Goal: Task Accomplishment & Management: Use online tool/utility

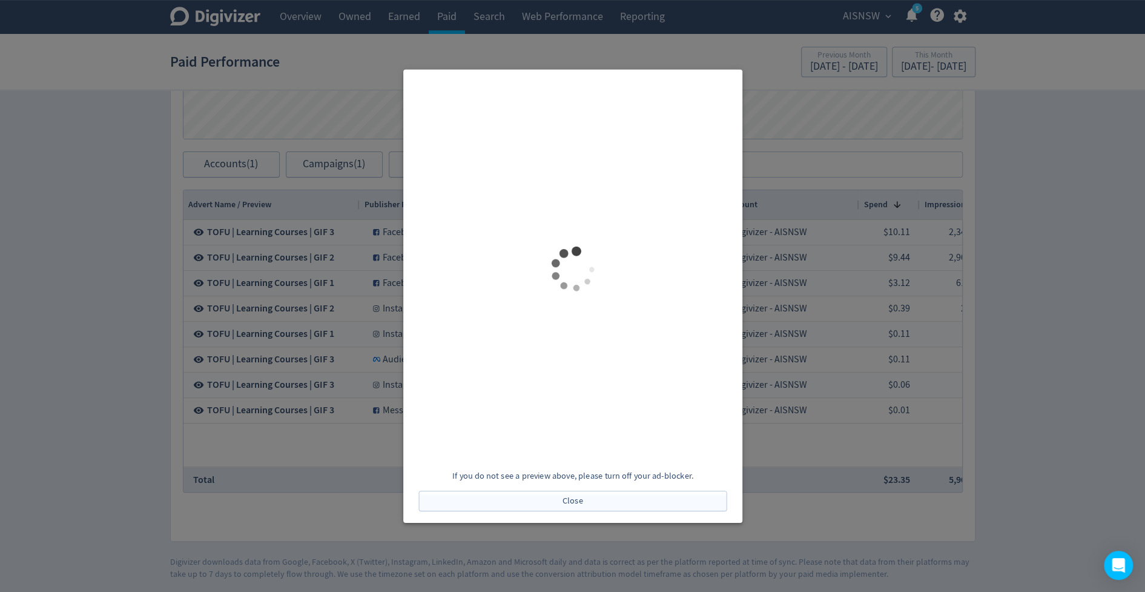
scroll to position [0, 812]
click at [583, 510] on div "If you do not see a preview above, please turn off your ad-blocker. Close" at bounding box center [572, 295] width 339 height 453
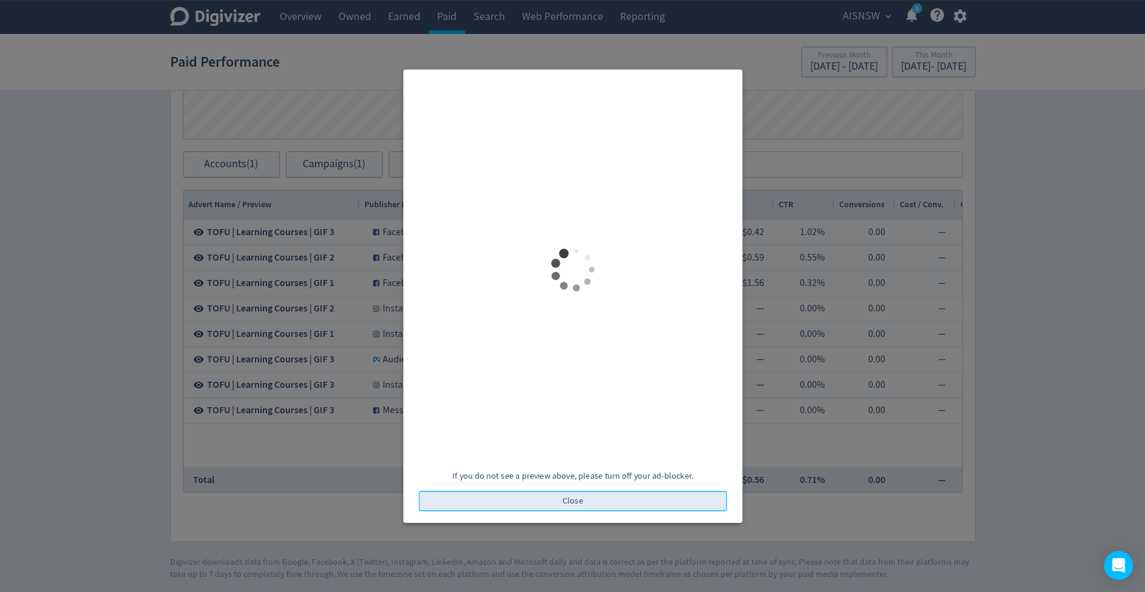
click at [578, 504] on span "Close" at bounding box center [573, 500] width 21 height 8
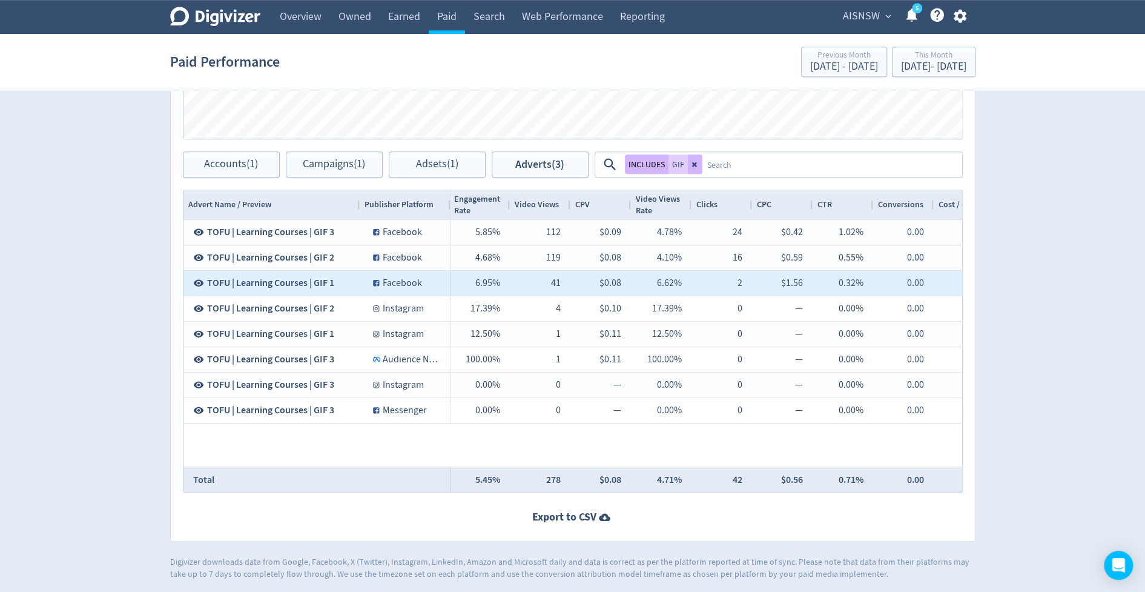
scroll to position [0, 745]
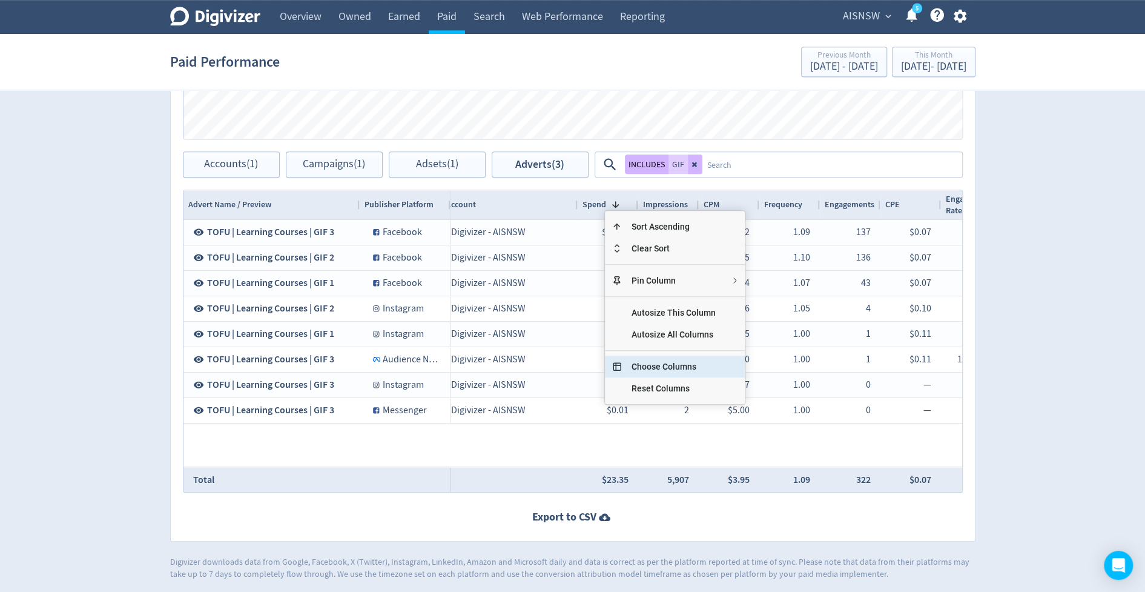
click at [667, 360] on span "Choose Columns" at bounding box center [674, 366] width 104 height 22
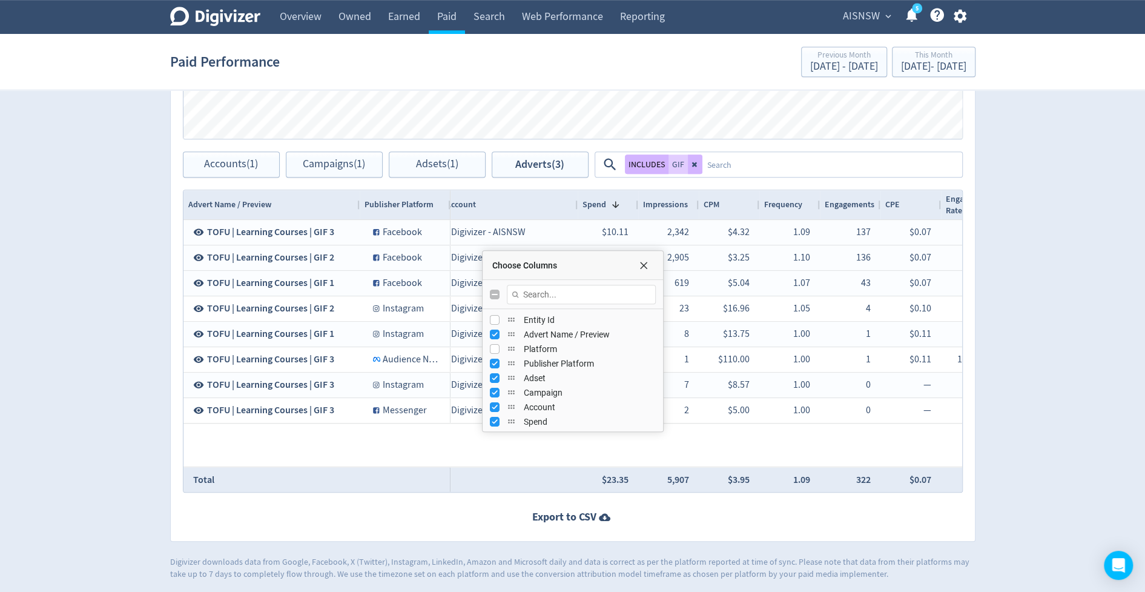
click at [494, 289] on input "Toggle All Columns Visibility" at bounding box center [495, 294] width 10 height 10
checkbox input "true"
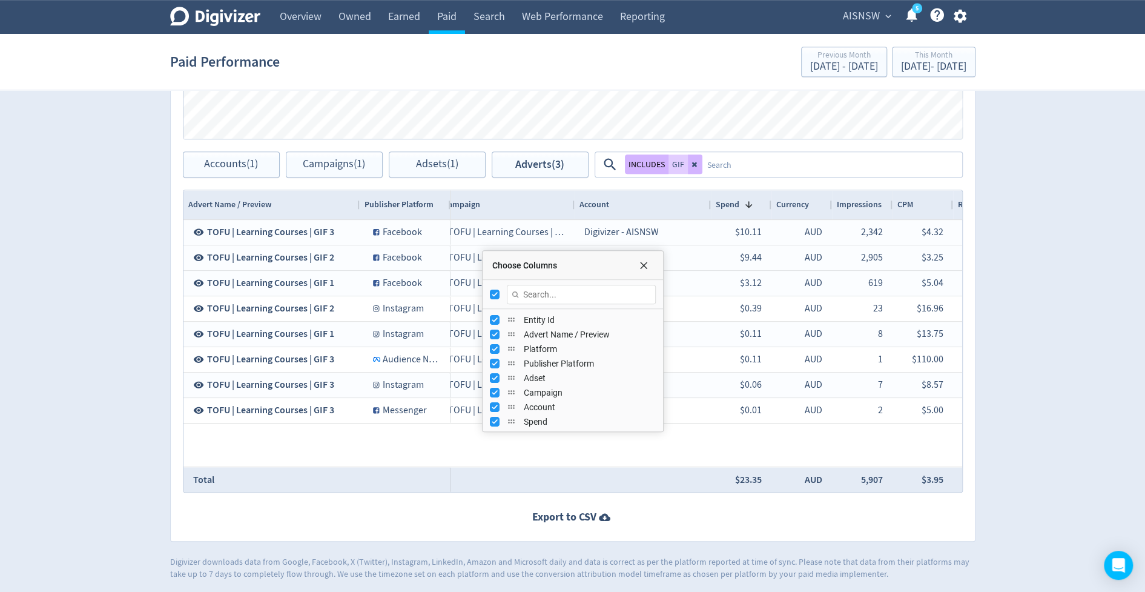
click at [494, 289] on input "Toggle All Columns Visibility" at bounding box center [495, 294] width 10 height 10
checkbox input "false"
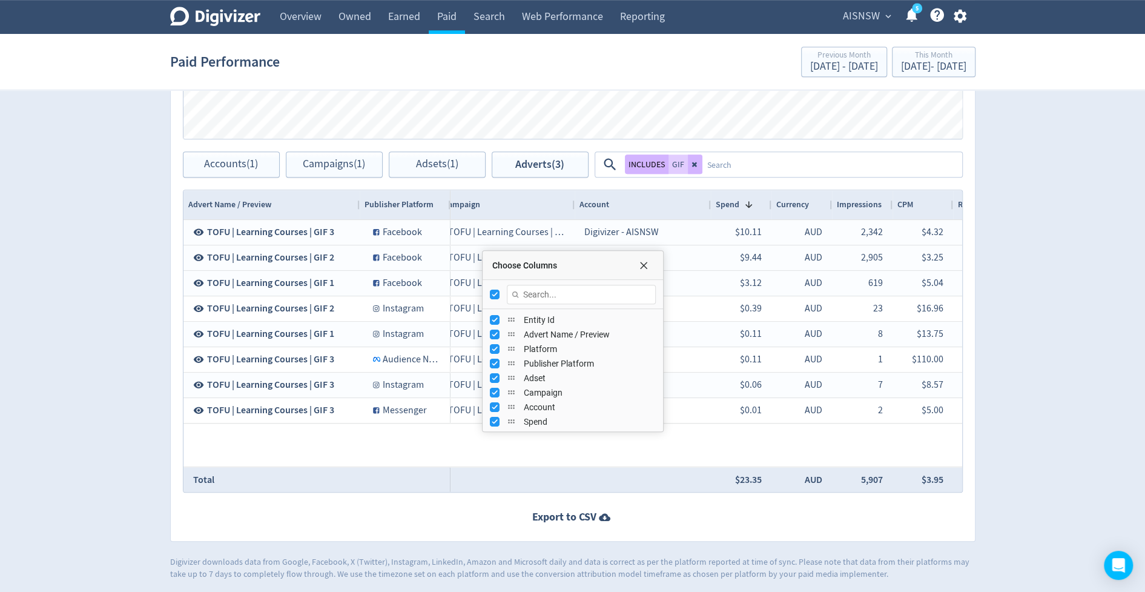
checkbox input "false"
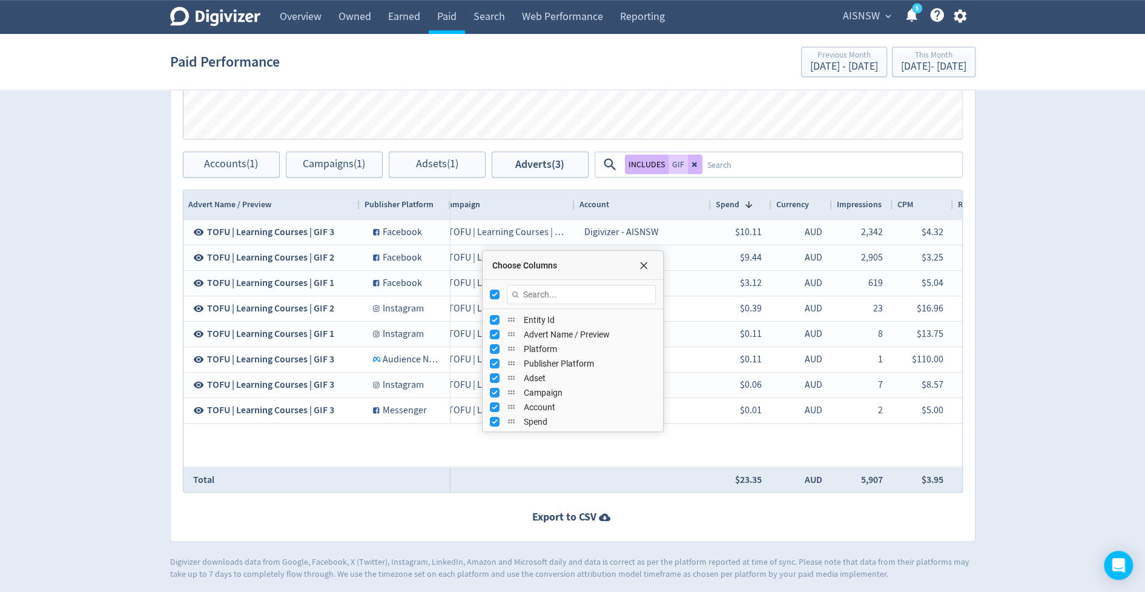
checkbox input "false"
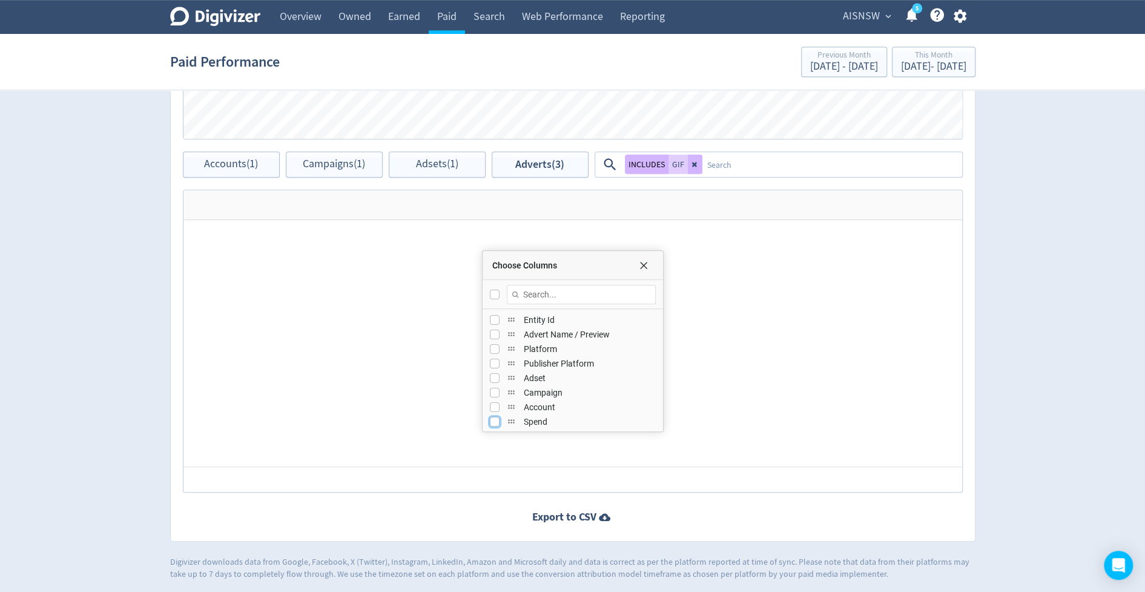
click at [495, 417] on input "Press SPACE to toggle visibility (hidden)" at bounding box center [495, 422] width 10 height 10
checkbox input "true"
checkbox input "false"
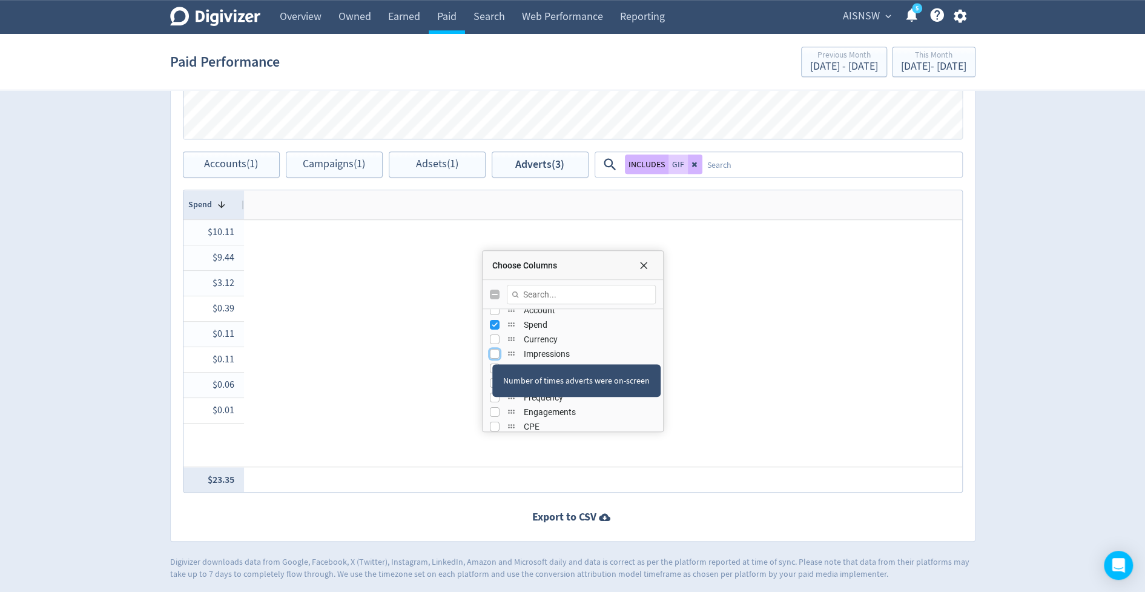
click at [492, 351] on input "Press SPACE to toggle visibility (hidden)" at bounding box center [495, 354] width 10 height 10
checkbox input "true"
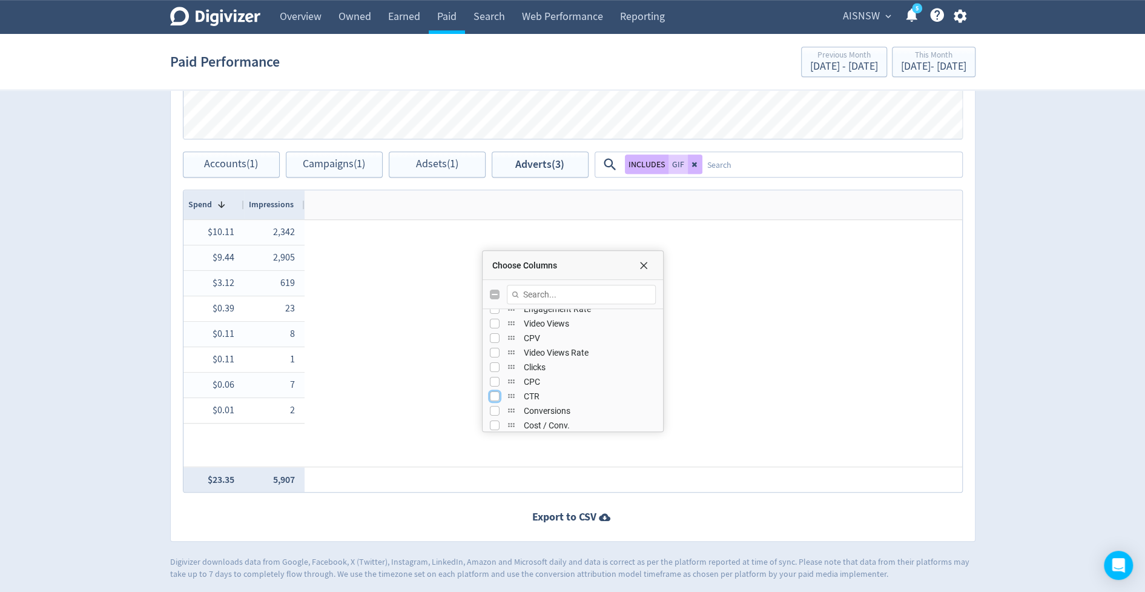
click at [493, 392] on input "Press SPACE to toggle visibility (hidden)" at bounding box center [495, 396] width 10 height 10
checkbox input "true"
click at [493, 380] on input "Press SPACE to toggle visibility (hidden)" at bounding box center [495, 382] width 10 height 10
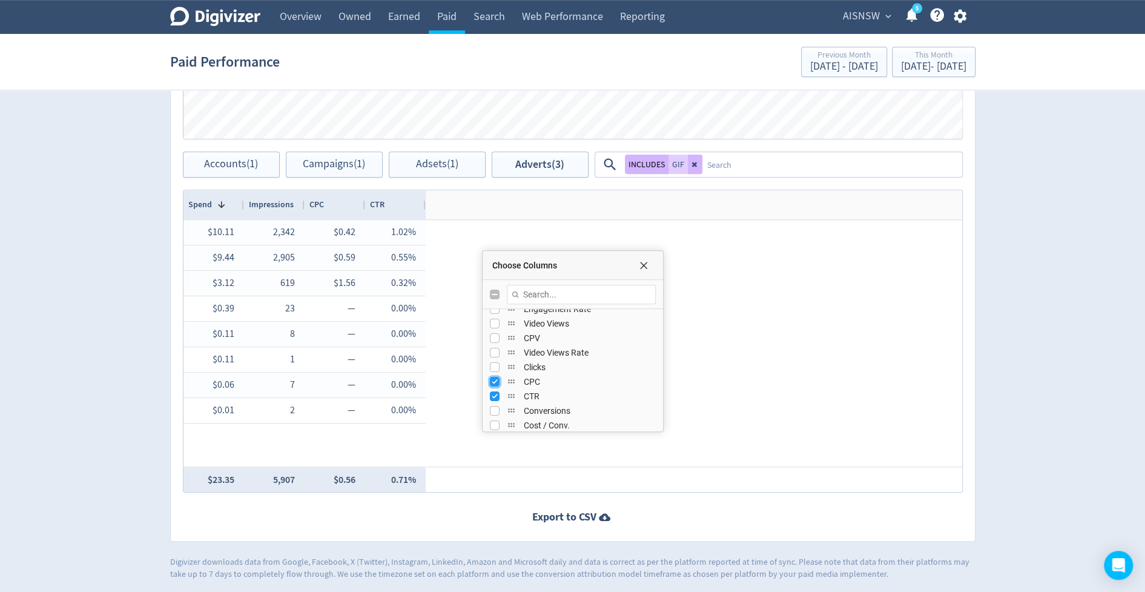
click at [494, 377] on input "Press SPACE to toggle visibility (visible)" at bounding box center [495, 382] width 10 height 10
checkbox input "false"
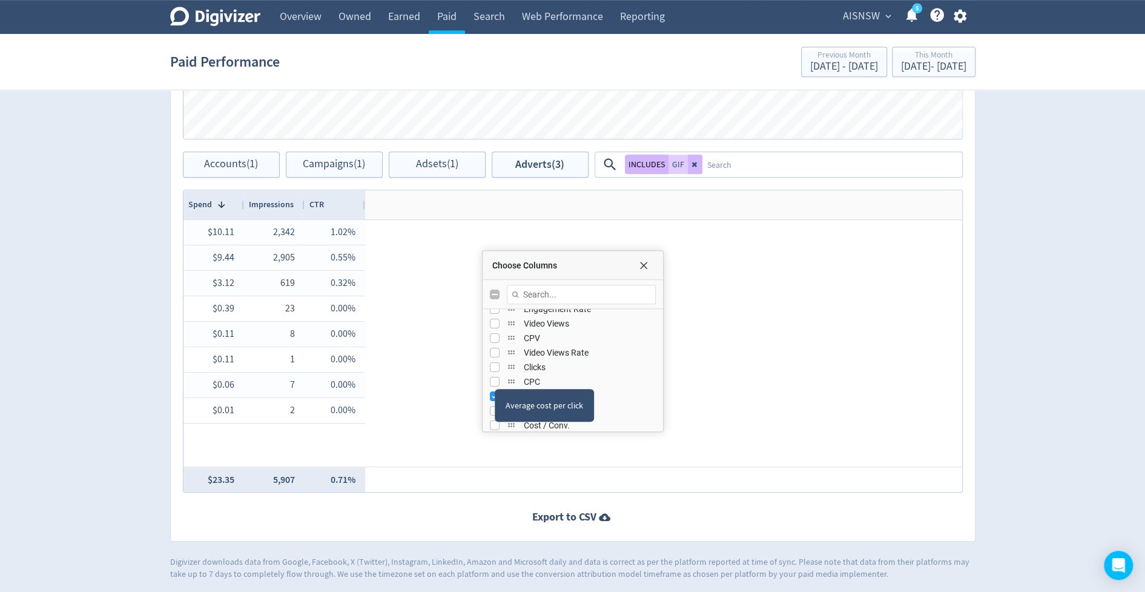
click at [495, 390] on div "Average cost per click" at bounding box center [544, 405] width 99 height 33
click at [490, 393] on input "Press SPACE to toggle visibility (visible)" at bounding box center [495, 396] width 10 height 10
checkbox input "false"
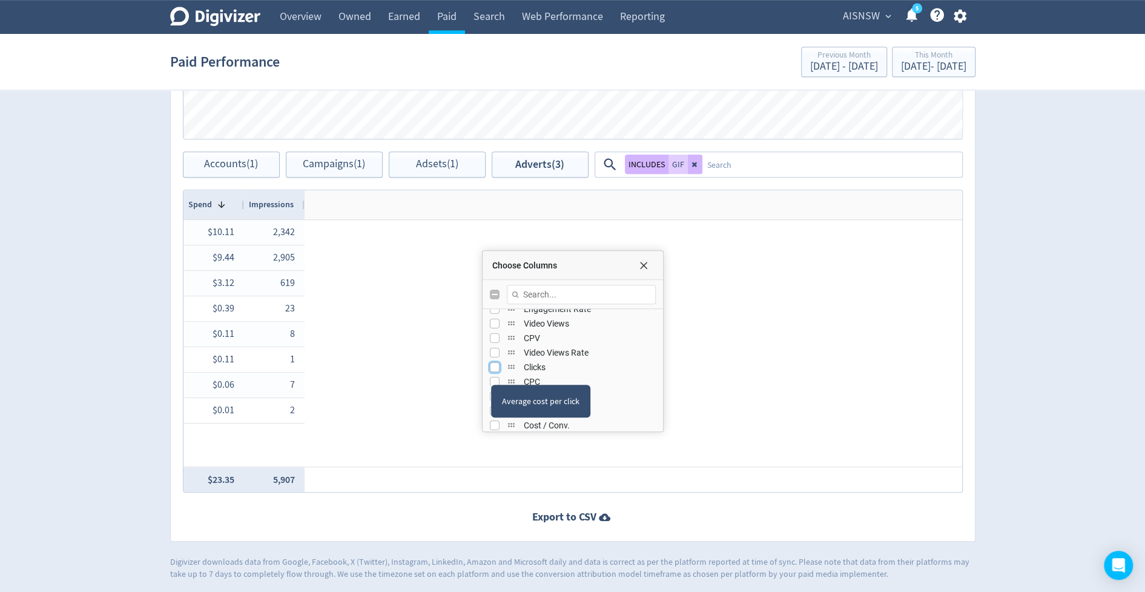
click at [490, 365] on input "Press SPACE to toggle visibility (hidden)" at bounding box center [495, 367] width 10 height 10
checkbox input "true"
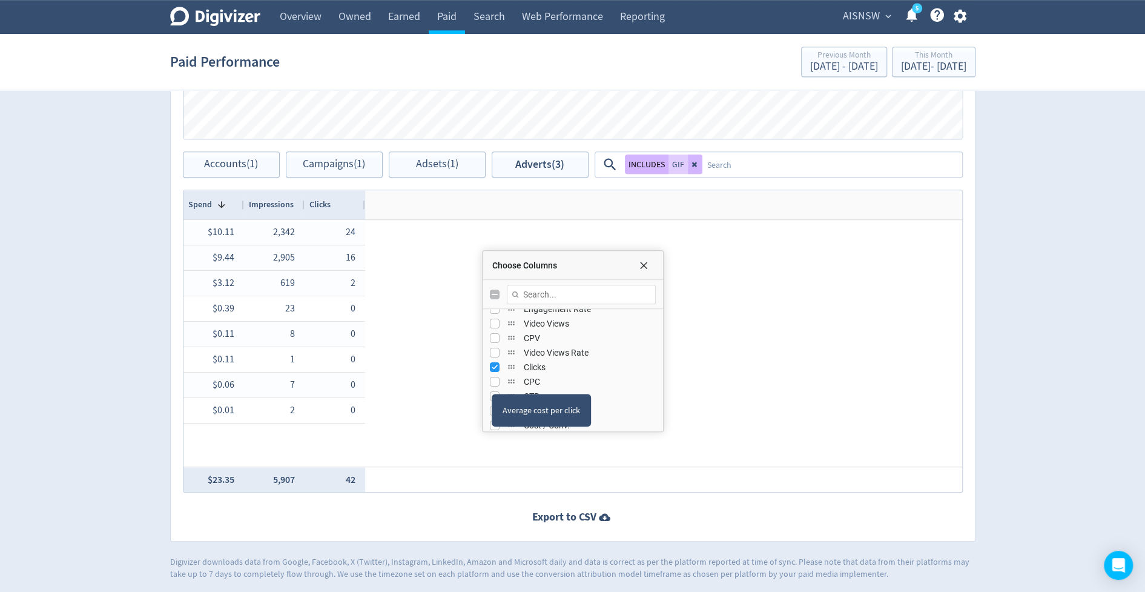
click at [492, 394] on div "Average cost per click" at bounding box center [541, 410] width 99 height 33
click at [493, 360] on input "Press SPACE to toggle visibility (hidden)" at bounding box center [495, 362] width 10 height 10
checkbox input "true"
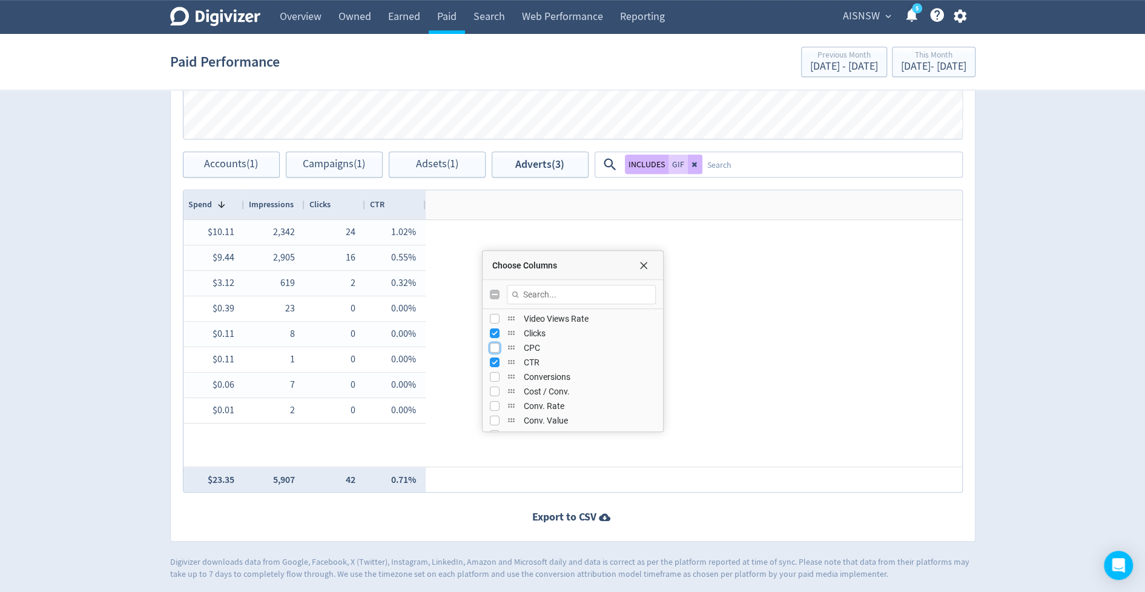
click at [494, 343] on input "Press SPACE to toggle visibility (hidden)" at bounding box center [495, 348] width 10 height 10
checkbox input "true"
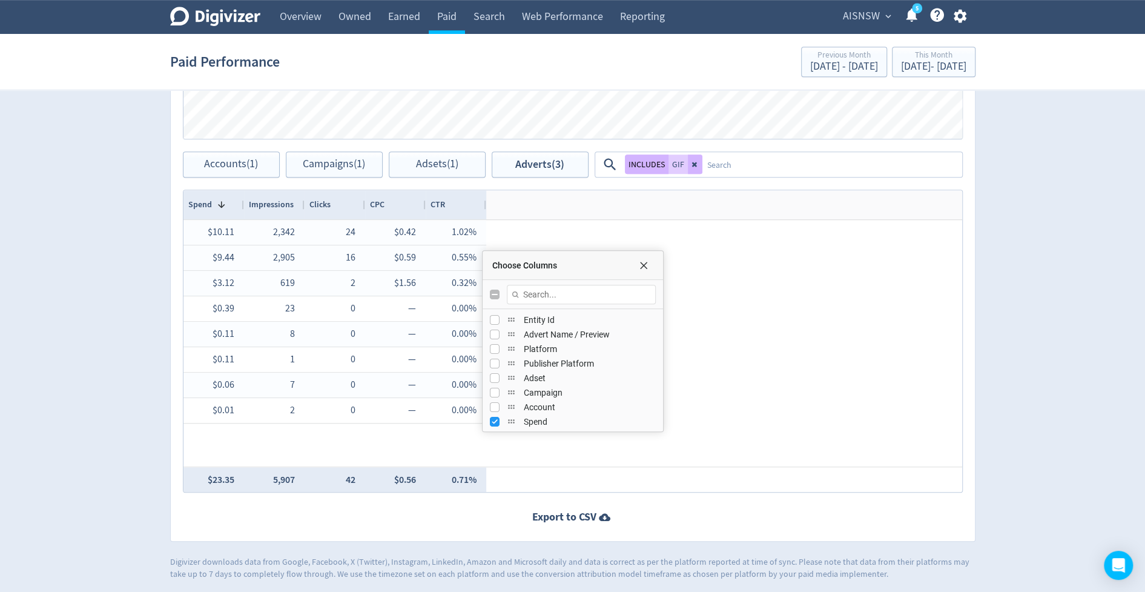
click at [712, 322] on div "$10.11 2,342 24 1.02% $0.42 $9.44 2,905 16 0.55% $0.59 $3.12 619 2 0.32% $1.56 …" at bounding box center [572, 343] width 779 height 246
click at [555, 289] on input "Filter Columns Input" at bounding box center [581, 294] width 149 height 19
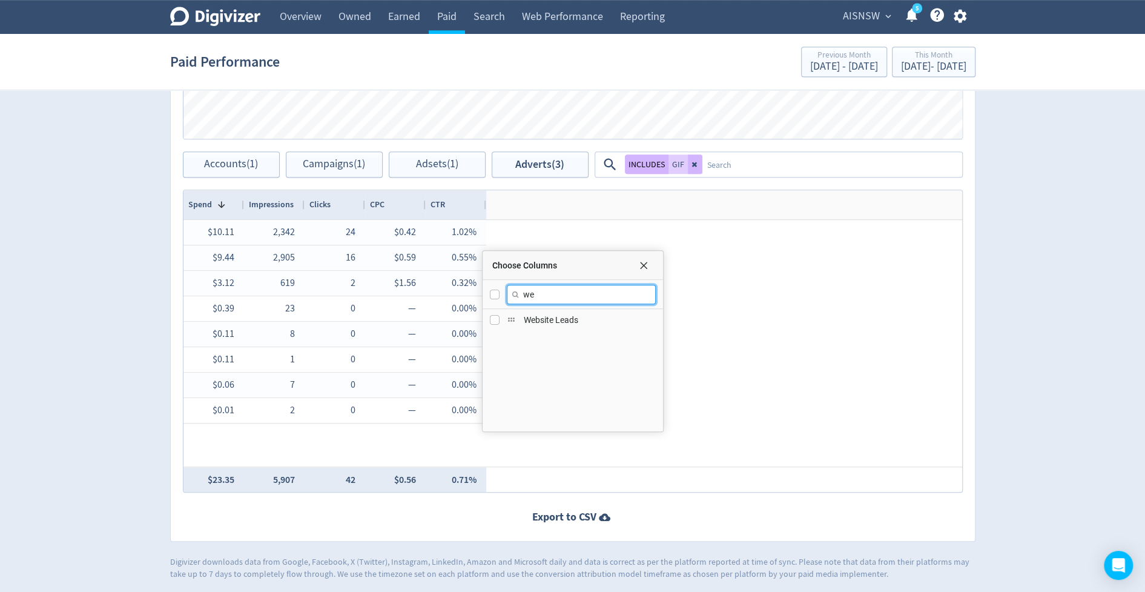
type input "w"
type input "v"
checkbox input "false"
type input "l"
checkbox input "false"
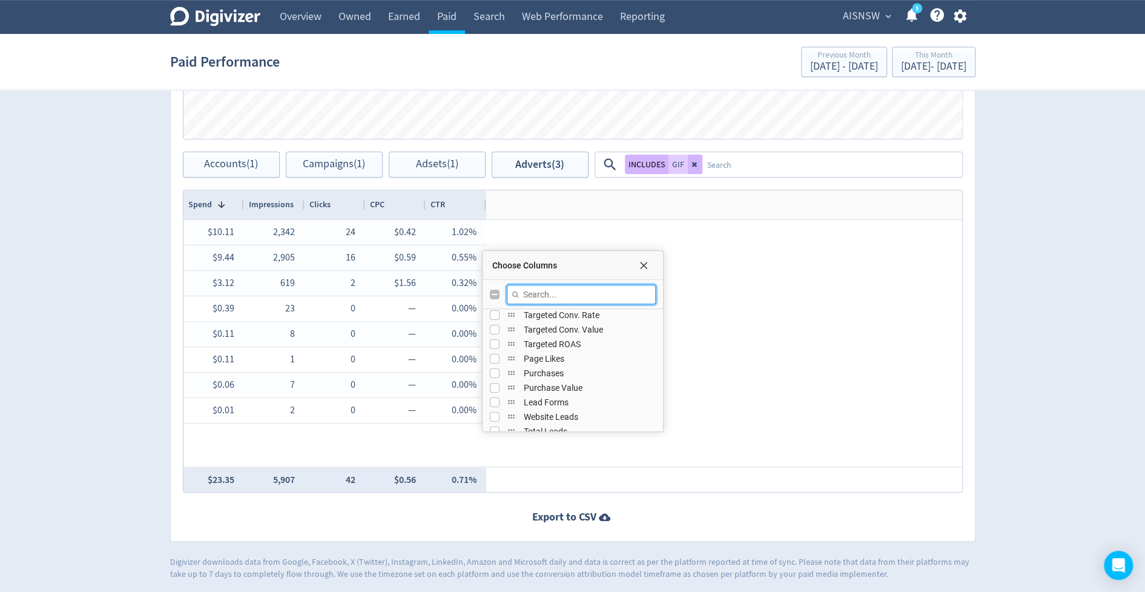
scroll to position [451, 0]
click at [646, 260] on span "Choose Columns" at bounding box center [644, 265] width 10 height 10
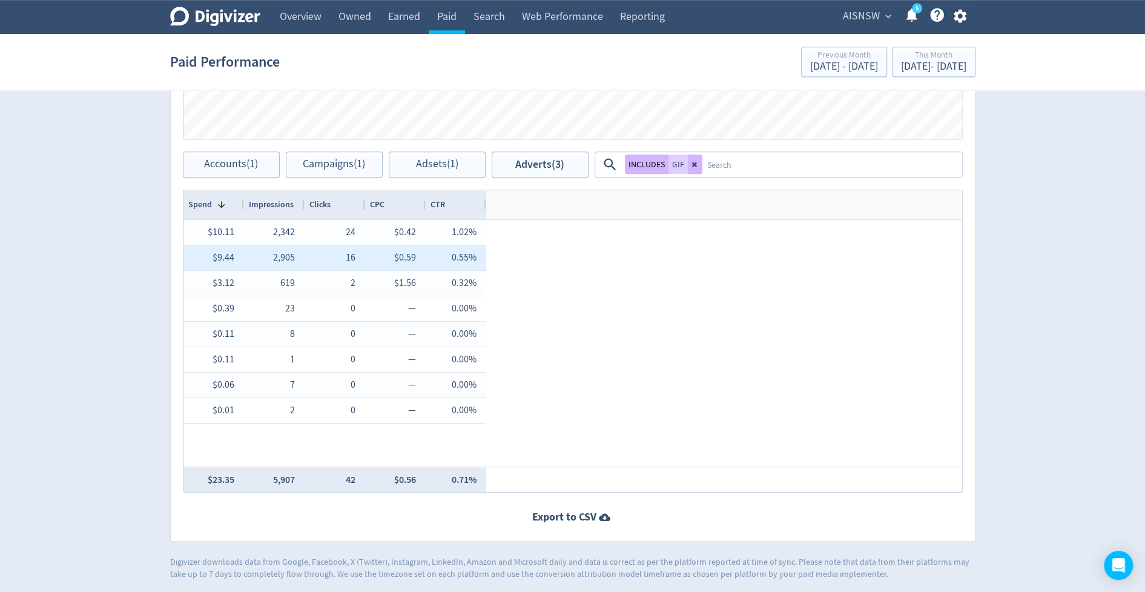
click at [569, 299] on div "$10.11 2,342 24 1.02% $0.42 $9.44 2,905 16 0.55% $0.59 $3.12 619 2 0.32% $1.56 …" at bounding box center [572, 343] width 779 height 246
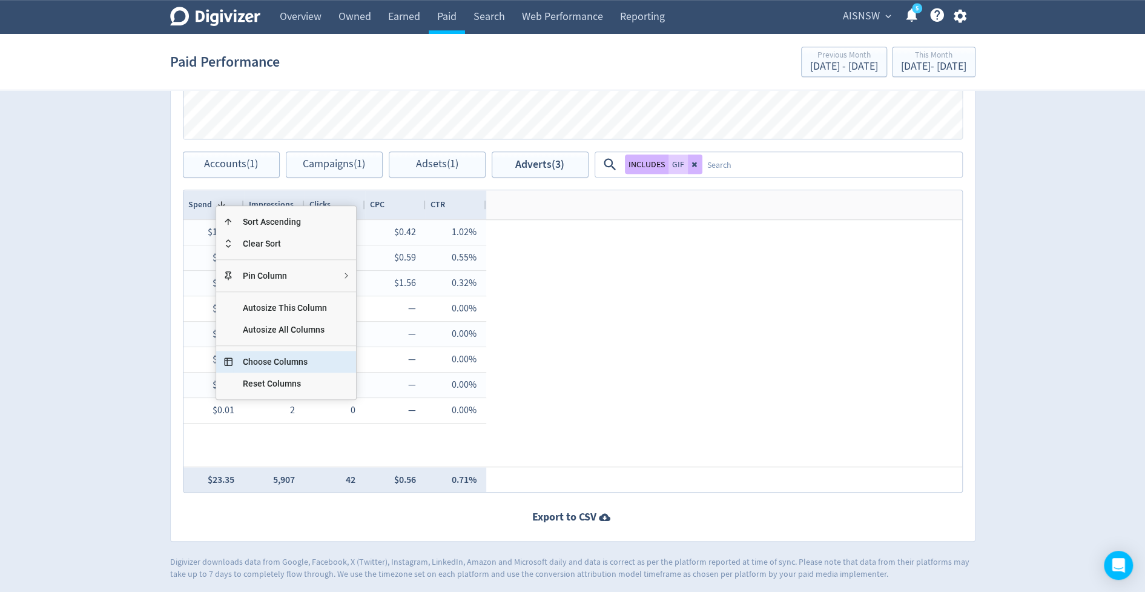
click at [282, 357] on span "Choose Columns" at bounding box center [285, 362] width 104 height 22
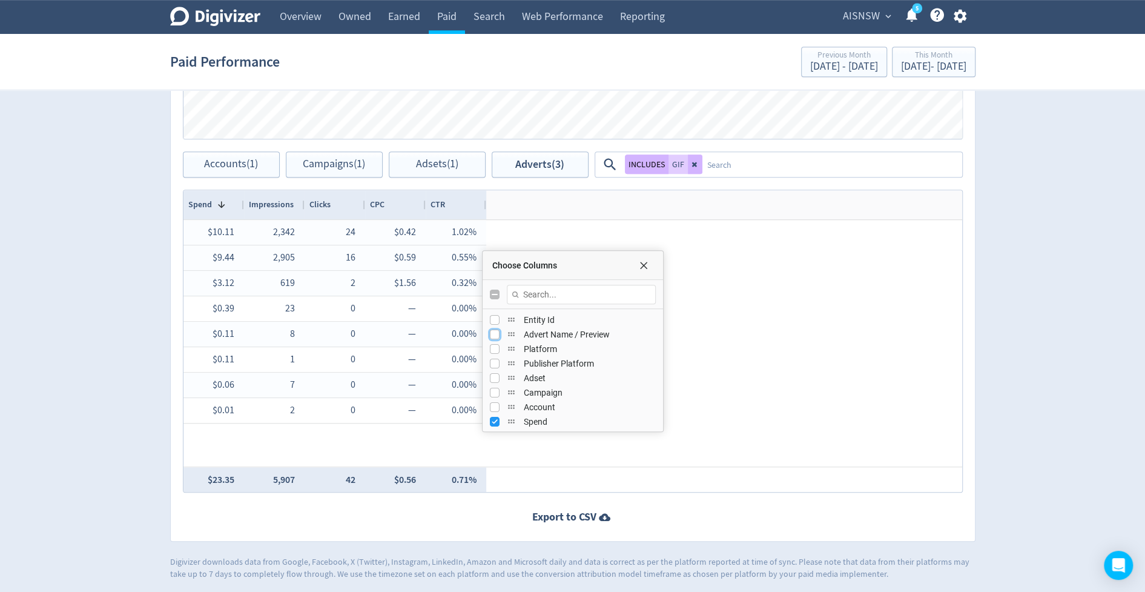
click at [494, 334] on input "Press SPACE to toggle visibility (hidden)" at bounding box center [495, 334] width 10 height 10
checkbox input "true"
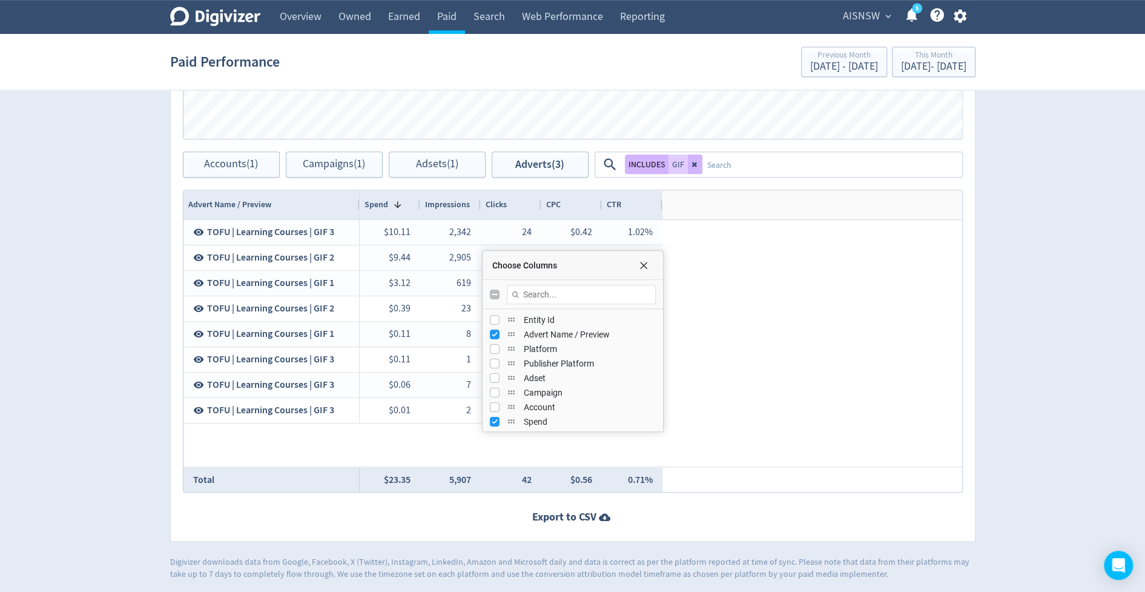
click at [733, 343] on div "$10.11 2,342 24 1.02% $0.42 $9.44 2,905 16 0.55% $0.59 $3.12 619 2 0.32% $1.56 …" at bounding box center [661, 343] width 603 height 246
click at [643, 270] on div "Choose Columns" at bounding box center [573, 265] width 180 height 29
click at [640, 263] on span "Choose Columns" at bounding box center [644, 265] width 10 height 10
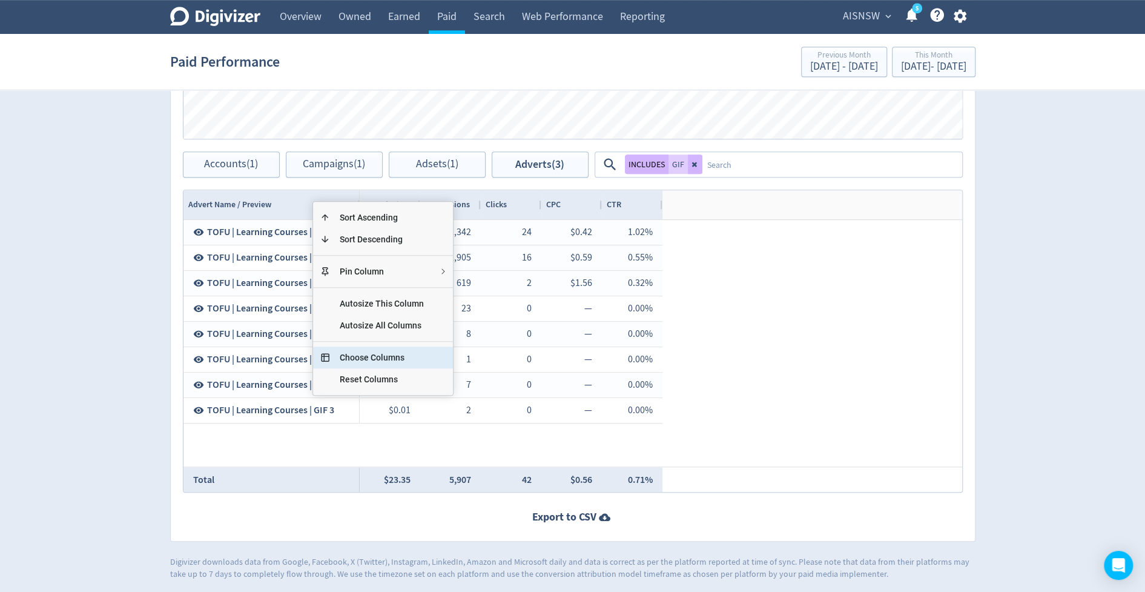
click at [389, 355] on span "Choose Columns" at bounding box center [382, 357] width 104 height 22
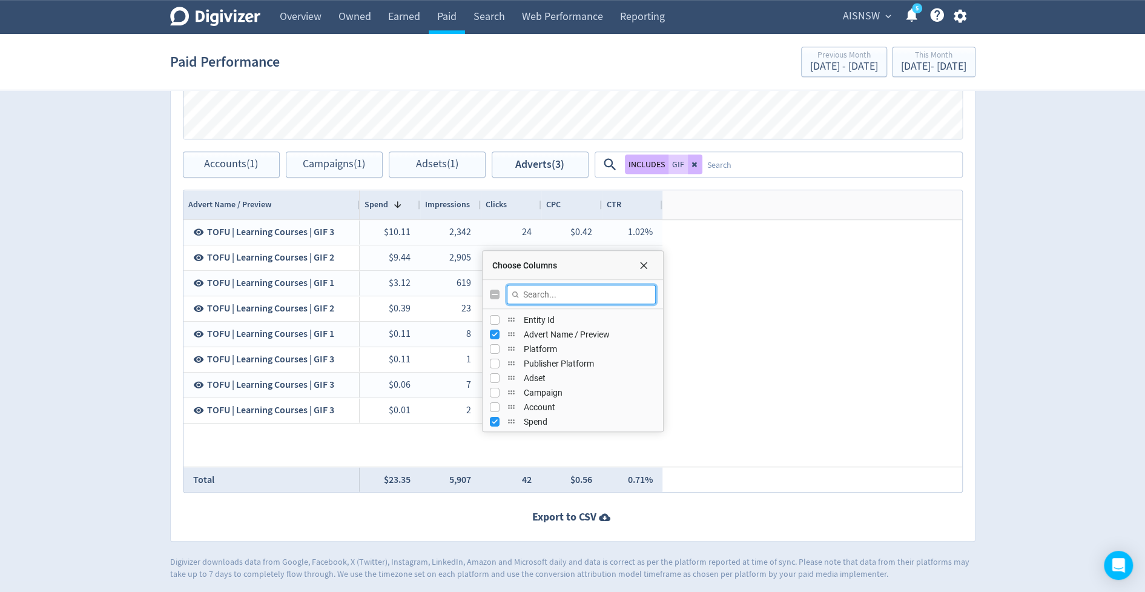
click at [537, 296] on input "Filter Columns Input" at bounding box center [581, 294] width 149 height 19
type input "pla"
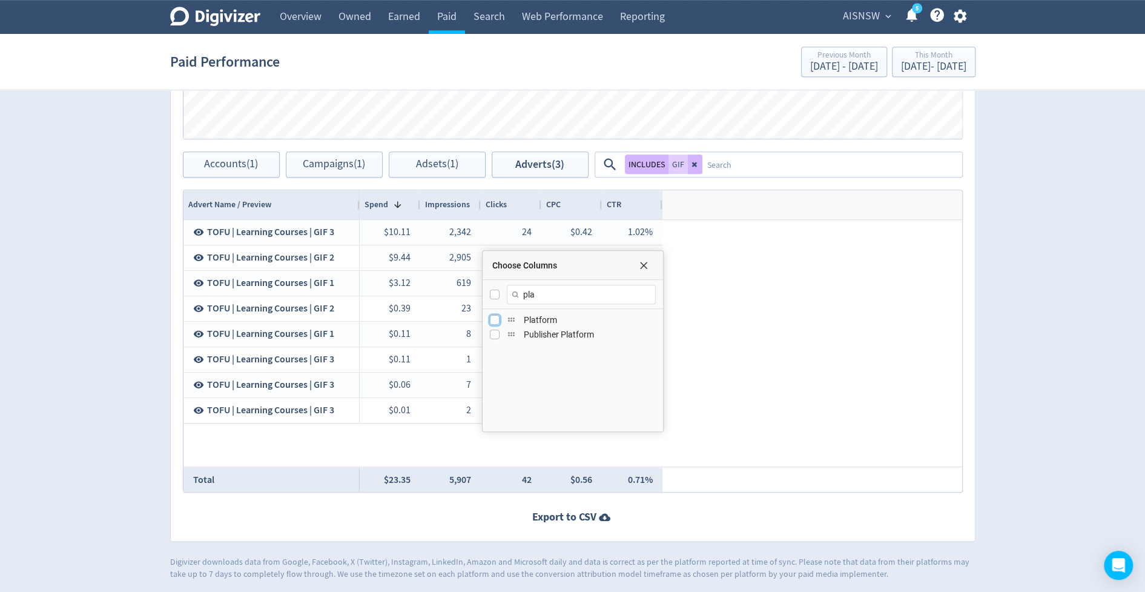
click at [494, 319] on input "Press SPACE to toggle visibility (hidden)" at bounding box center [495, 320] width 10 height 10
checkbox input "true"
checkbox input "false"
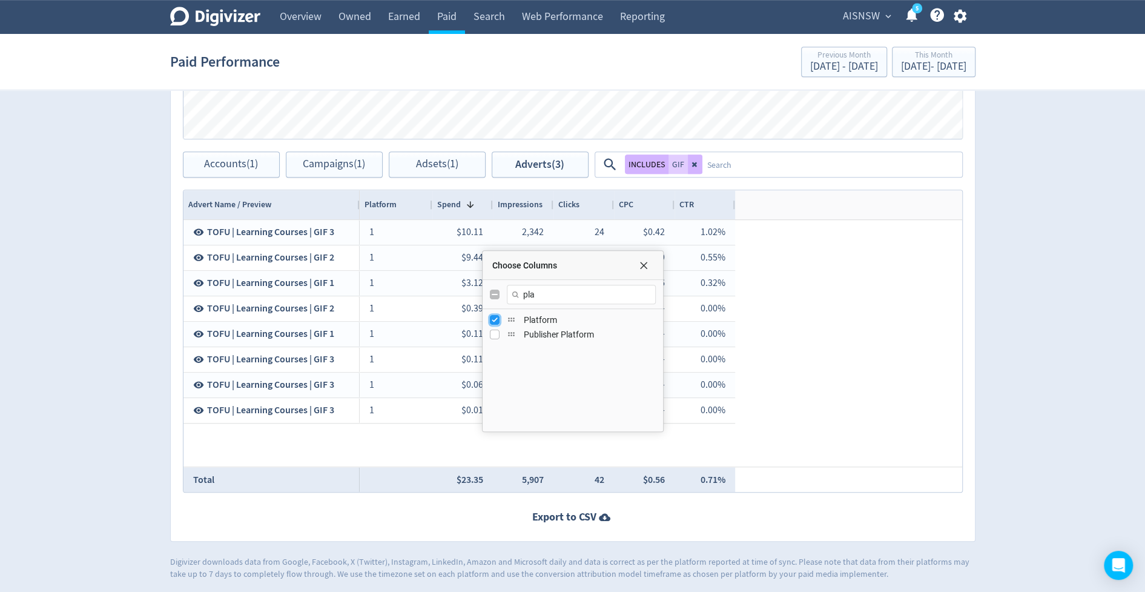
click at [494, 319] on input "Press SPACE to toggle visibility (visible)" at bounding box center [495, 320] width 10 height 10
checkbox input "false"
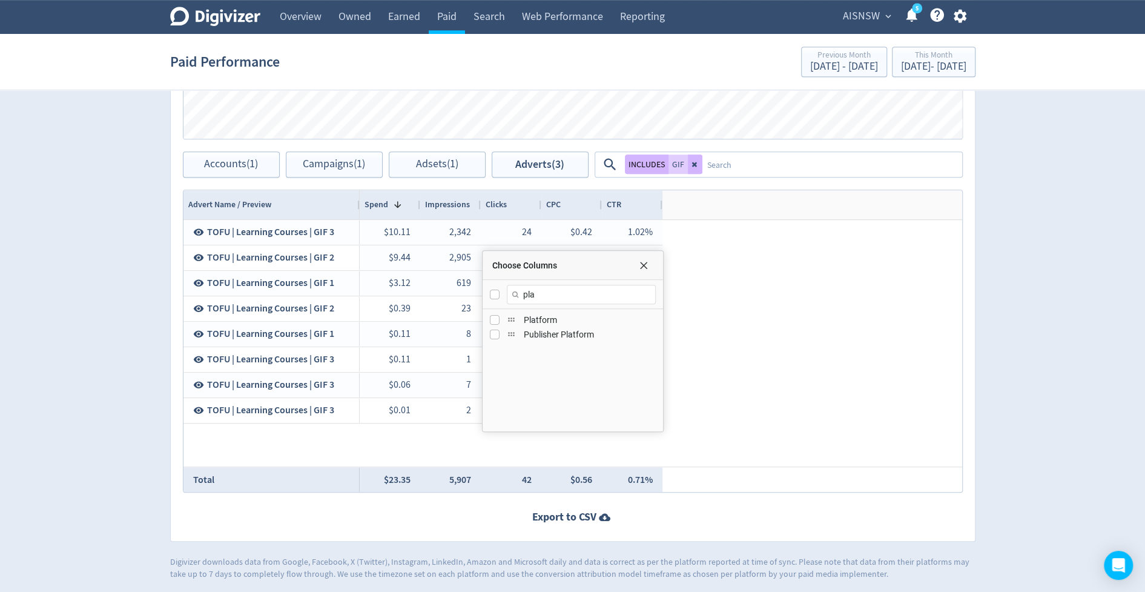
click at [494, 339] on div "Publisher Platform" at bounding box center [573, 334] width 166 height 15
click at [492, 329] on input "Press SPACE to toggle visibility (hidden)" at bounding box center [495, 334] width 10 height 10
checkbox input "true"
checkbox input "false"
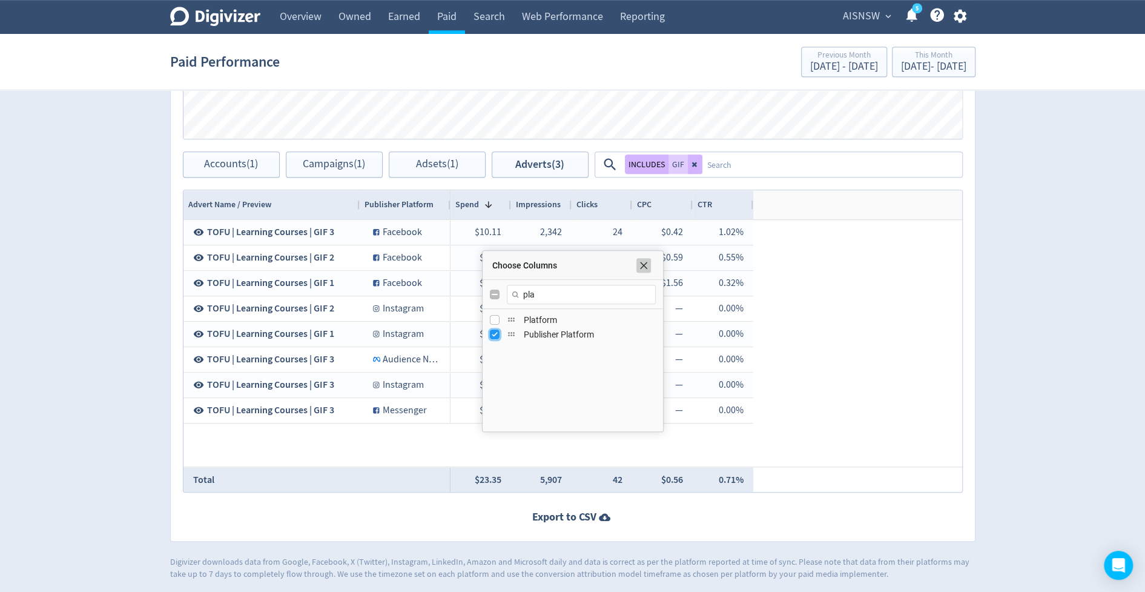
click at [641, 265] on span "Choose Columns" at bounding box center [644, 265] width 10 height 10
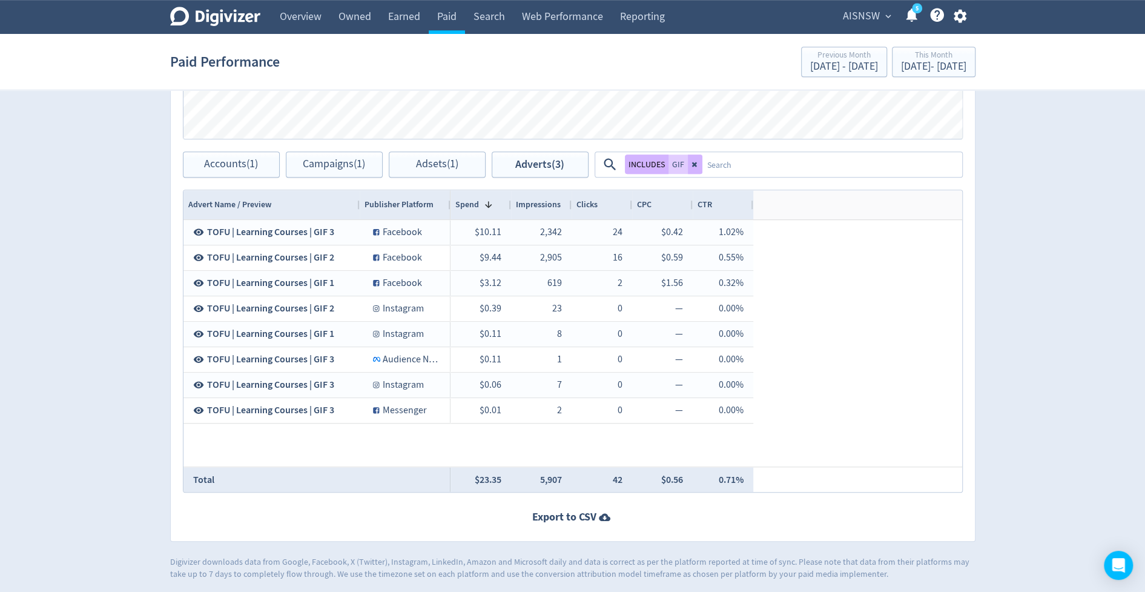
click at [896, 271] on div "$10.11 2,342 24 $0.42 1.02% $9.44 2,905 16 $0.59 0.55% $3.12 619 2 $1.56 0.32% …" at bounding box center [707, 343] width 512 height 246
click at [871, 357] on div "$10.11 2,342 24 $0.42 1.02% $9.44 2,905 16 $0.59 0.55% $3.12 619 2 $1.56 0.32% …" at bounding box center [707, 343] width 512 height 246
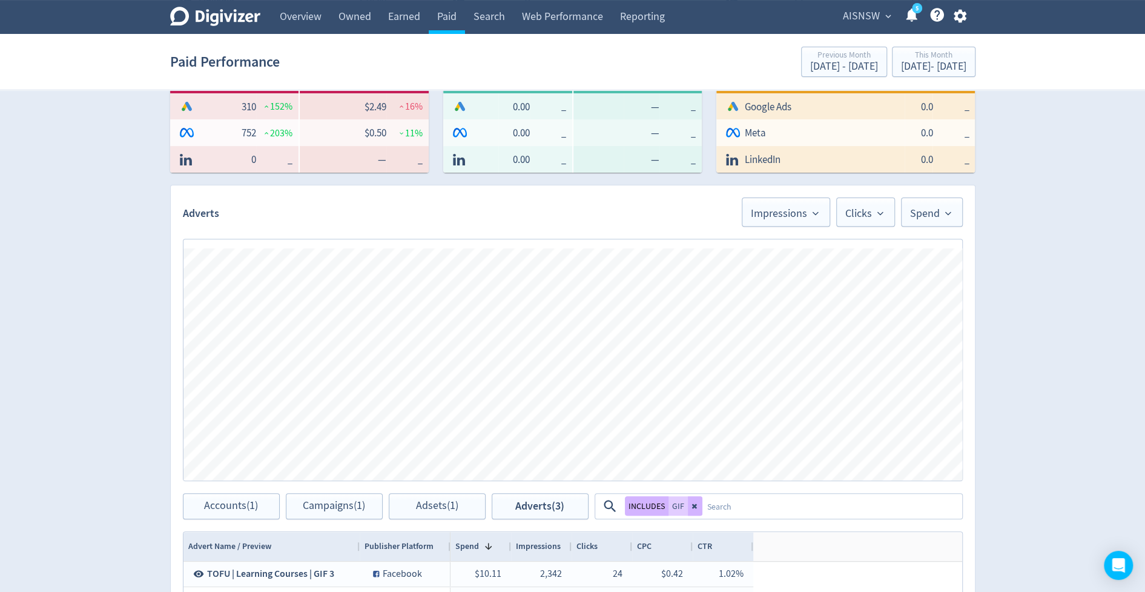
scroll to position [239, 0]
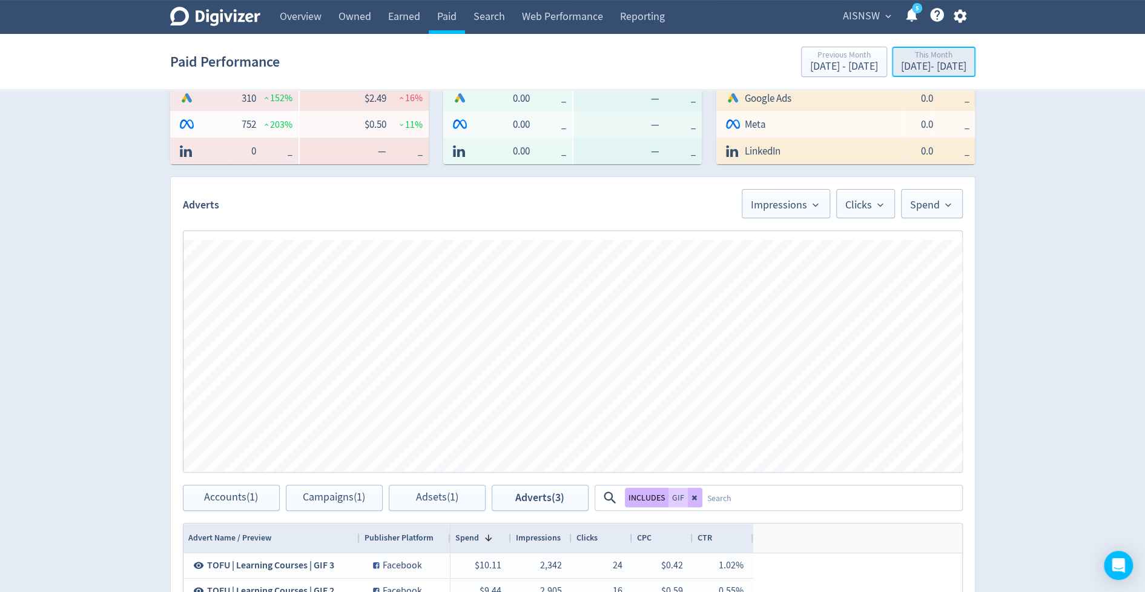
click at [901, 68] on div "[DATE] - [DATE]" at bounding box center [933, 66] width 65 height 11
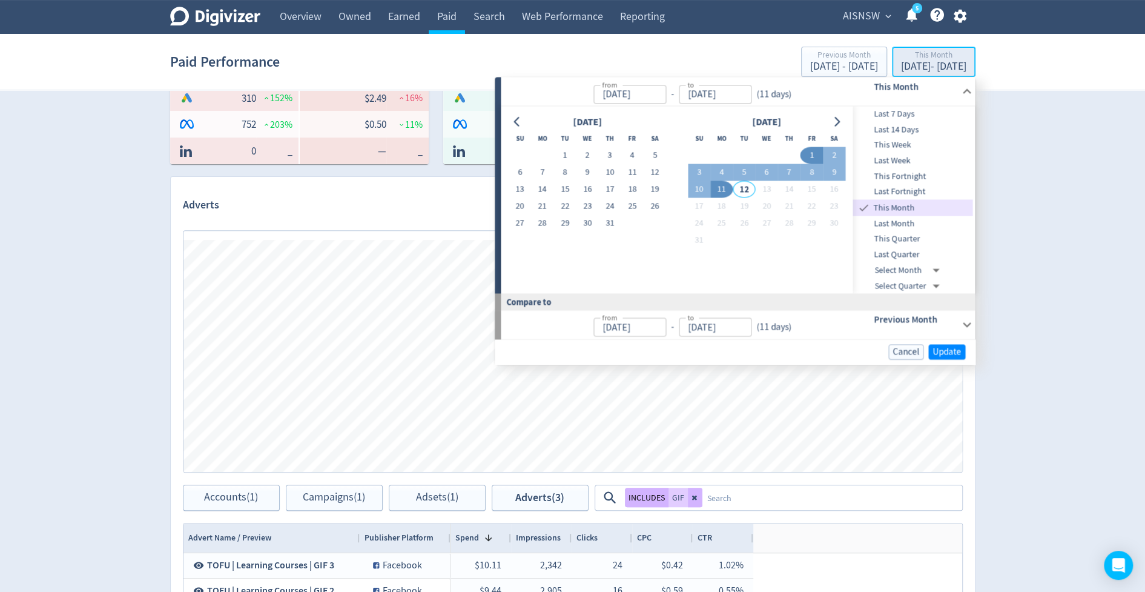
type input "[DATE]"
click at [785, 168] on button "7" at bounding box center [789, 172] width 22 height 17
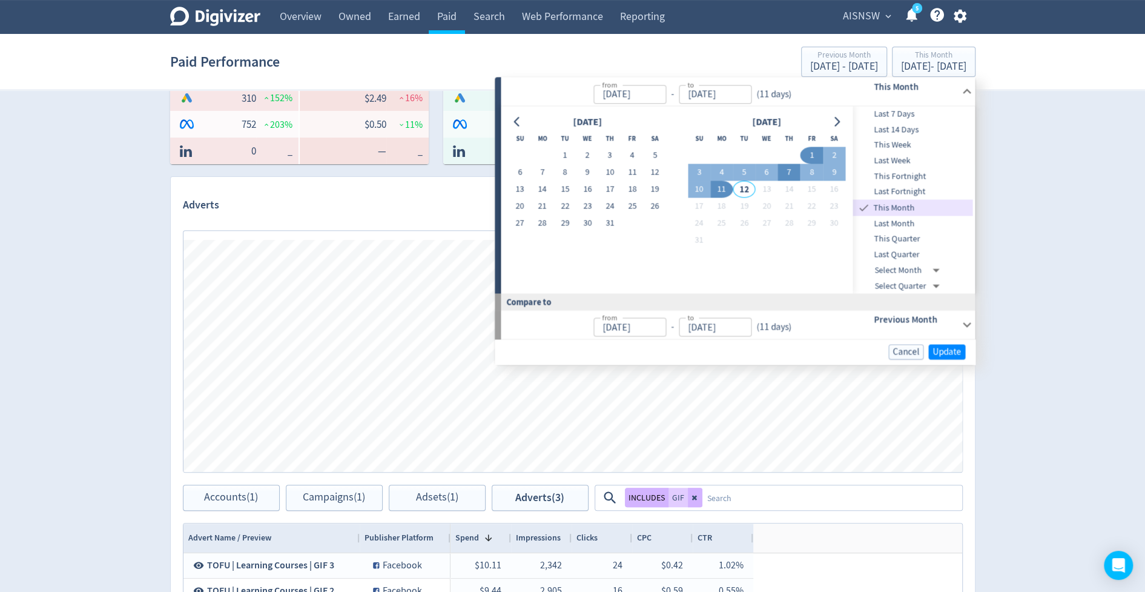
type input "[DATE]"
click at [717, 187] on button "11" at bounding box center [721, 189] width 22 height 17
type input "[DATE]"
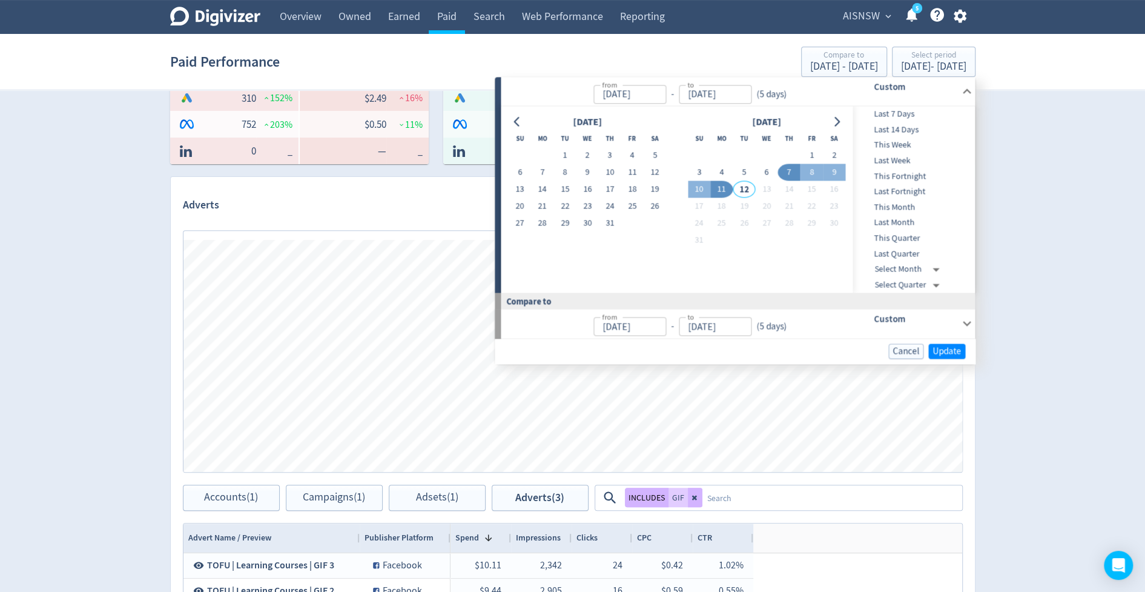
click at [948, 335] on div "Custom" at bounding box center [899, 323] width 120 height 28
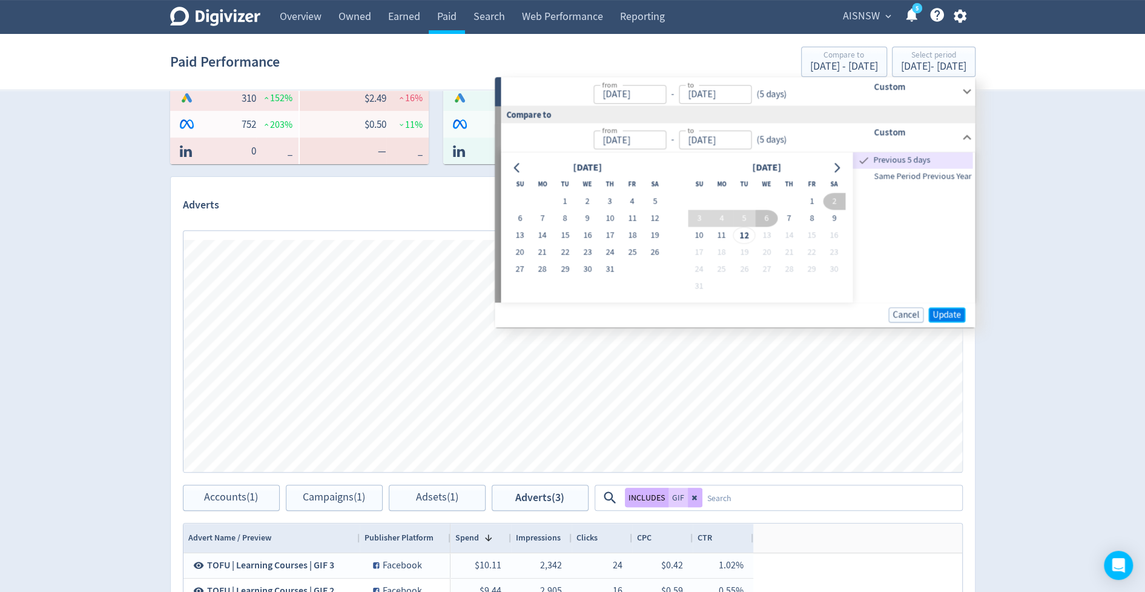
click at [940, 315] on span "Update" at bounding box center [947, 314] width 28 height 9
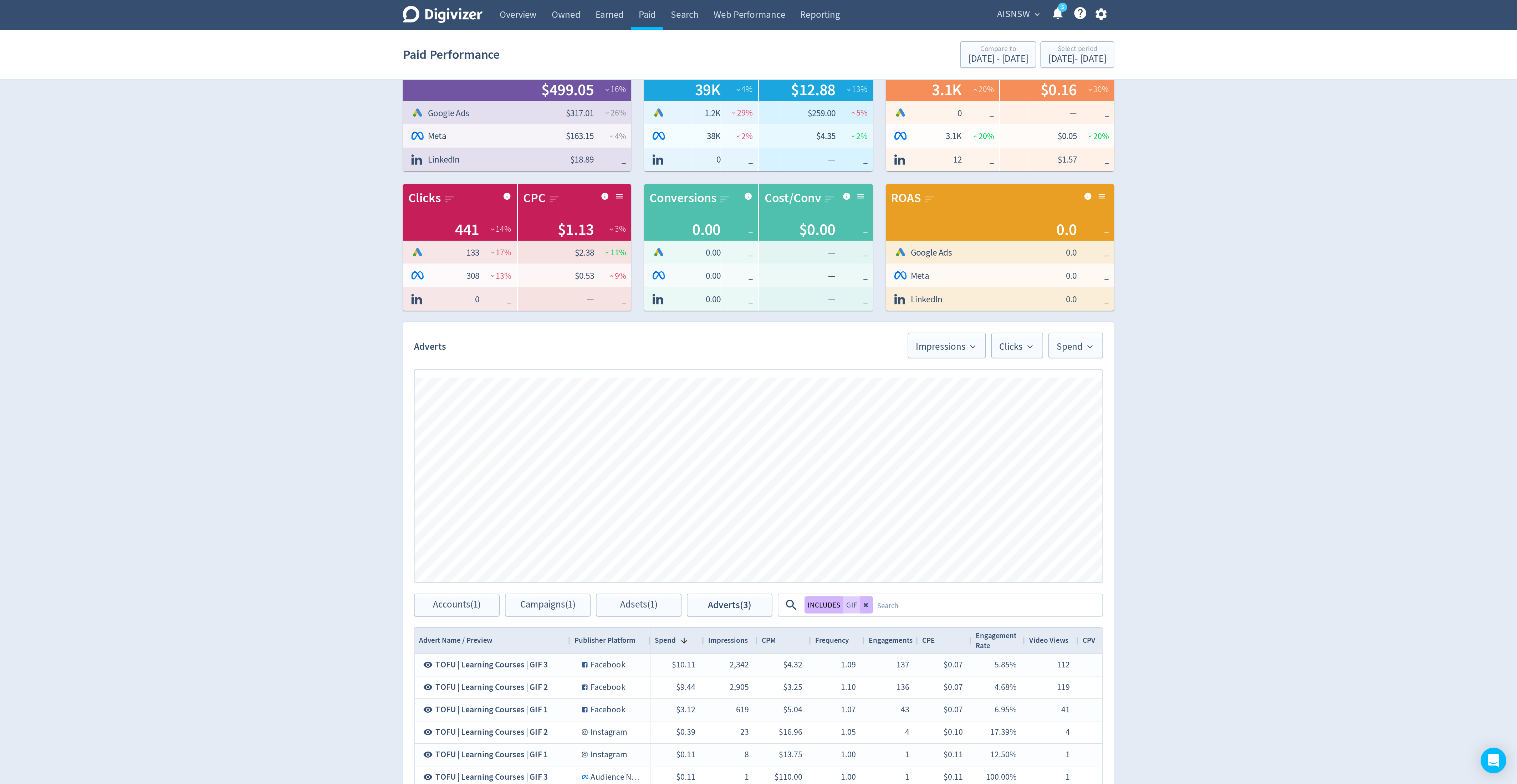
scroll to position [0, 0]
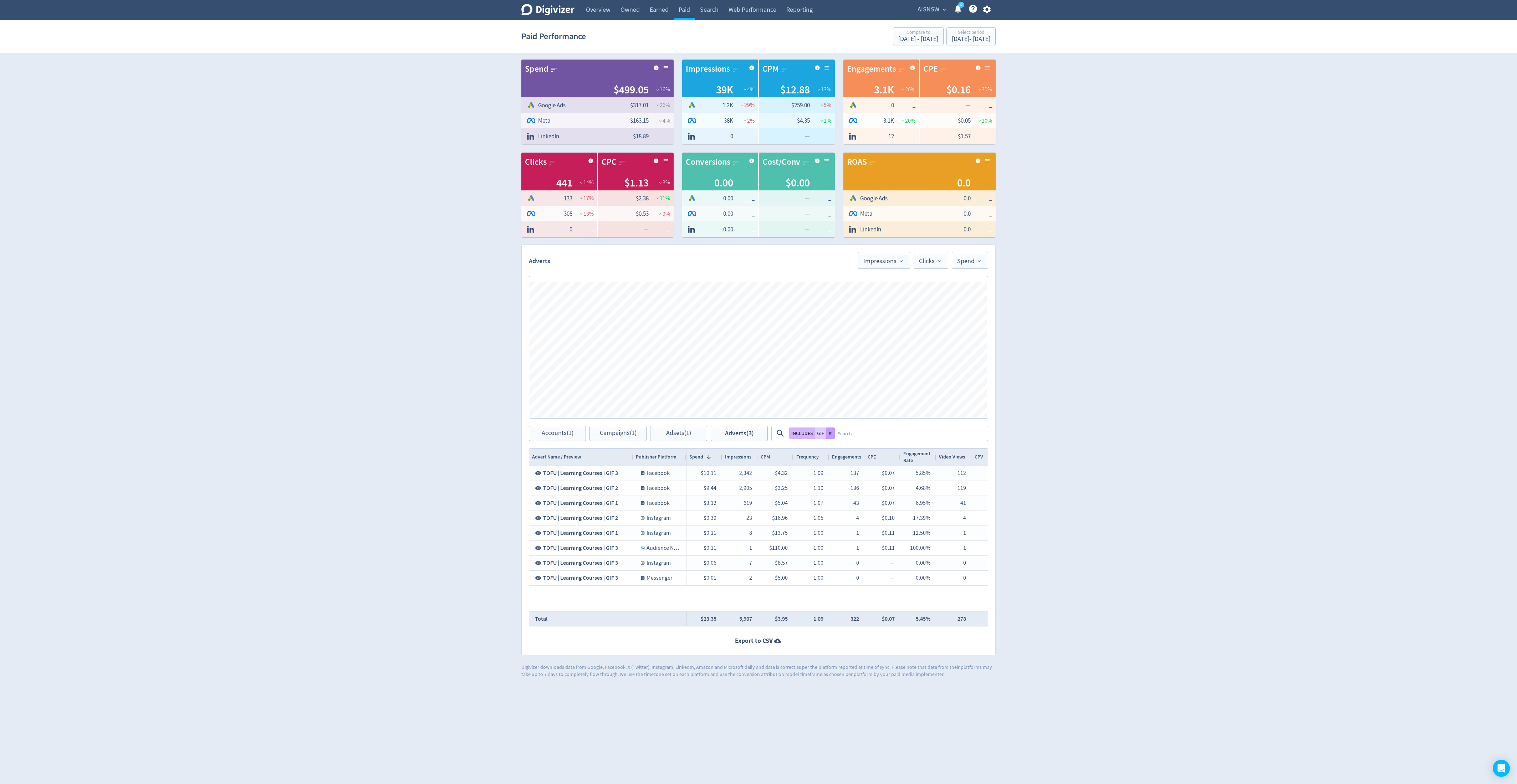
click at [674, 348] on button at bounding box center [830, 433] width 9 height 11
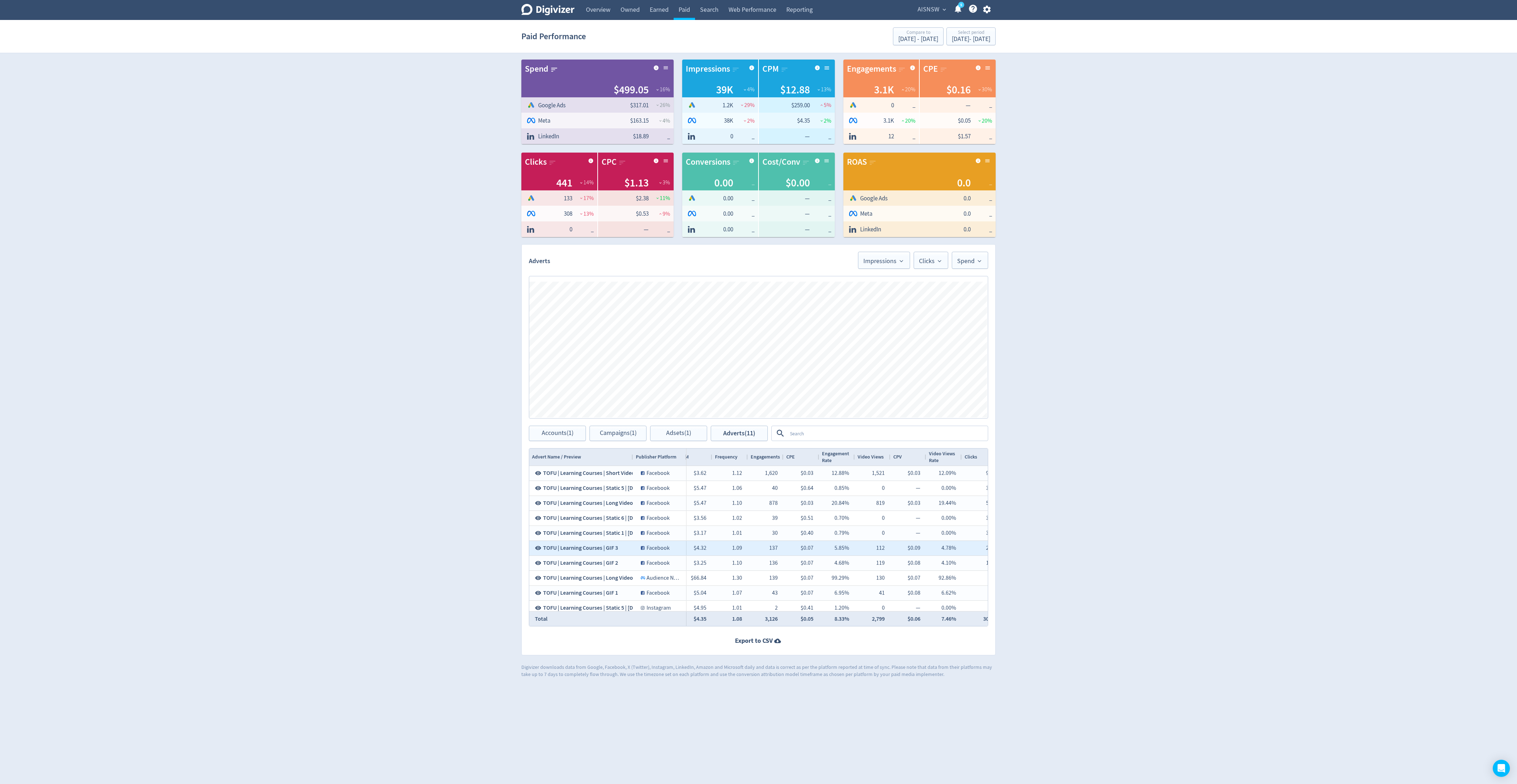
scroll to position [0, 155]
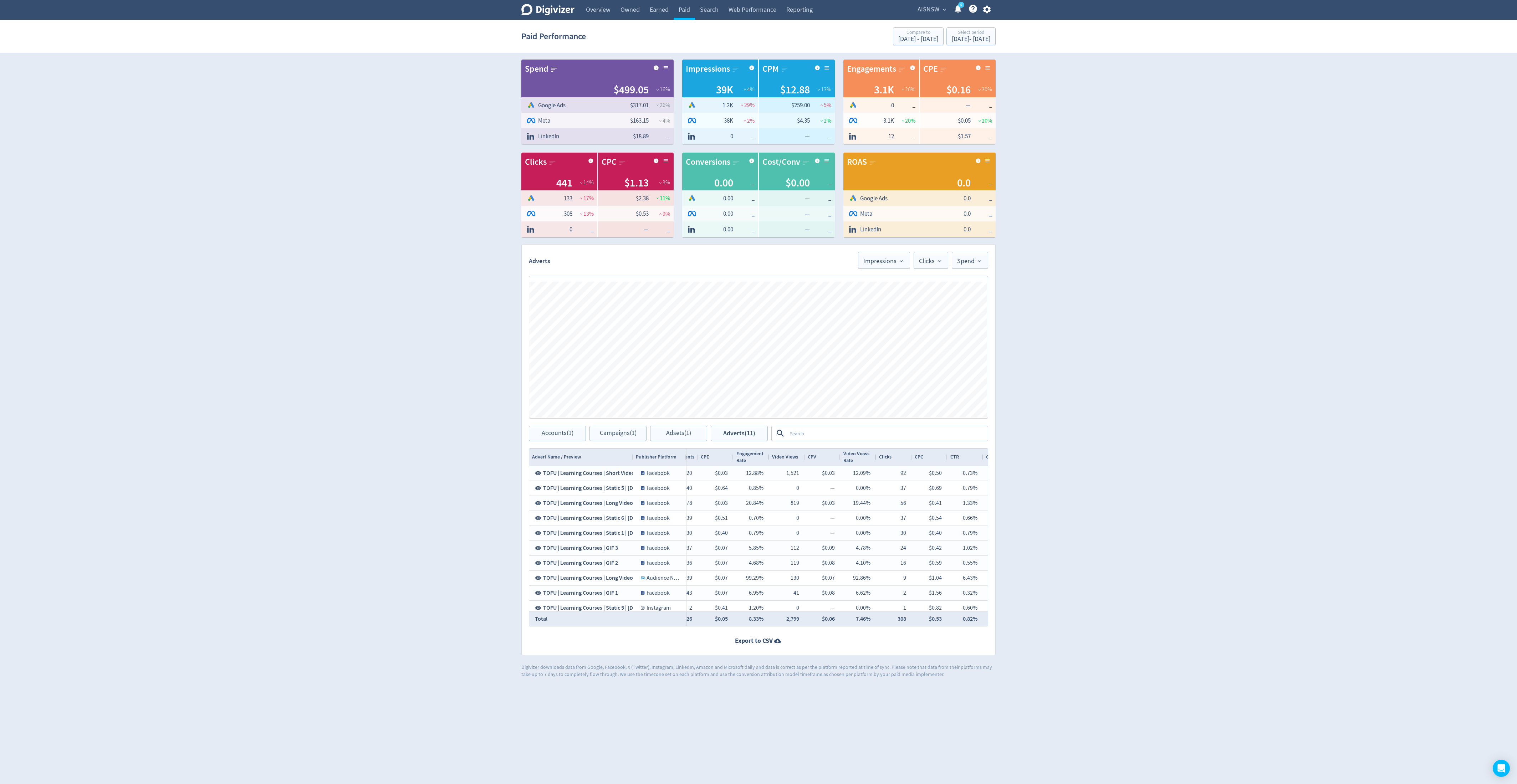
click at [674, 348] on div "CTR" at bounding box center [965, 457] width 30 height 14
click at [674, 348] on div "Adverts Impressions Clicks Spend Spend Clicks Impressions Press Space or Enter …" at bounding box center [758, 450] width 474 height 411
click at [674, 348] on span at bounding box center [963, 457] width 9 height 6
drag, startPoint x: 685, startPoint y: 457, endPoint x: 681, endPoint y: 457, distance: 4.0
click at [674, 348] on div at bounding box center [681, 457] width 3 height 17
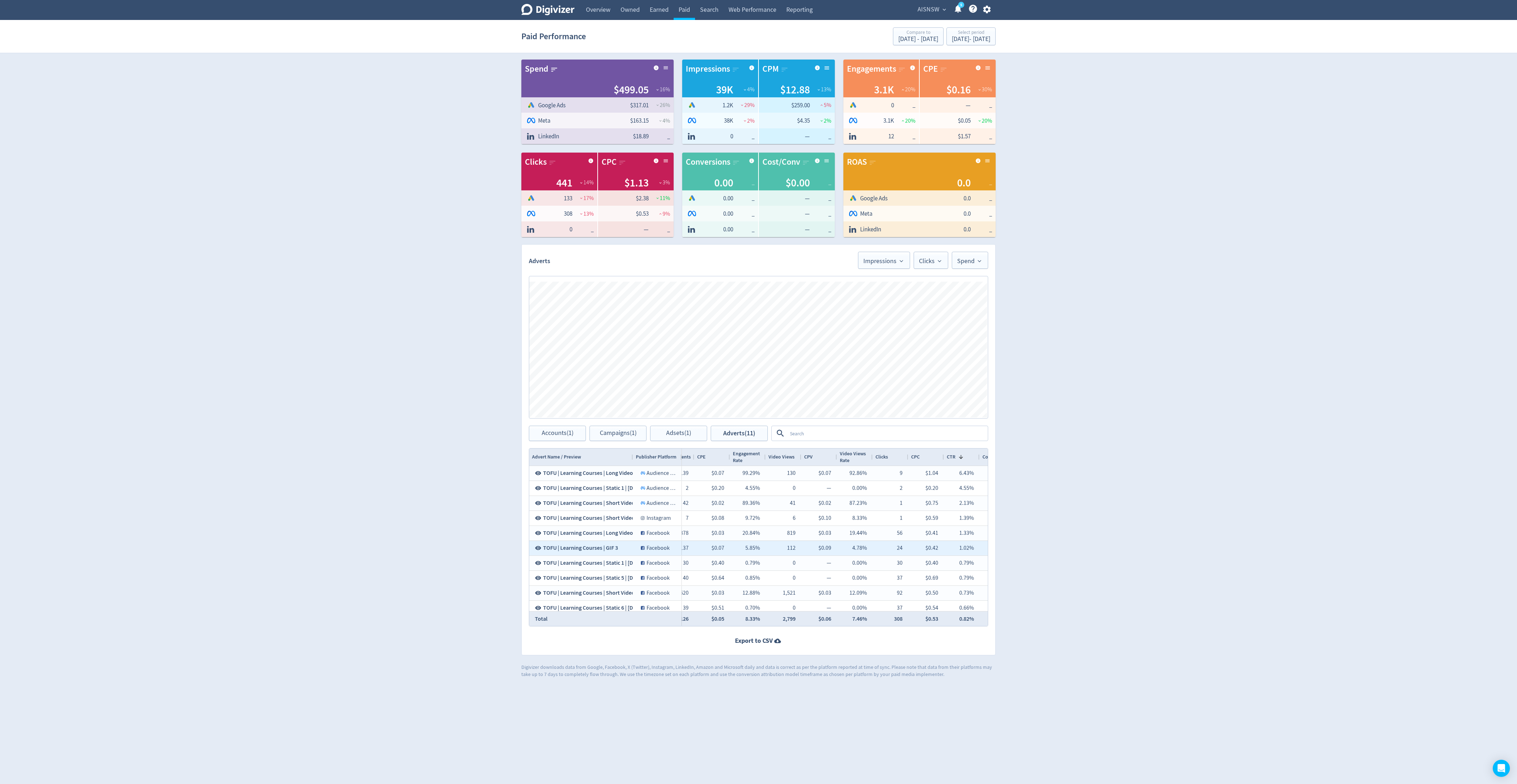
click at [539, 348] on icon at bounding box center [538, 548] width 6 height 4
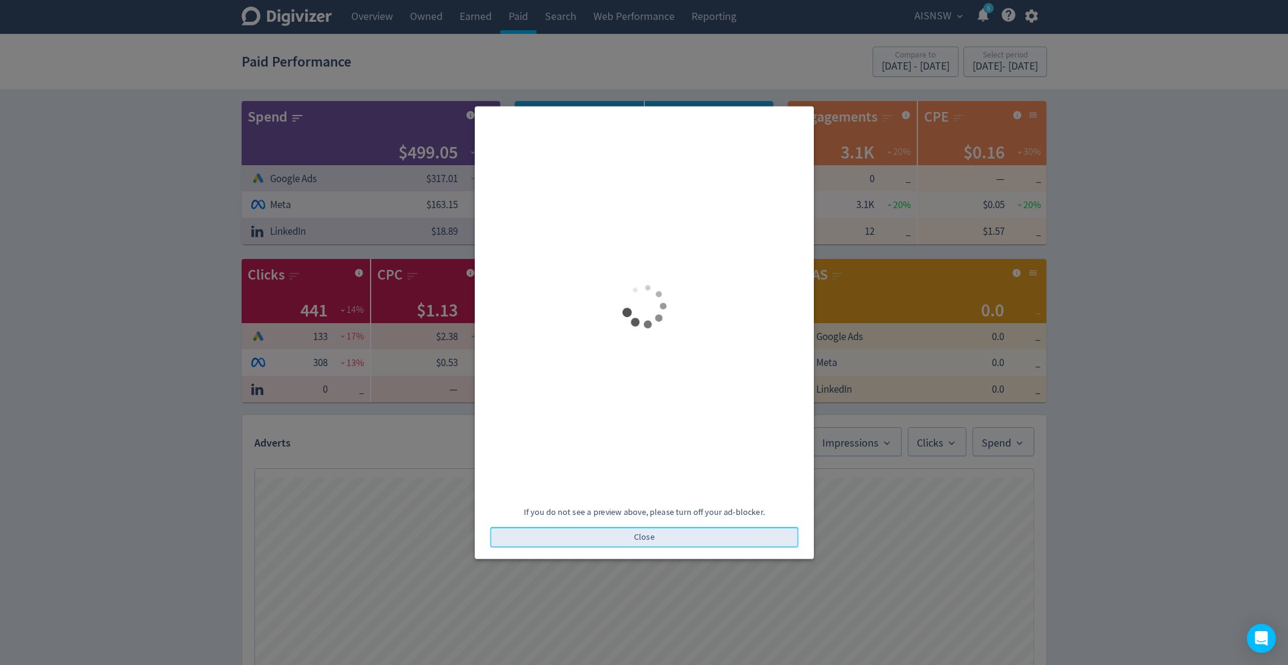
click at [739, 532] on button "Close" at bounding box center [644, 537] width 308 height 21
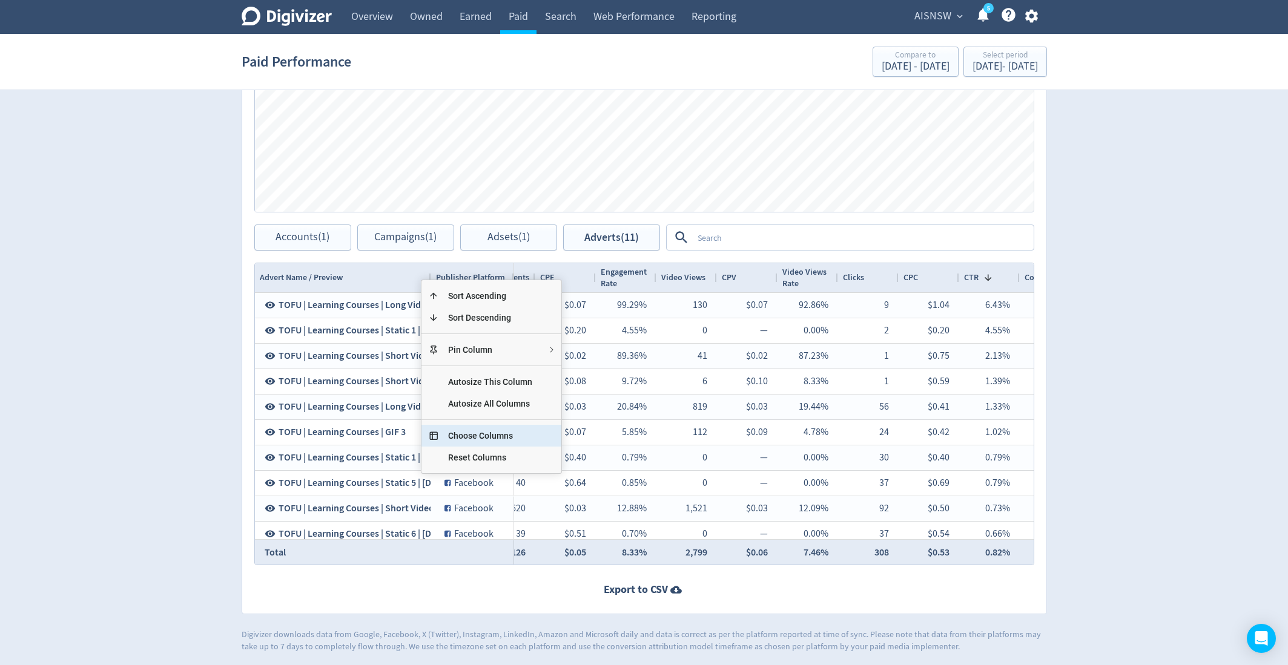
click at [500, 432] on span "Choose Columns" at bounding box center [490, 436] width 104 height 22
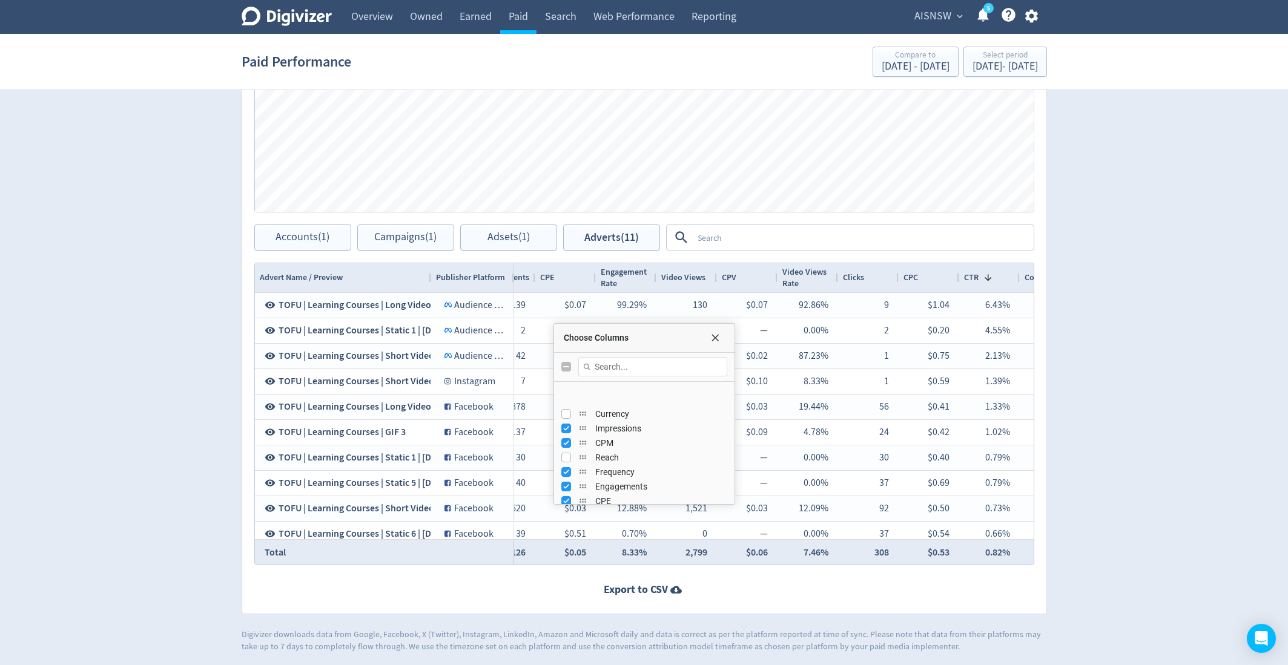
scroll to position [131, 0]
click at [563, 402] on input "Press SPACE to toggle visibility (visible)" at bounding box center [566, 407] width 10 height 10
checkbox input "false"
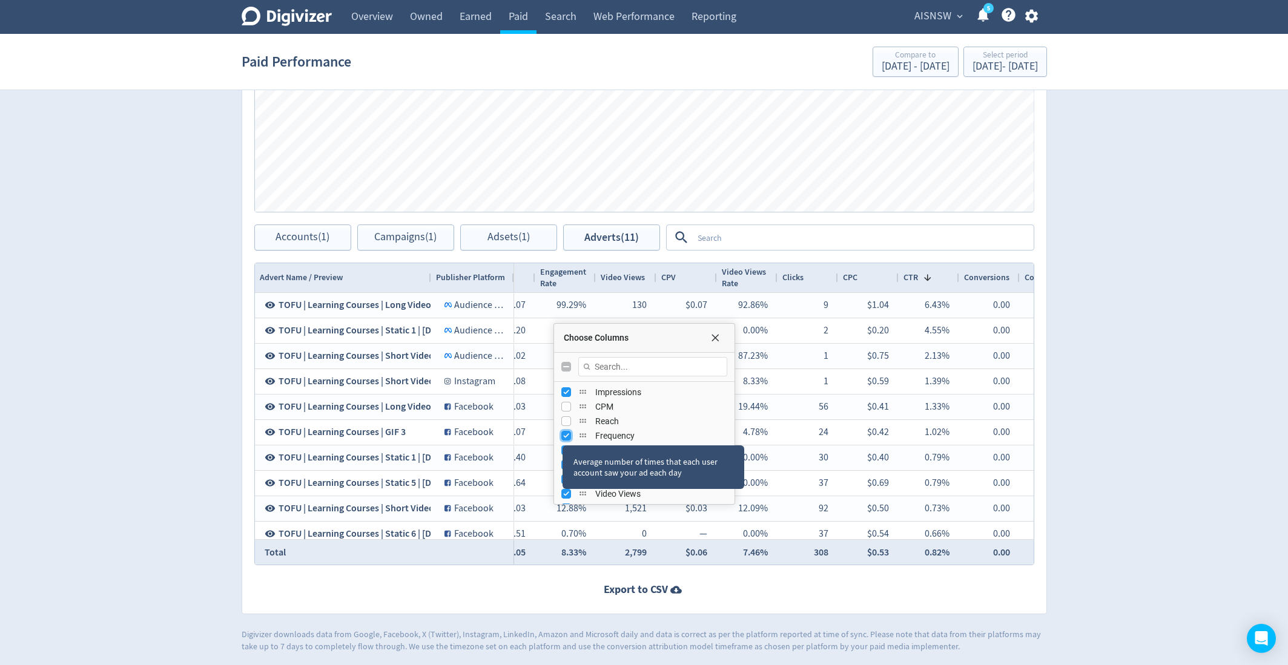
click at [562, 433] on input "Press SPACE to toggle visibility (visible)" at bounding box center [566, 436] width 10 height 10
checkbox input "false"
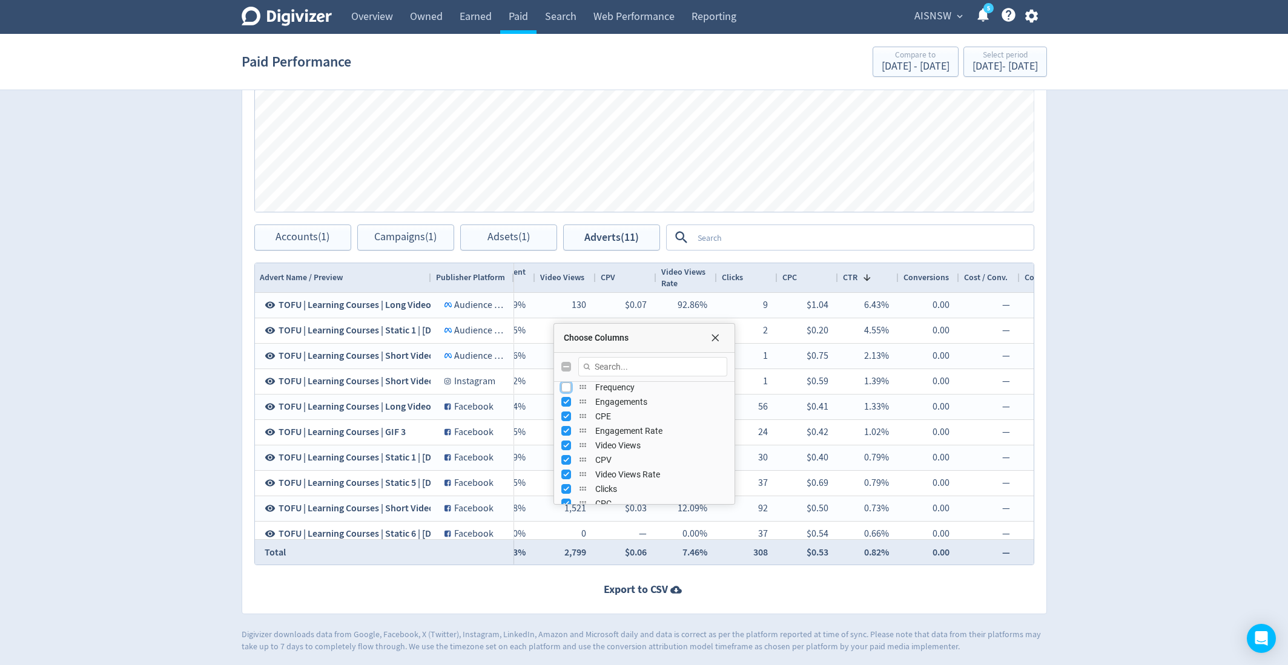
scroll to position [182, 0]
click at [567, 428] on input "Press SPACE to toggle visibility (visible)" at bounding box center [566, 429] width 10 height 10
checkbox input "false"
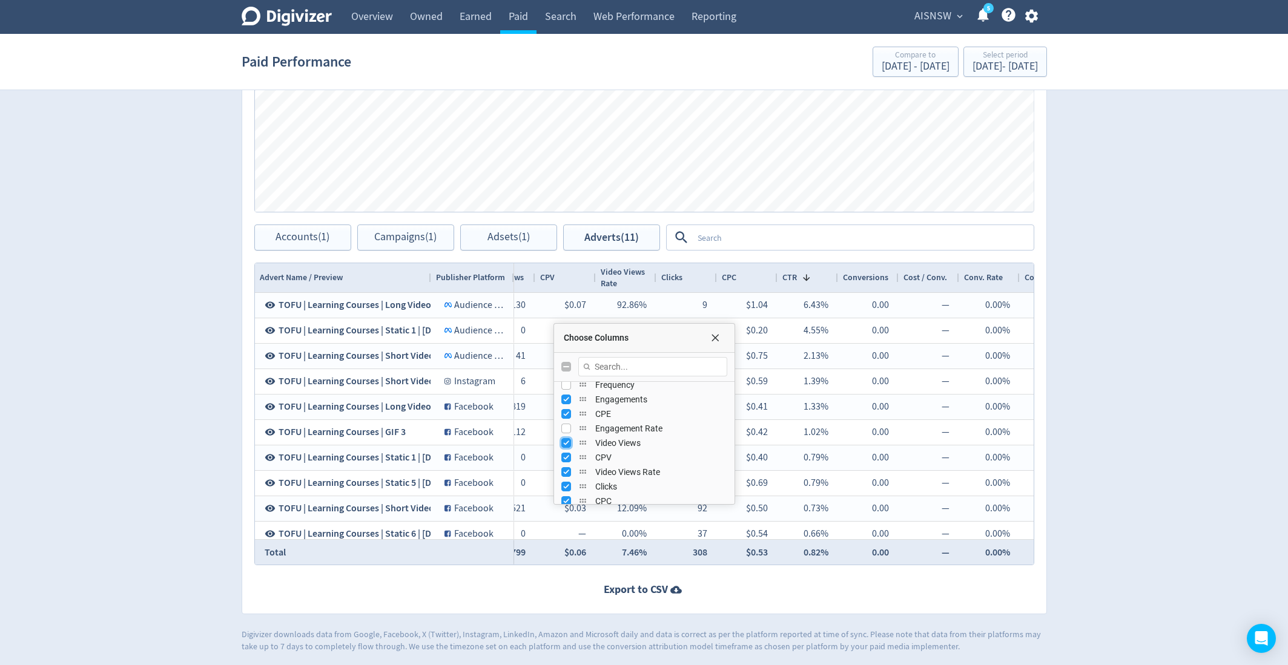
click at [563, 440] on input "Press SPACE to toggle visibility (visible)" at bounding box center [566, 443] width 10 height 10
checkbox input "false"
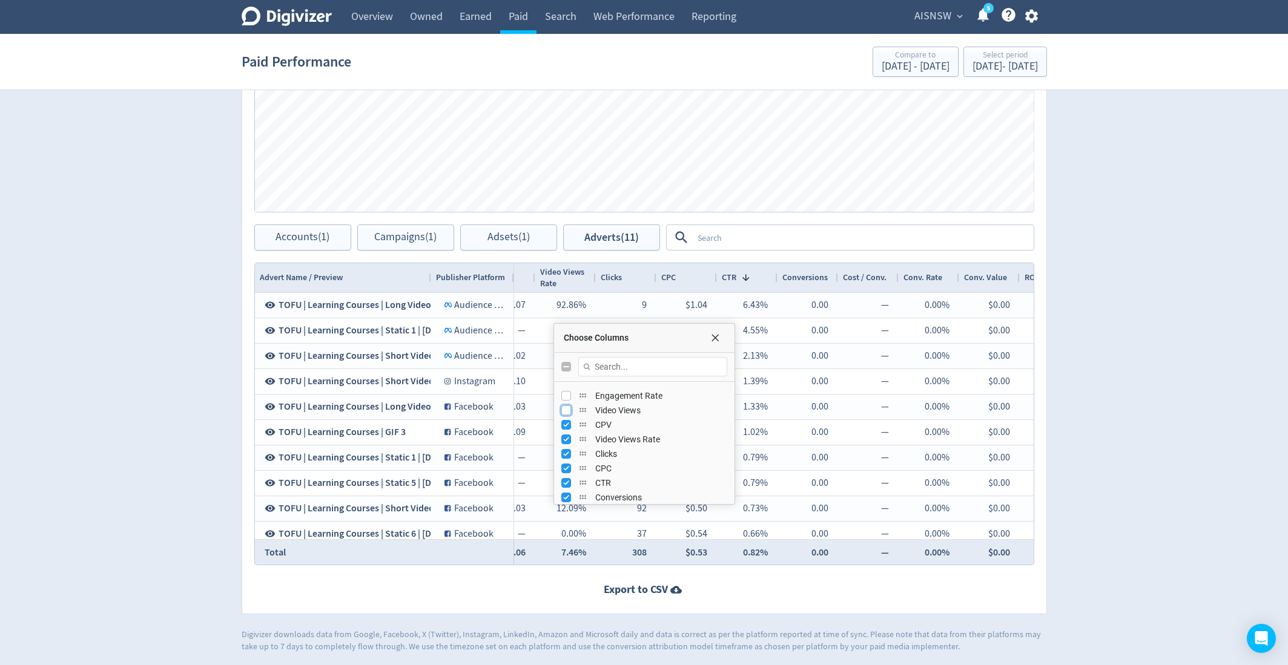
scroll to position [220, 0]
click at [565, 420] on input "Press SPACE to toggle visibility (visible)" at bounding box center [566, 420] width 10 height 10
checkbox input "false"
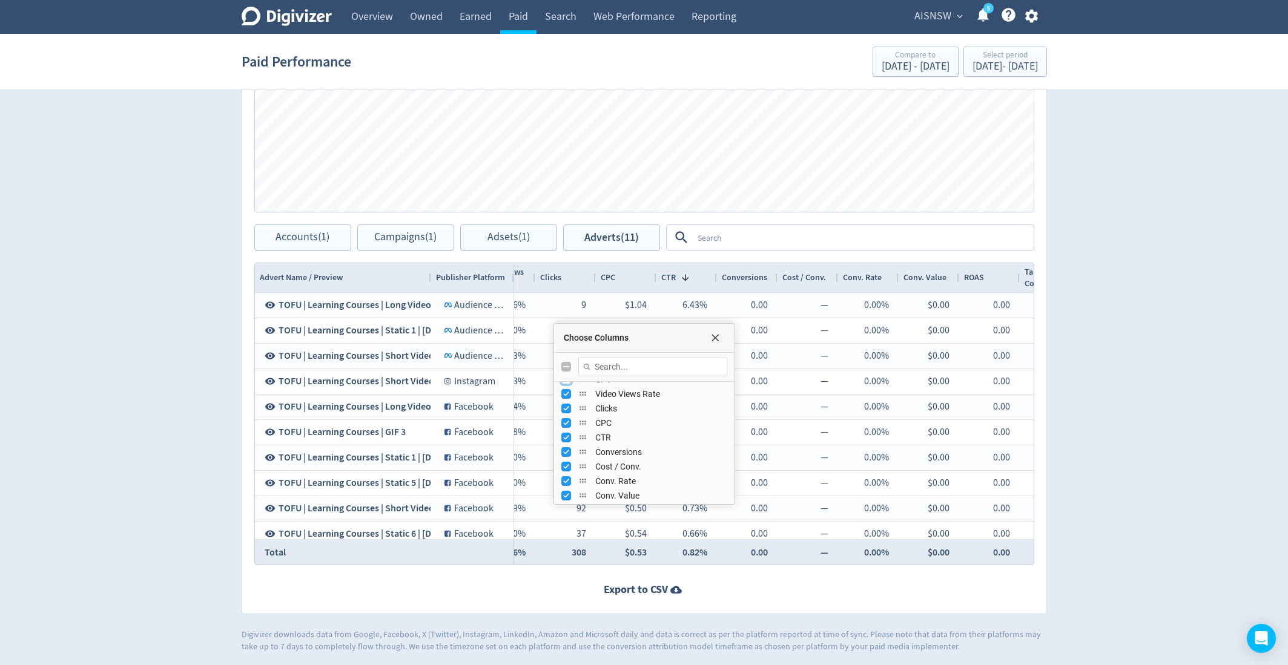
scroll to position [269, 0]
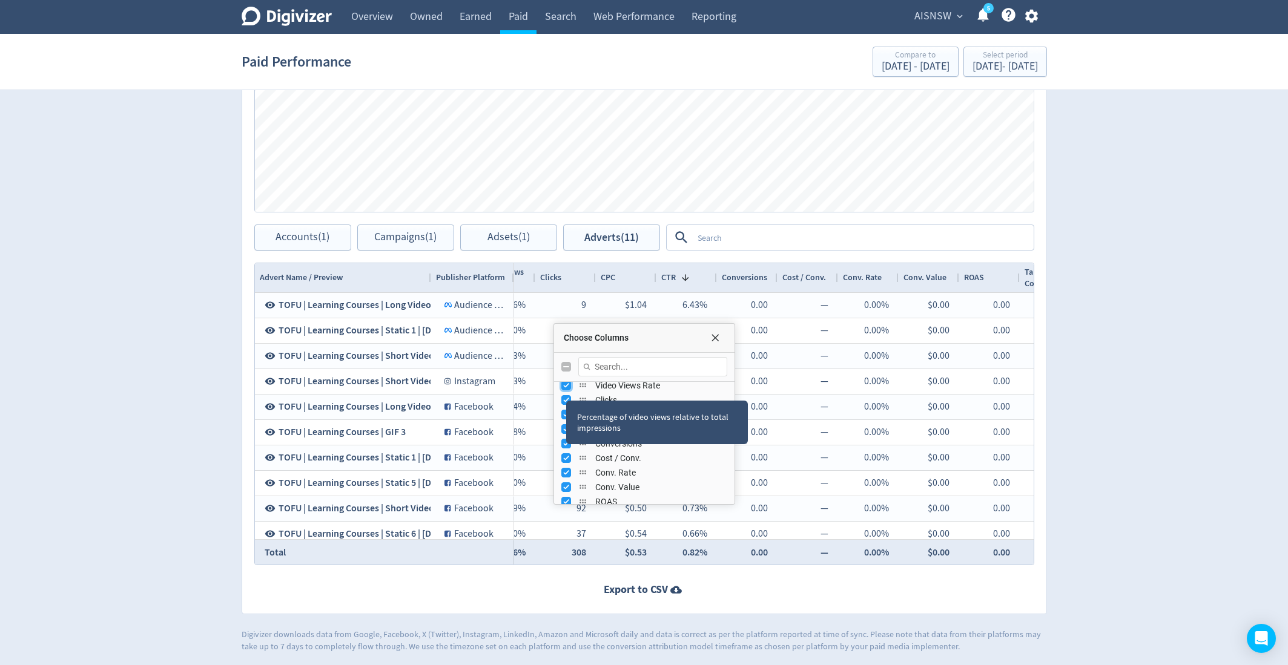
click at [564, 385] on input "Press SPACE to toggle visibility (visible)" at bounding box center [566, 386] width 10 height 10
checkbox input "false"
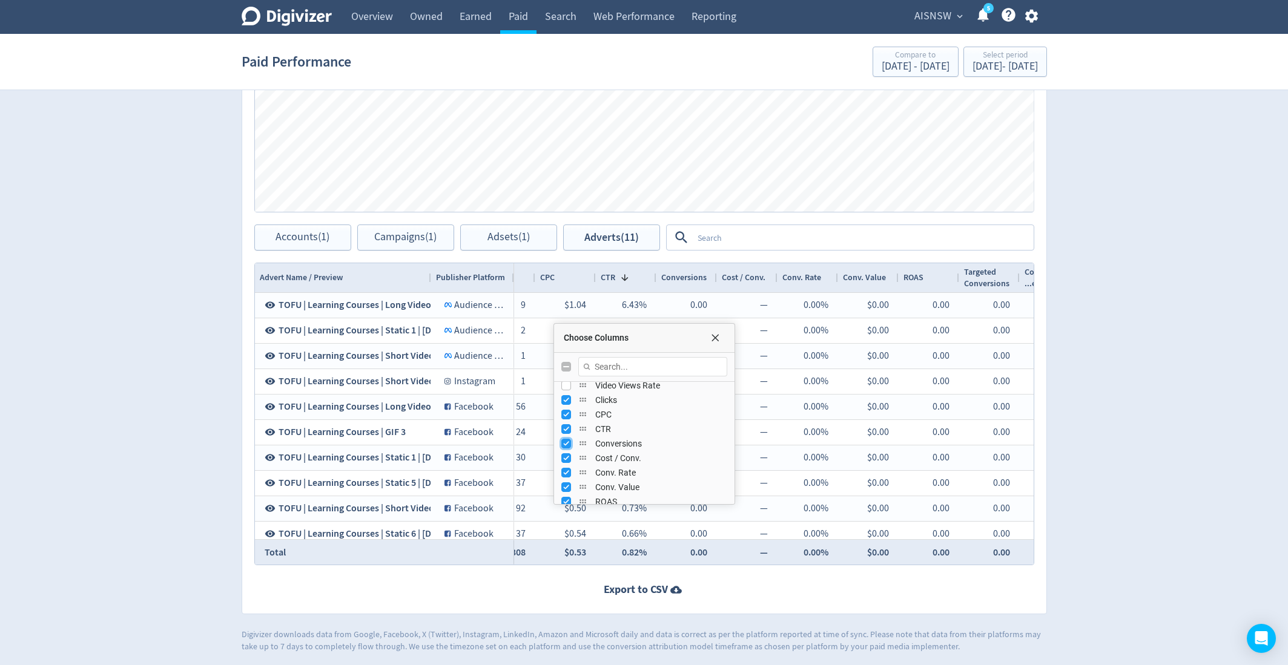
click at [562, 443] on input "Press SPACE to toggle visibility (visible)" at bounding box center [566, 444] width 10 height 10
checkbox input "false"
click at [564, 455] on input "Press SPACE to toggle visibility (visible)" at bounding box center [566, 459] width 10 height 10
checkbox input "false"
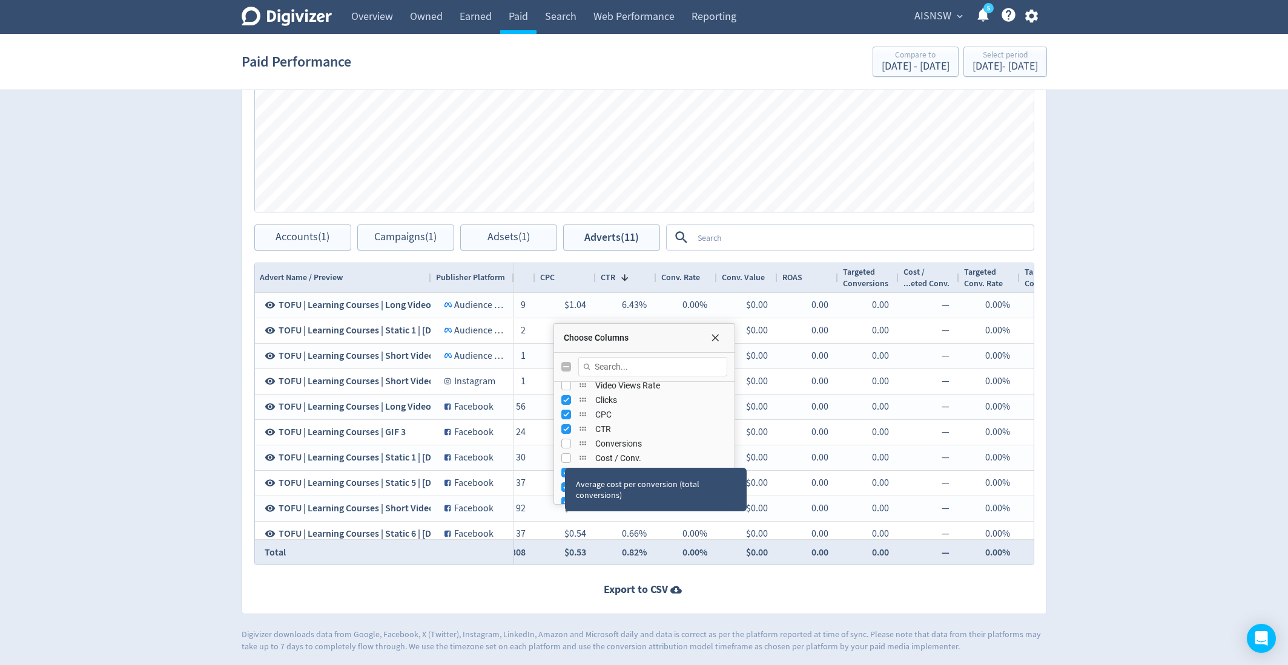
click at [565, 469] on div "Average cost per conversion (total conversions)" at bounding box center [656, 490] width 182 height 44
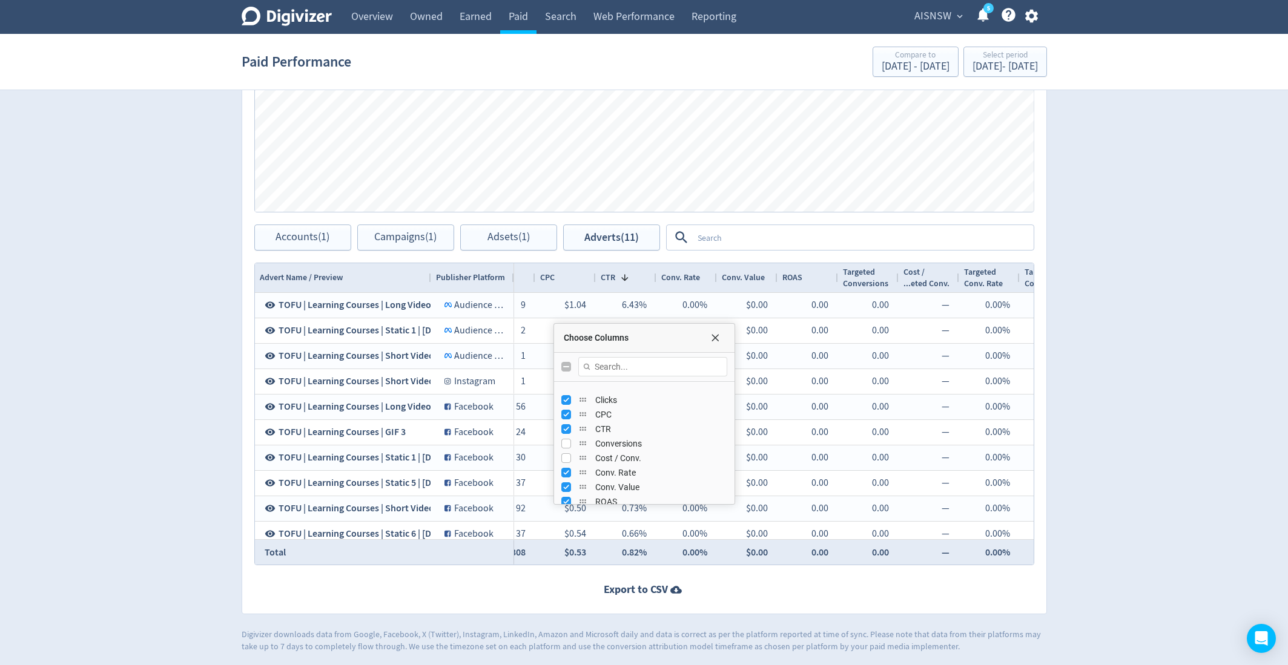
scroll to position [319, 0]
click at [564, 426] on div "Conv. Rate" at bounding box center [644, 423] width 166 height 15
click at [563, 424] on input "Press SPACE to toggle visibility (visible)" at bounding box center [566, 423] width 10 height 10
checkbox input "false"
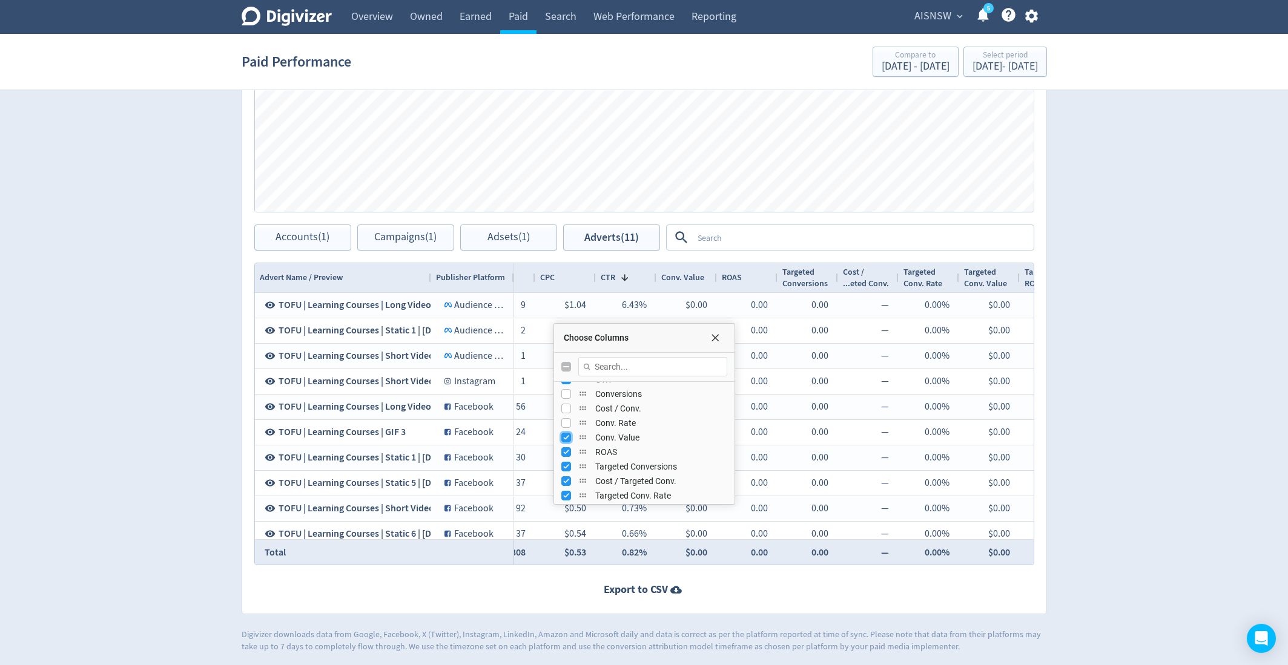
click at [563, 435] on input "Press SPACE to toggle visibility (visible)" at bounding box center [566, 438] width 10 height 10
checkbox input "false"
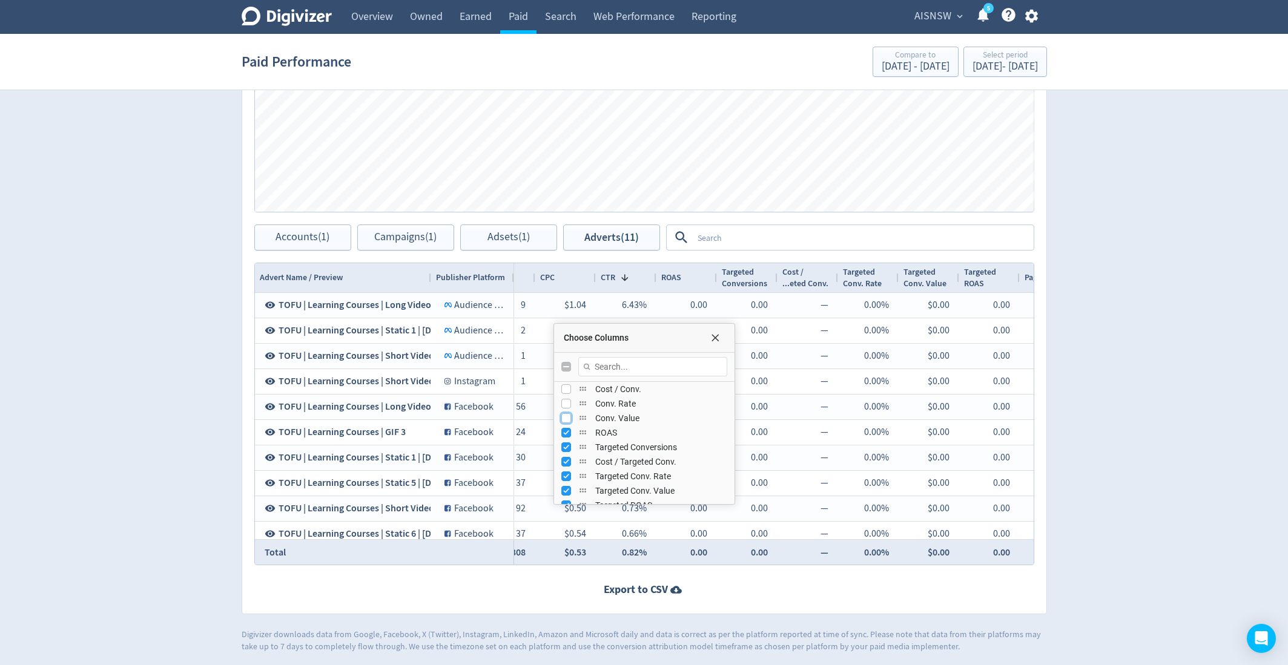
scroll to position [339, 0]
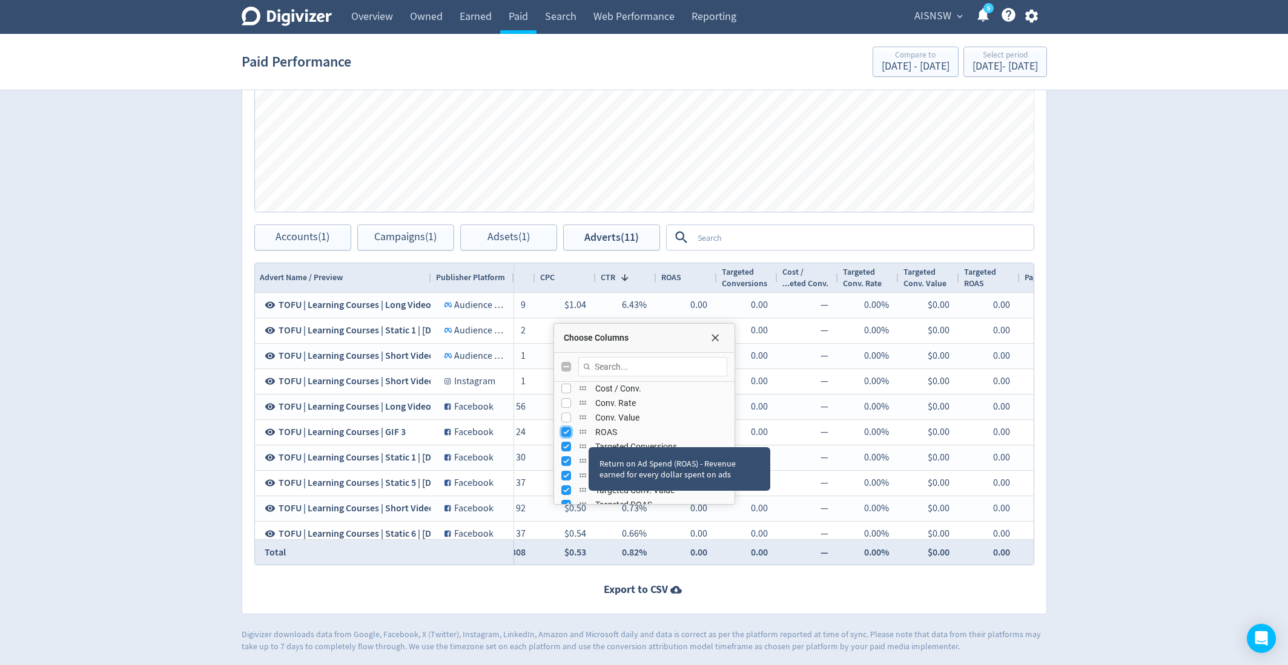
click at [567, 430] on input "Press SPACE to toggle visibility (visible)" at bounding box center [566, 433] width 10 height 10
checkbox input "false"
click at [565, 448] on input "Press SPACE to toggle visibility (visible)" at bounding box center [566, 447] width 10 height 10
checkbox input "false"
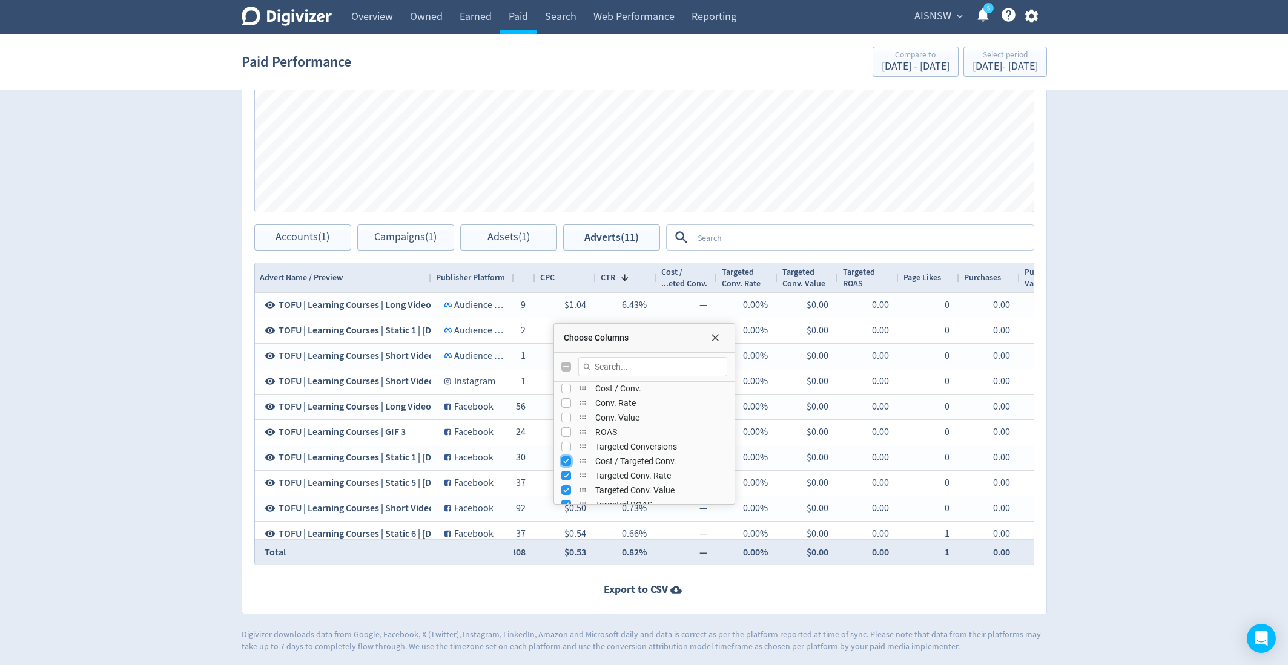
click at [565, 463] on input "Press SPACE to toggle visibility (visible)" at bounding box center [566, 462] width 10 height 10
checkbox input "false"
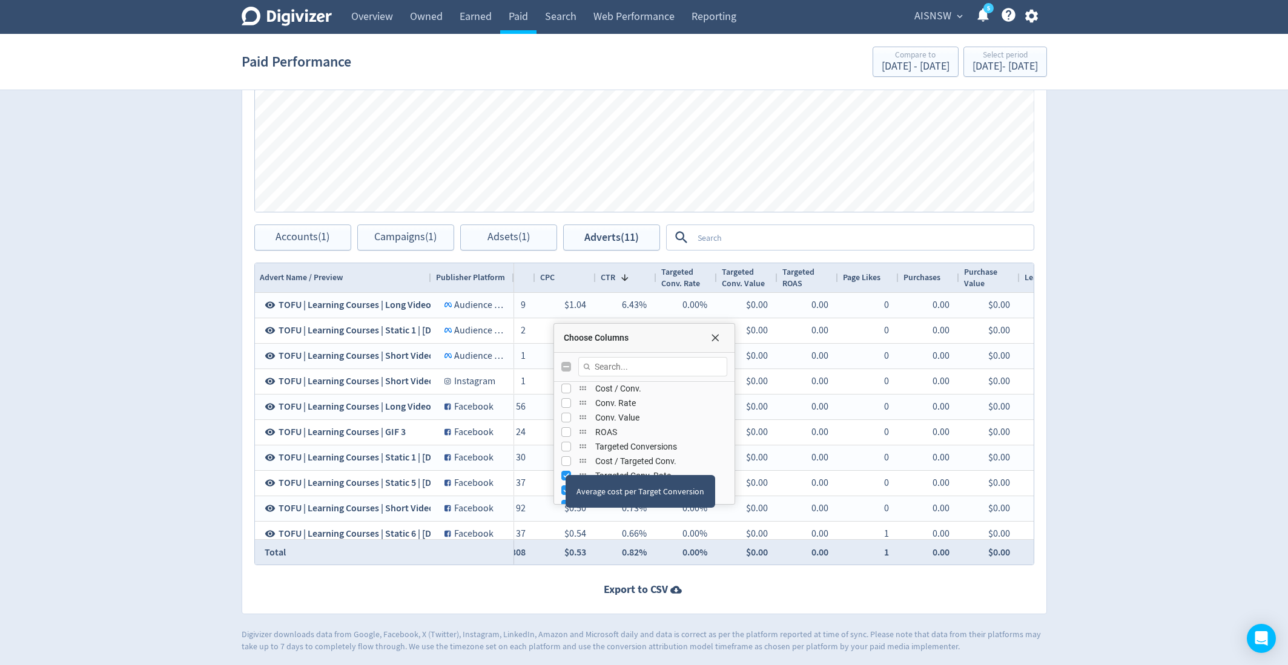
click at [566, 477] on div "Average cost per Target Conversion" at bounding box center [641, 491] width 150 height 33
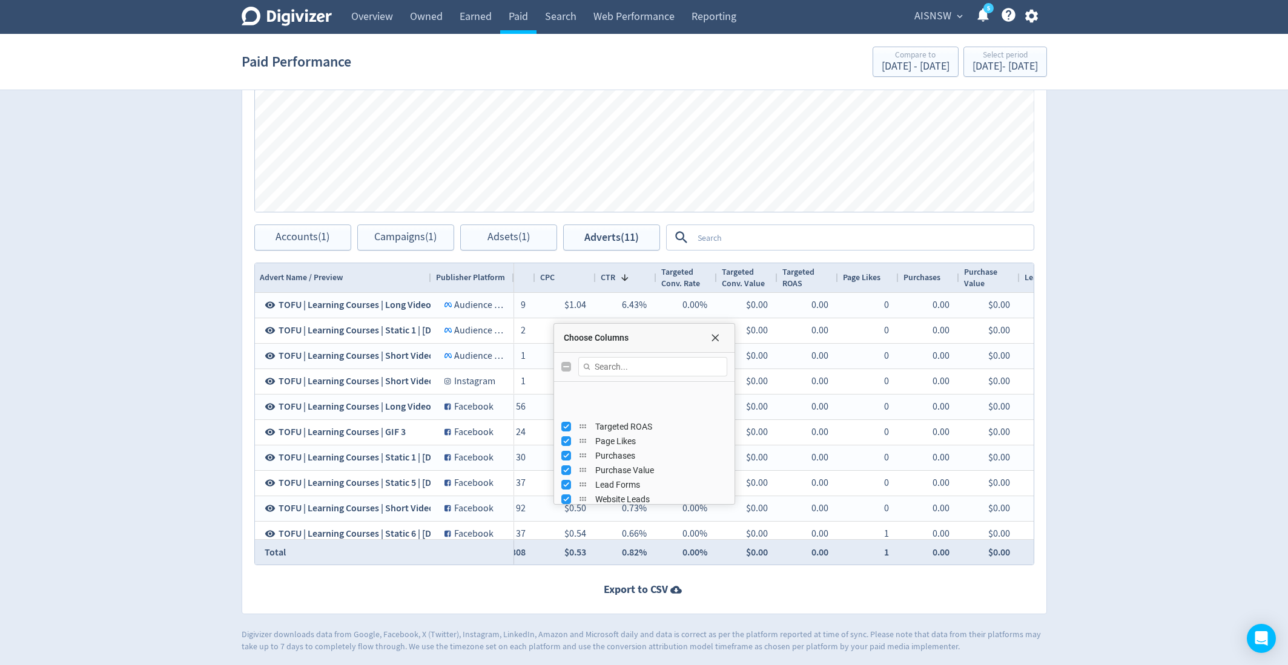
scroll to position [451, 0]
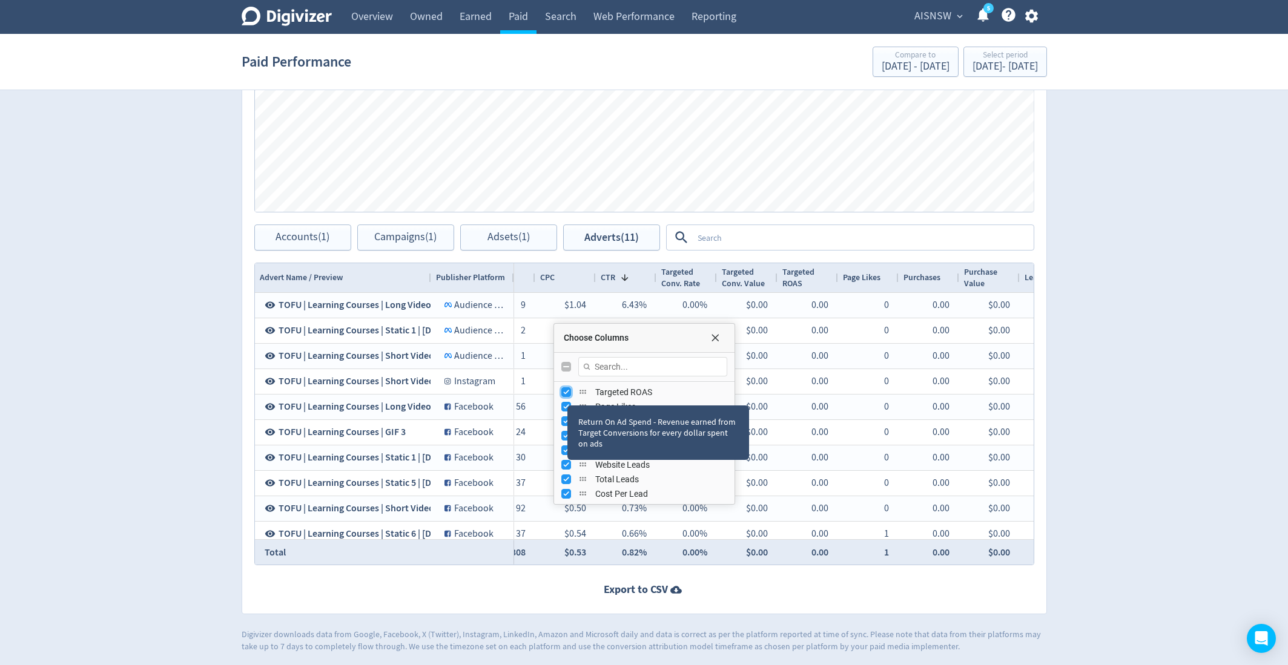
click at [565, 392] on input "Press SPACE to toggle visibility (visible)" at bounding box center [566, 393] width 10 height 10
checkbox input "false"
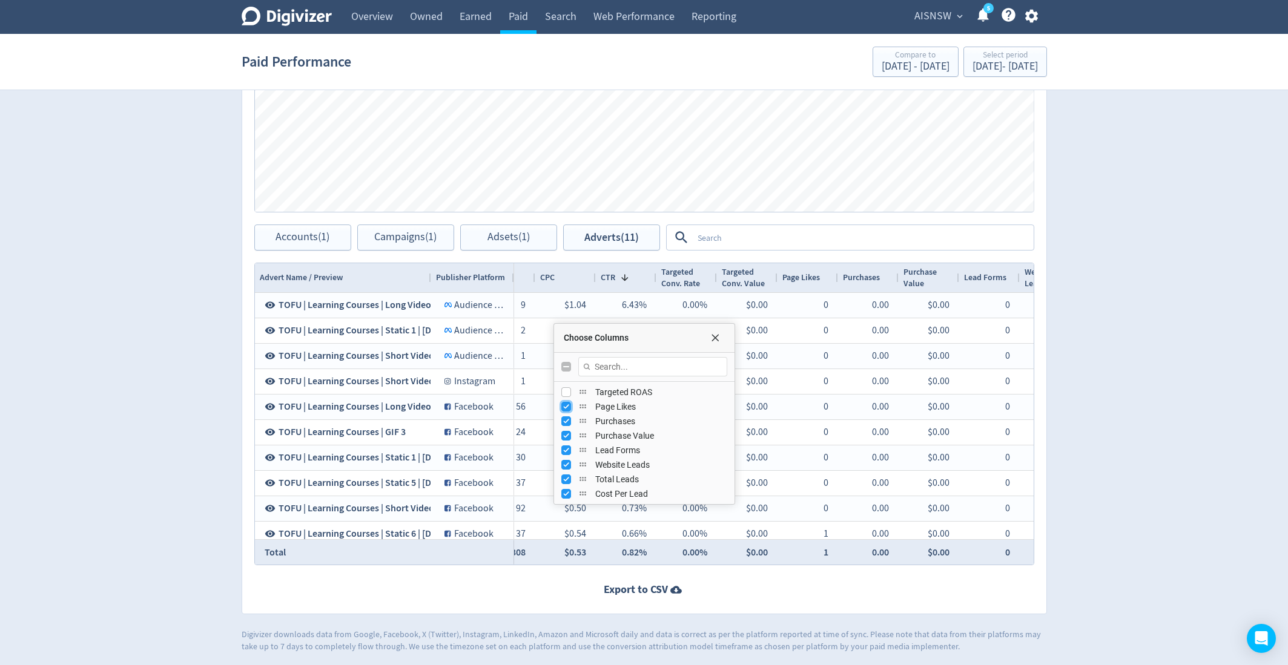
click at [561, 406] on input "Press SPACE to toggle visibility (visible)" at bounding box center [566, 407] width 10 height 10
checkbox input "false"
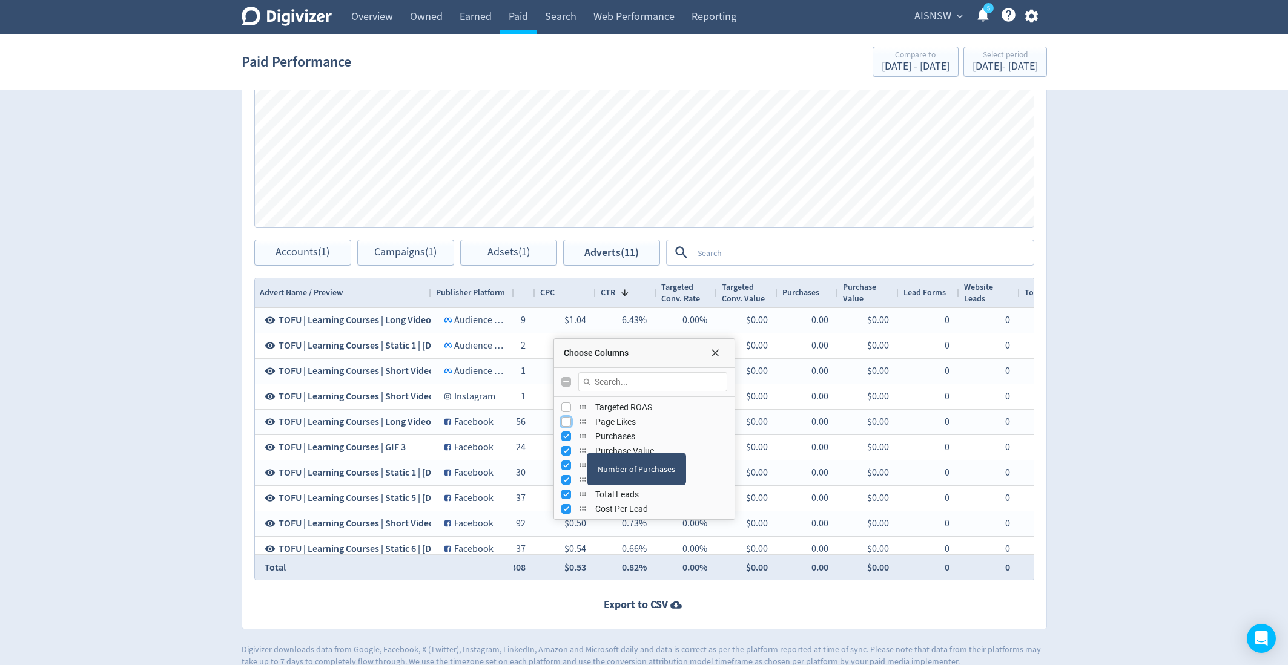
scroll to position [498, 0]
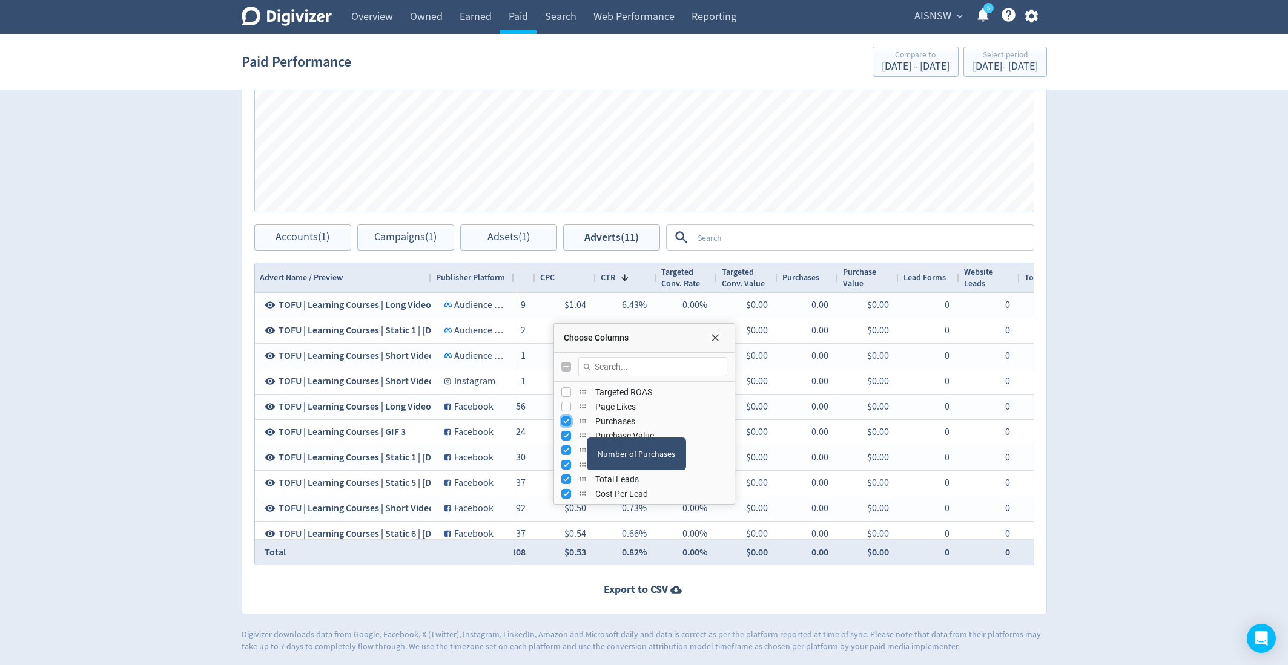
click at [566, 423] on input "Press SPACE to toggle visibility (visible)" at bounding box center [566, 422] width 10 height 10
checkbox input "false"
click at [565, 435] on input "Press SPACE to toggle visibility (visible)" at bounding box center [566, 436] width 10 height 10
checkbox input "false"
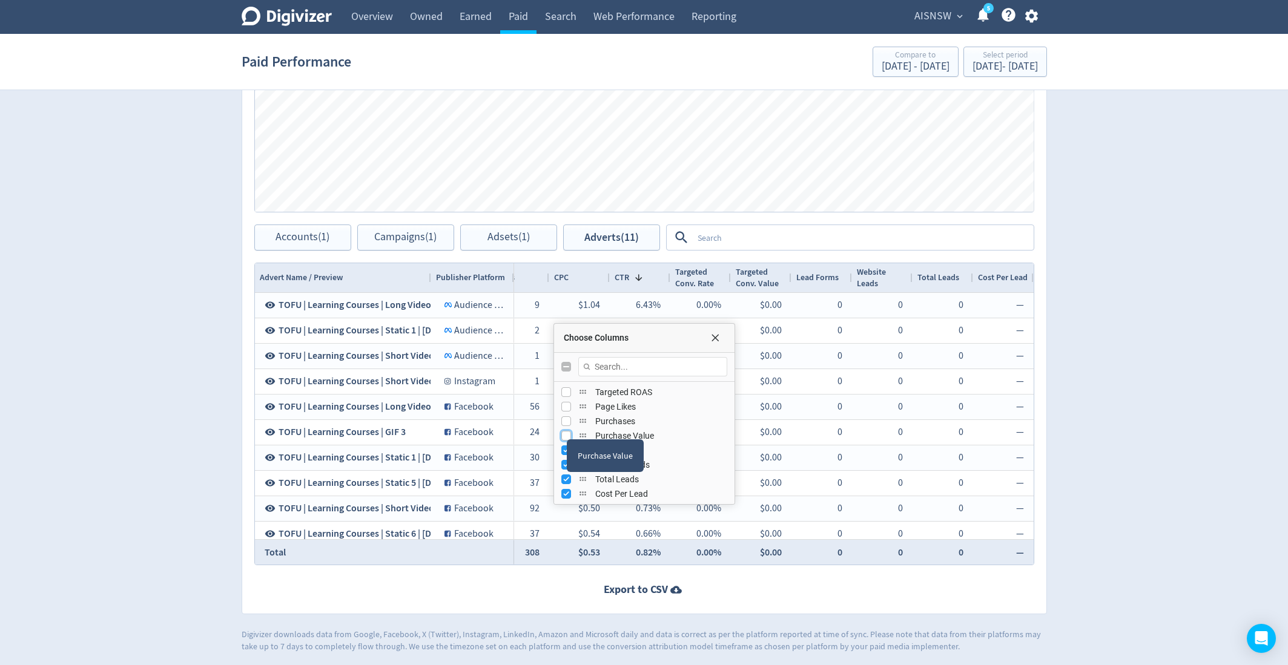
scroll to position [0, 267]
click at [563, 449] on input "Press SPACE to toggle visibility (visible)" at bounding box center [566, 451] width 10 height 10
checkbox input "false"
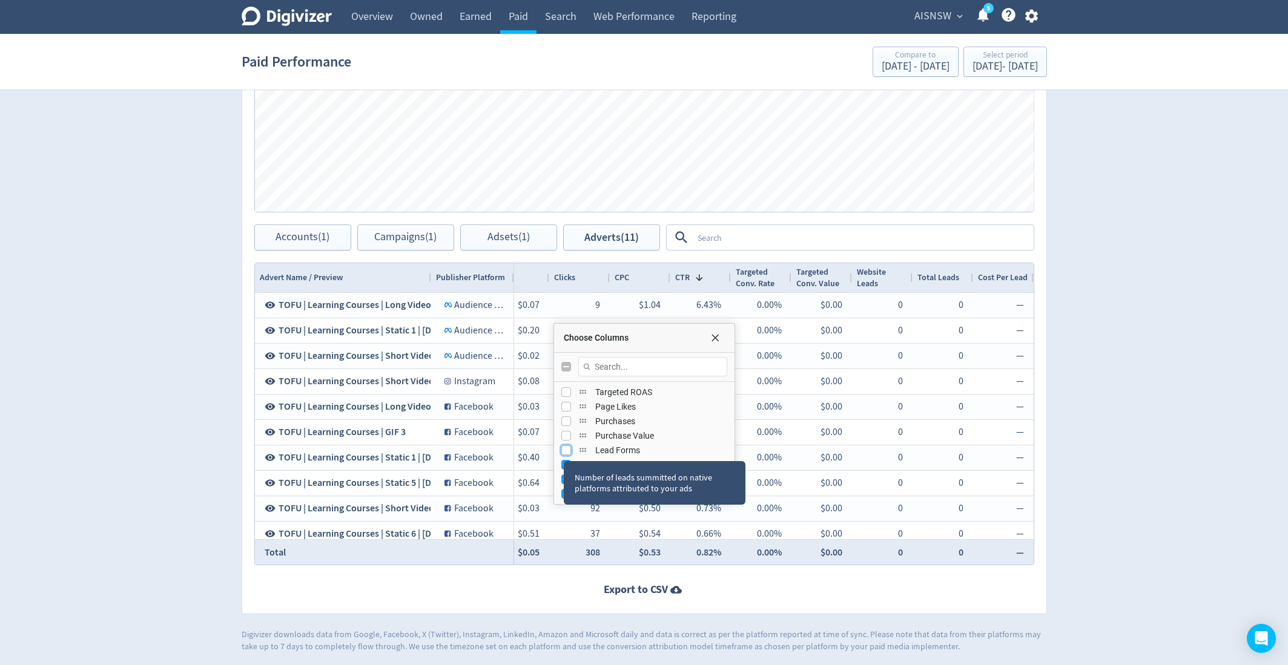
scroll to position [0, 206]
click at [561, 462] on input "Press SPACE to toggle visibility (visible)" at bounding box center [566, 465] width 10 height 10
checkbox input "false"
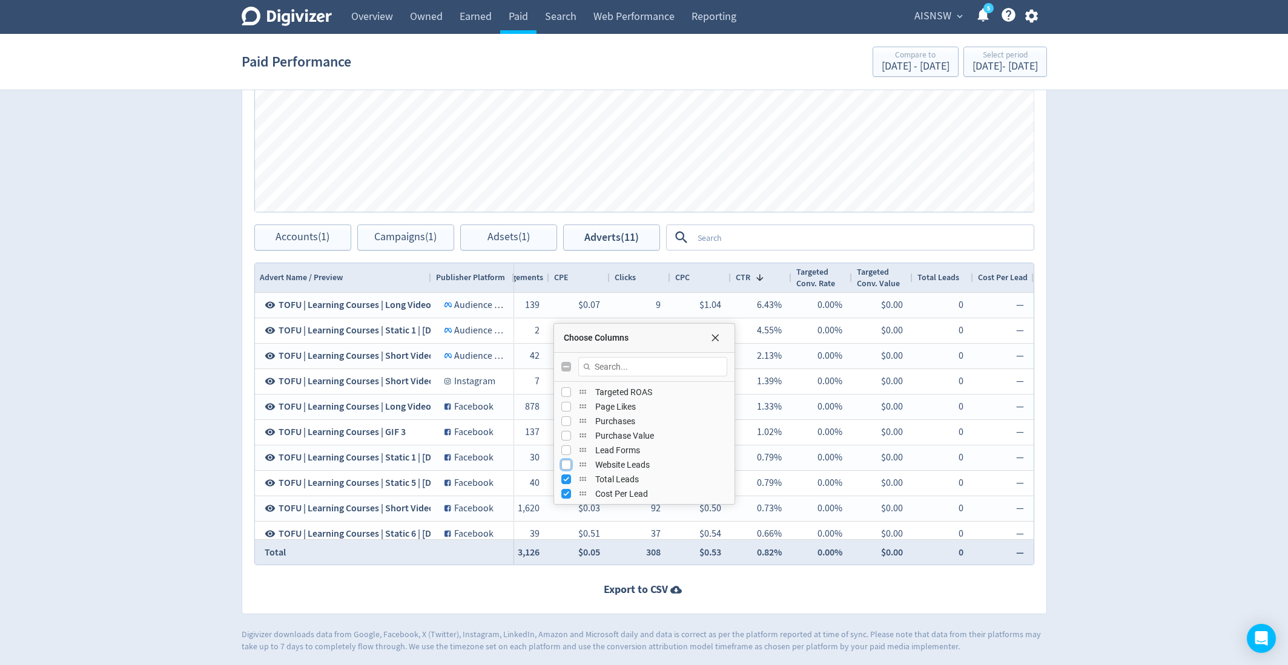
scroll to position [0, 146]
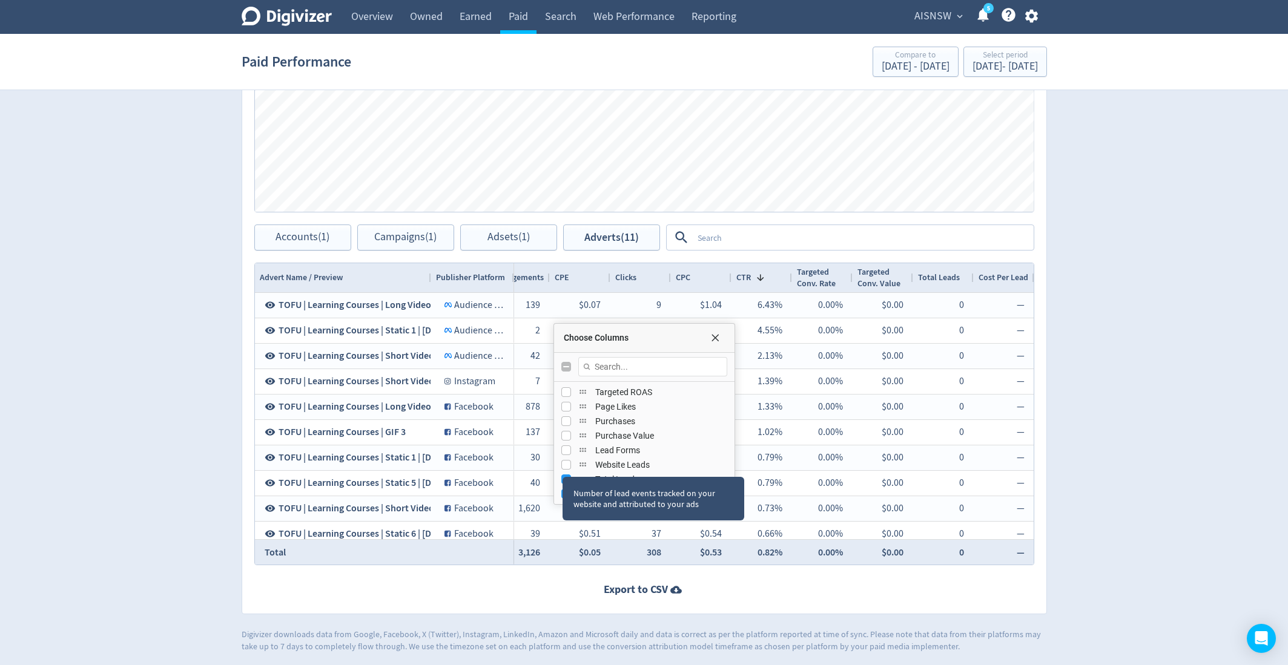
click at [563, 480] on div "Number of lead events tracked on your website and attributed to your ads" at bounding box center [654, 499] width 182 height 44
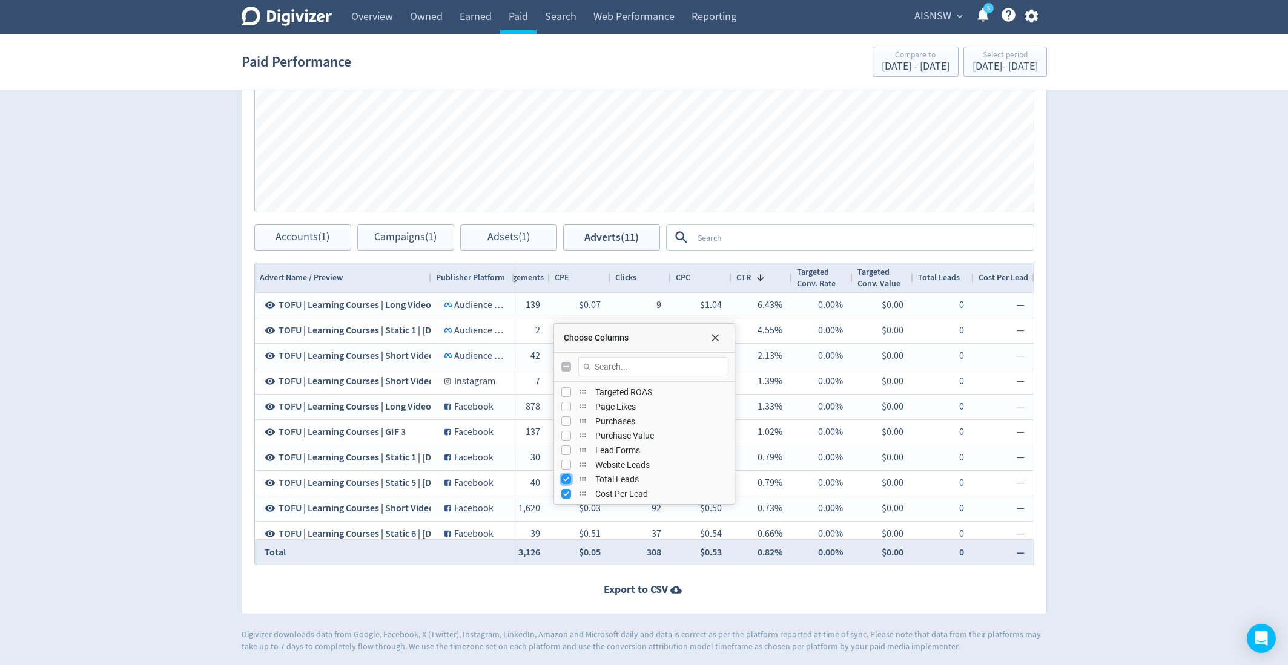
click at [566, 477] on input "Press SPACE to toggle visibility (visible)" at bounding box center [566, 480] width 10 height 10
checkbox input "false"
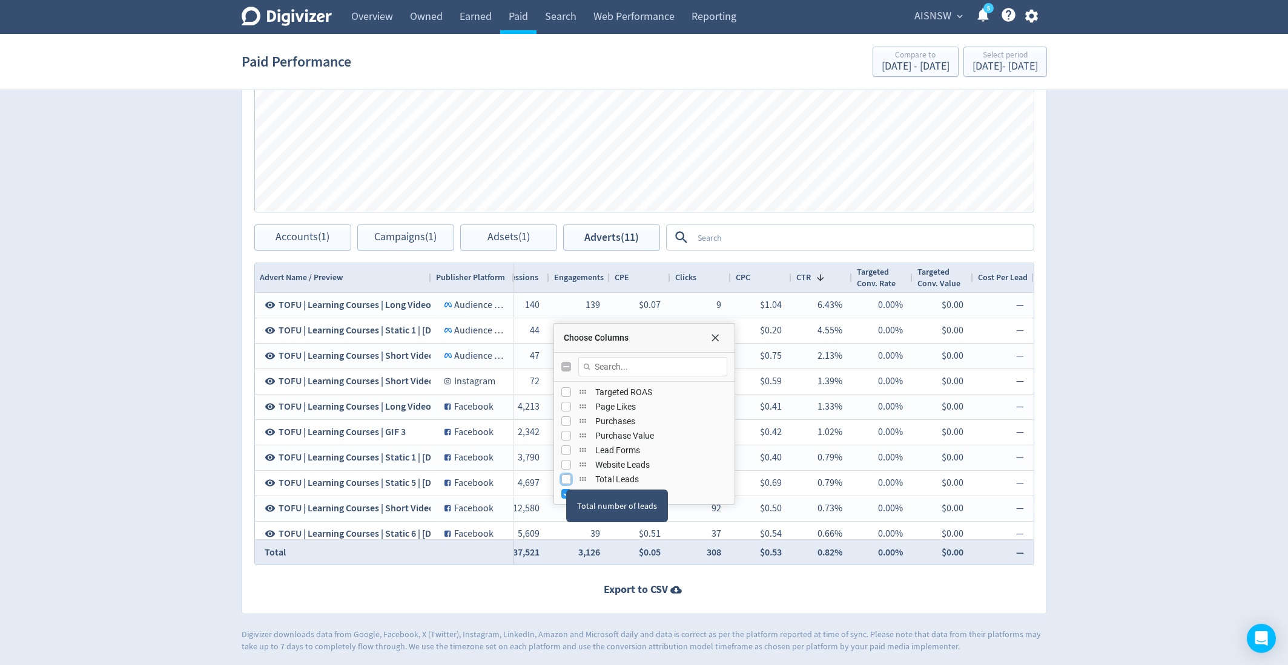
scroll to position [0, 85]
click at [564, 492] on input "Press SPACE to toggle visibility (visible)" at bounding box center [566, 494] width 10 height 10
checkbox input "false"
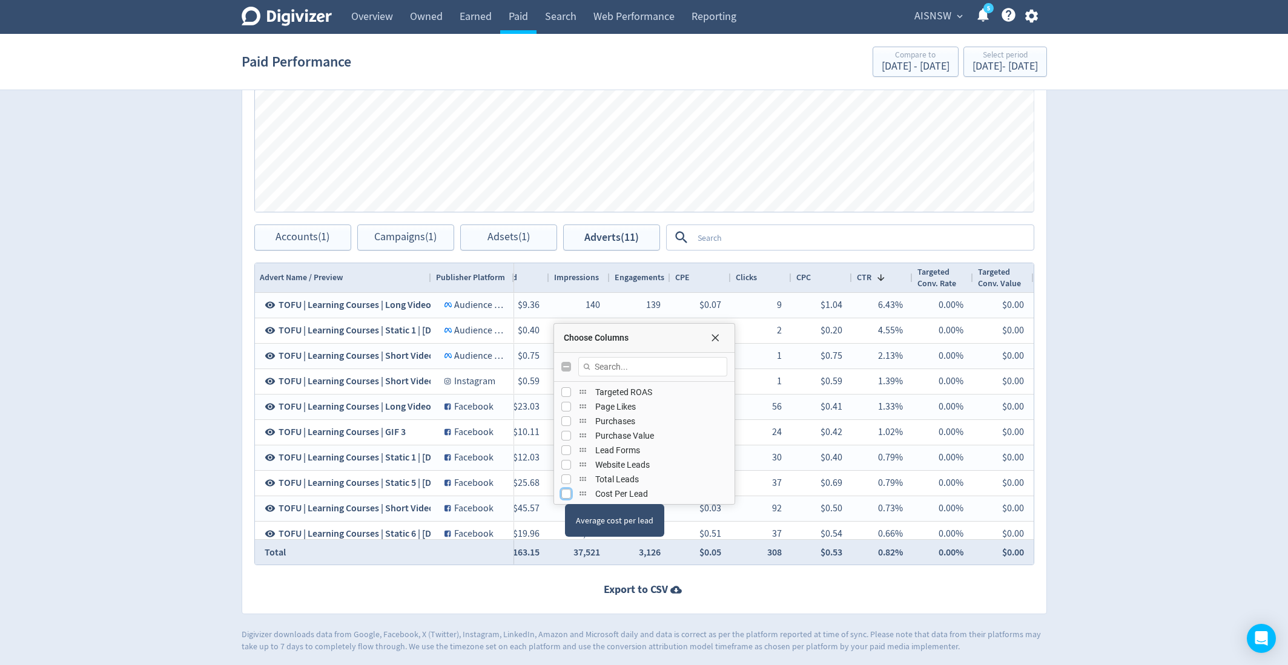
scroll to position [0, 25]
click at [566, 459] on input "Press SPACE to toggle visibility (visible)" at bounding box center [566, 462] width 10 height 10
checkbox input "false"
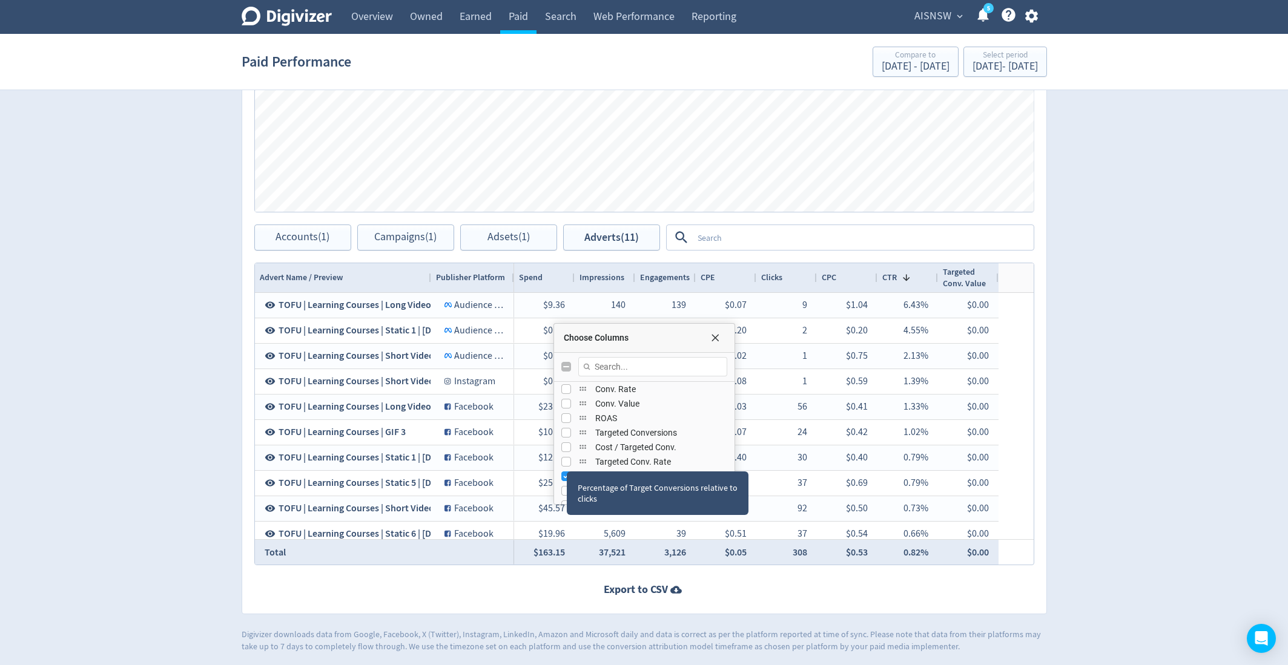
click at [567, 476] on div "Percentage of Target Conversions relative to clicks" at bounding box center [658, 494] width 182 height 44
click at [565, 476] on input "Press SPACE to toggle visibility (visible)" at bounding box center [566, 477] width 10 height 10
checkbox input "false"
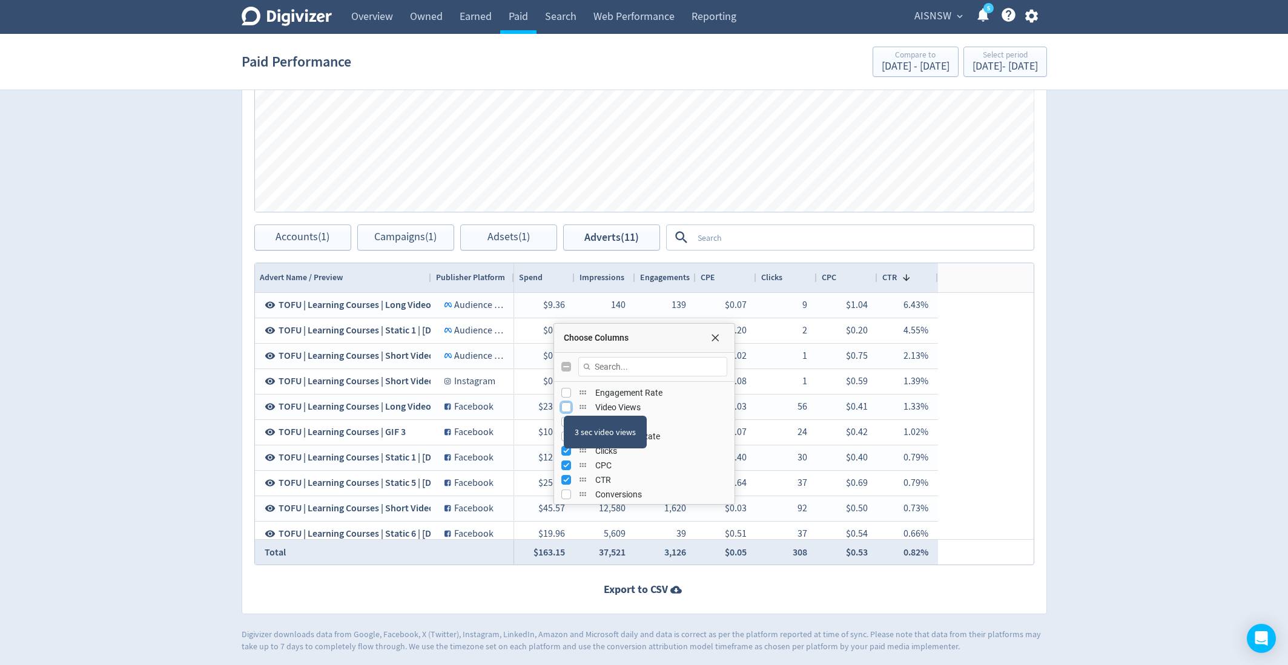
click at [563, 404] on input "Press SPACE to toggle visibility (hidden)" at bounding box center [566, 408] width 10 height 10
checkbox input "true"
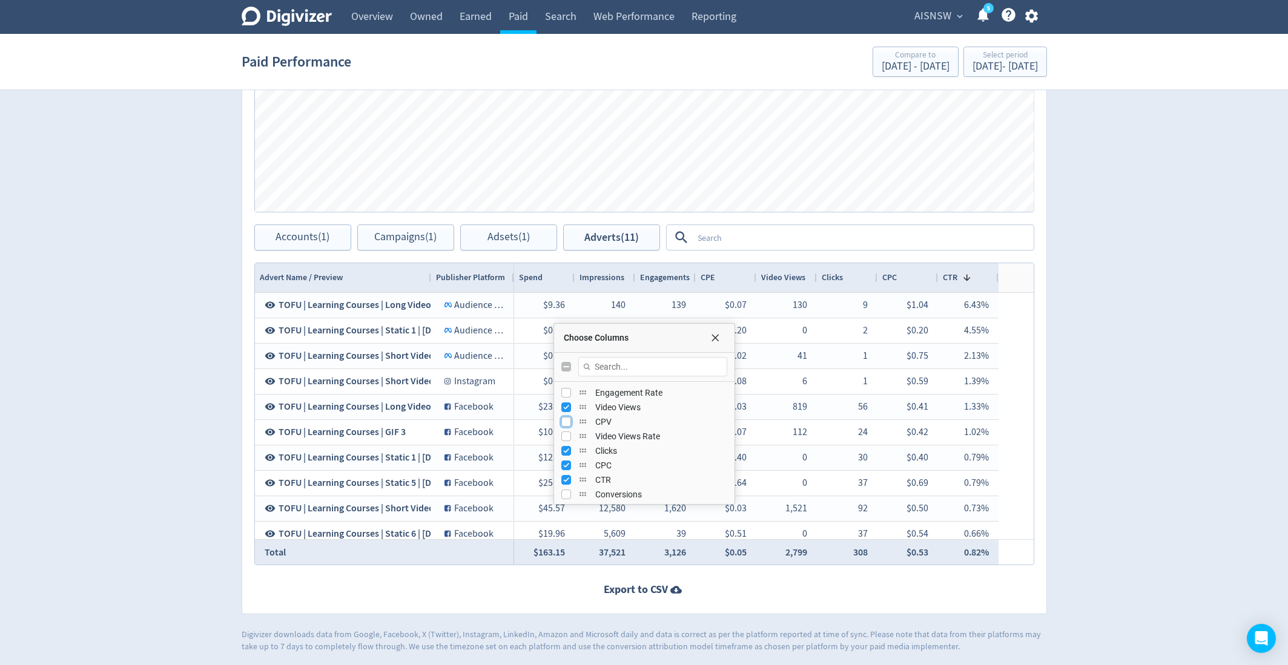
click at [561, 420] on input "Press SPACE to toggle visibility (hidden)" at bounding box center [566, 422] width 10 height 10
checkbox input "true"
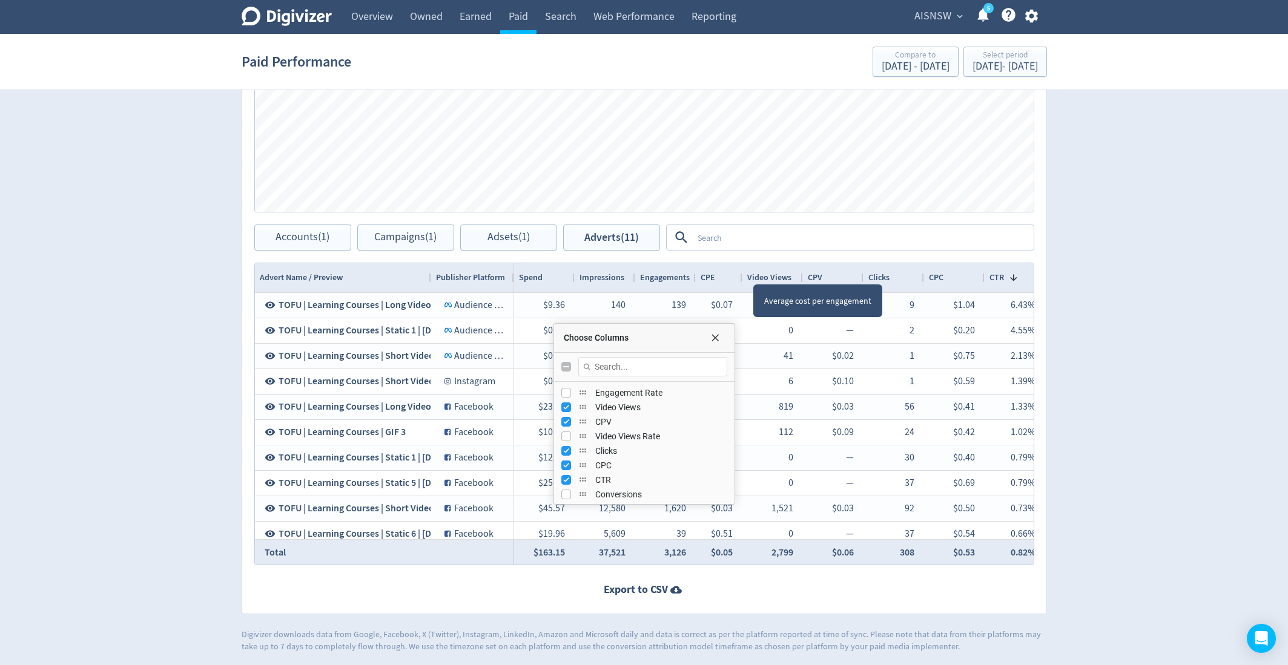
drag, startPoint x: 753, startPoint y: 272, endPoint x: 737, endPoint y: 272, distance: 15.7
click at [739, 272] on div at bounding box center [741, 277] width 5 height 29
click at [796, 268] on div "Video Views" at bounding box center [771, 277] width 61 height 29
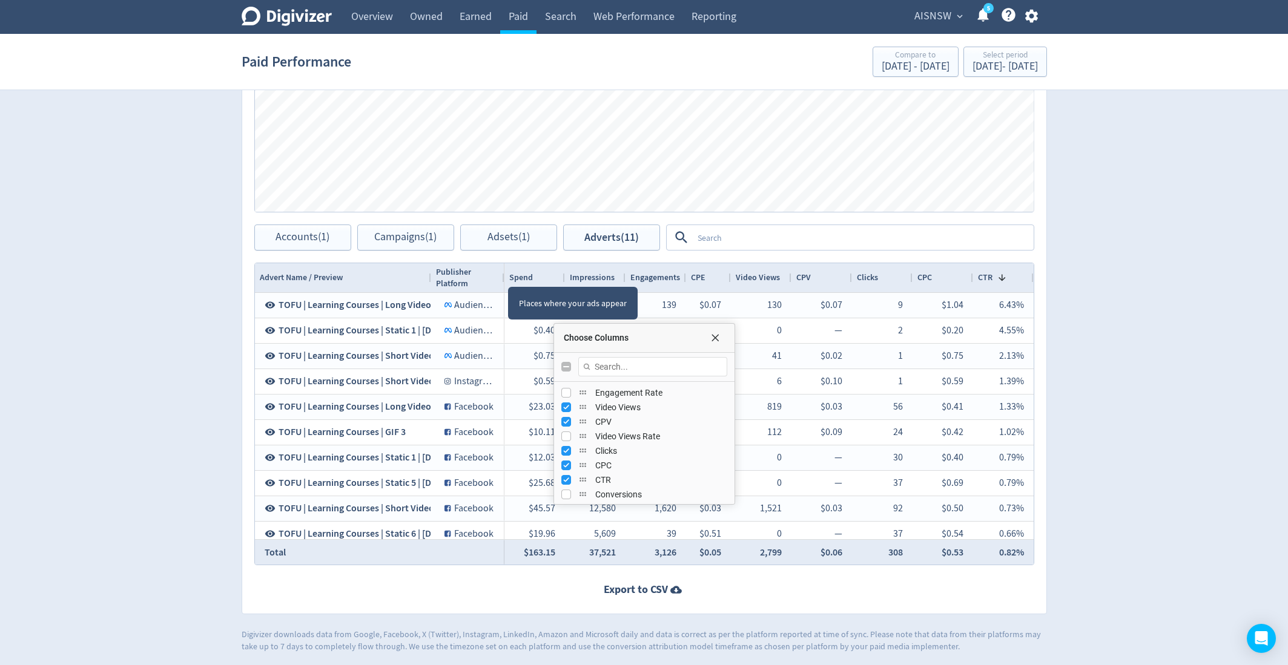
drag, startPoint x: 512, startPoint y: 271, endPoint x: 503, endPoint y: 273, distance: 9.9
click at [503, 273] on div at bounding box center [503, 277] width 5 height 29
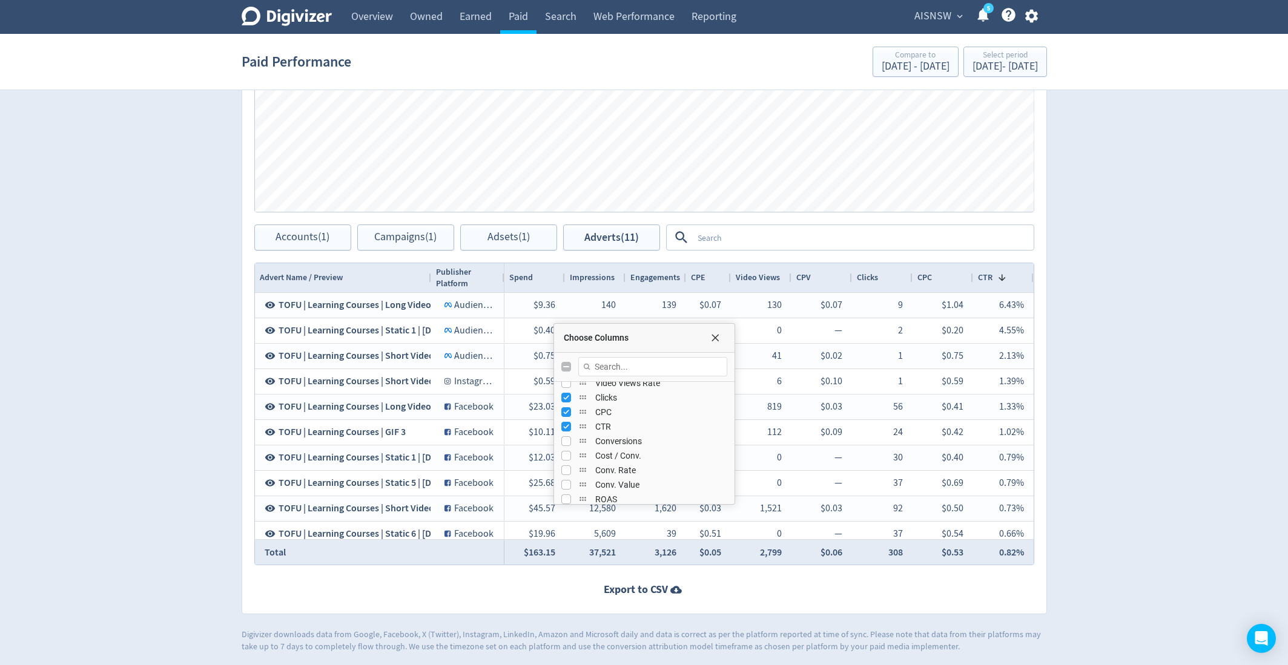
scroll to position [289, 0]
click at [712, 339] on span "Choose Columns" at bounding box center [715, 338] width 10 height 10
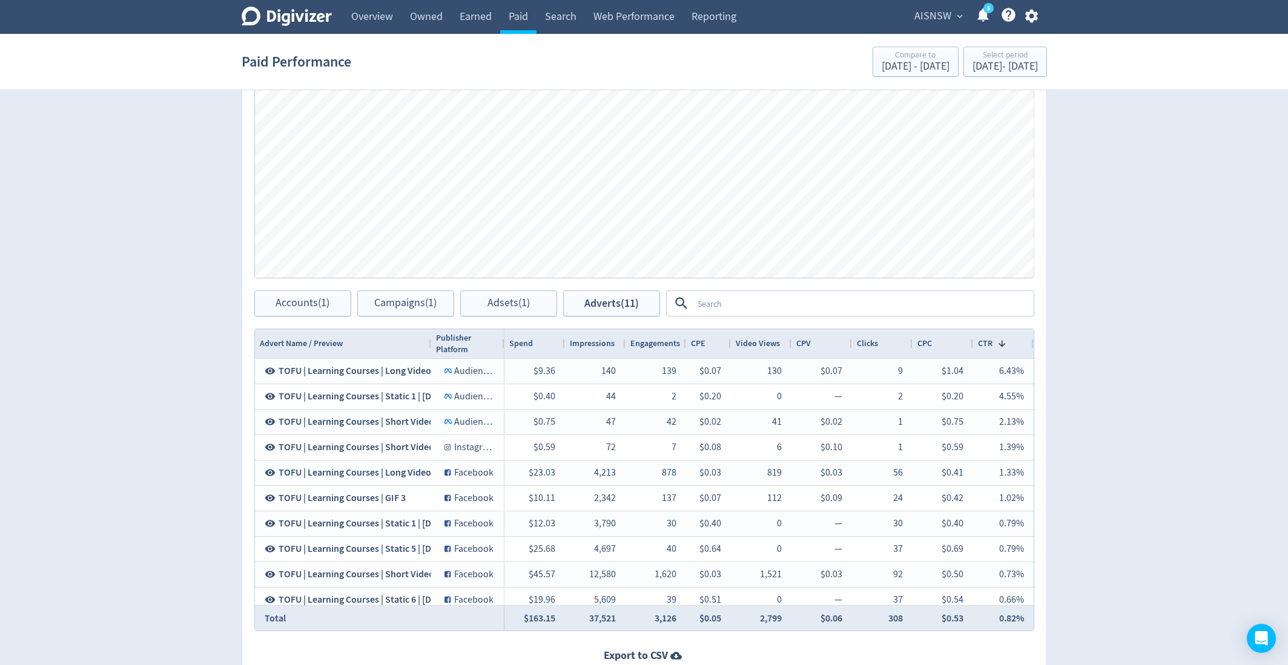
scroll to position [498, 0]
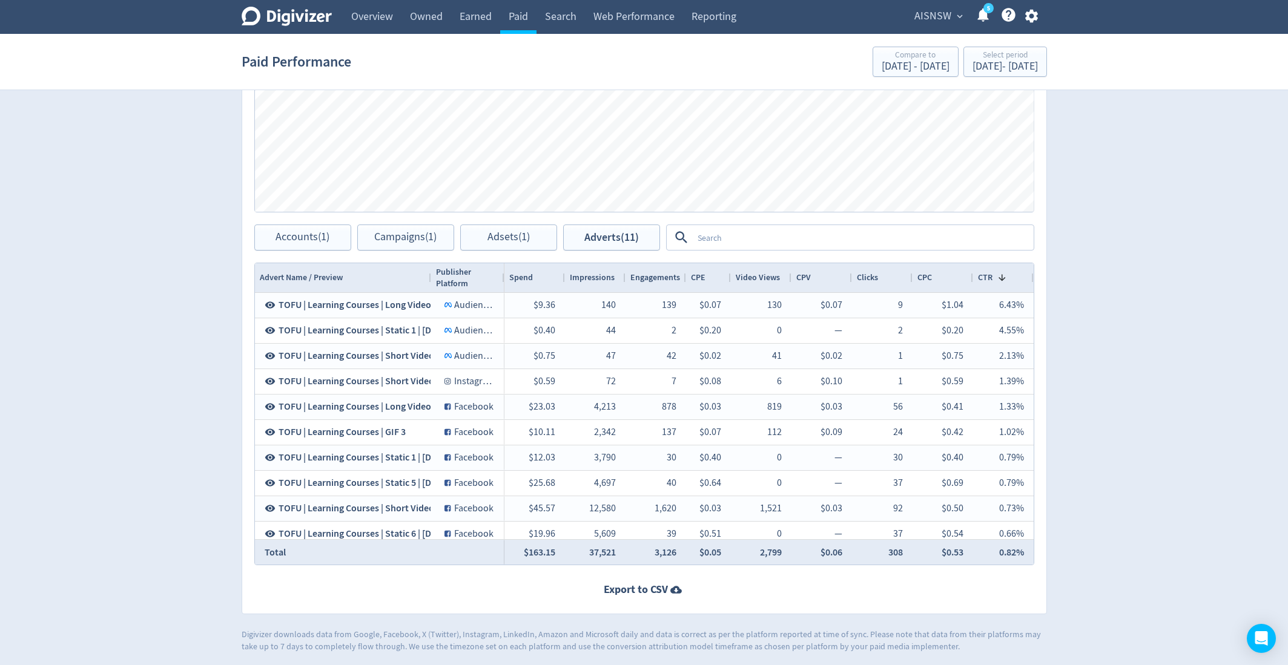
click at [830, 236] on textarea at bounding box center [863, 237] width 340 height 22
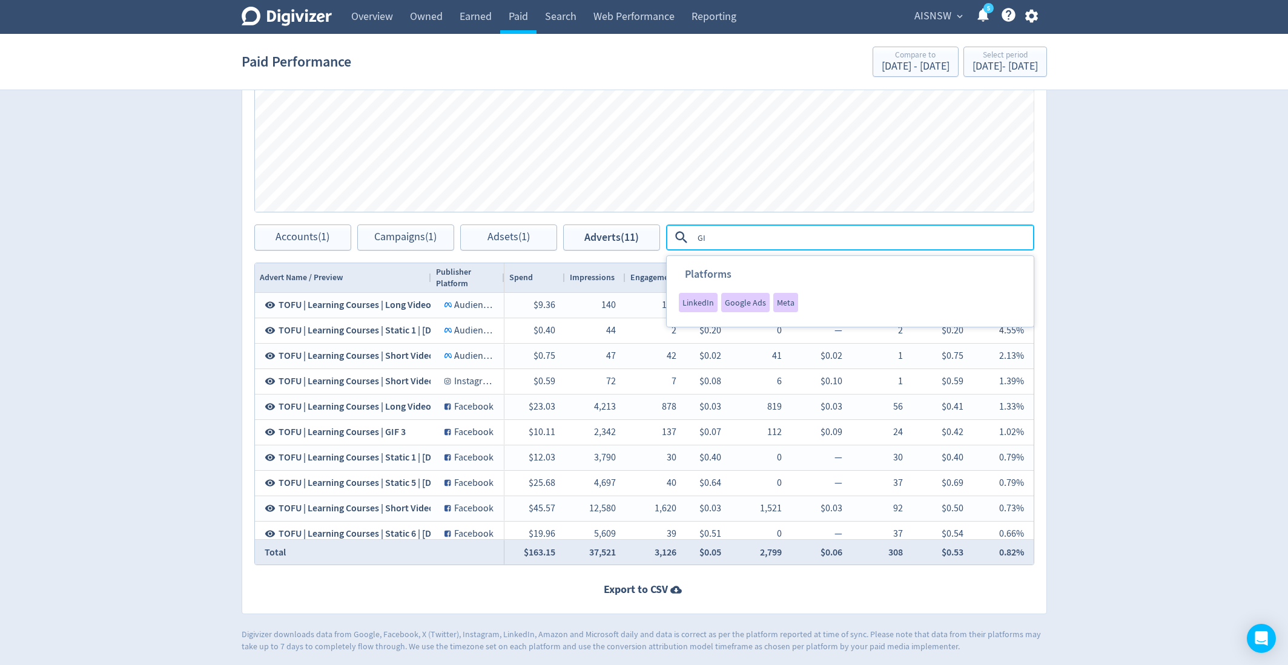
type textarea "GIF"
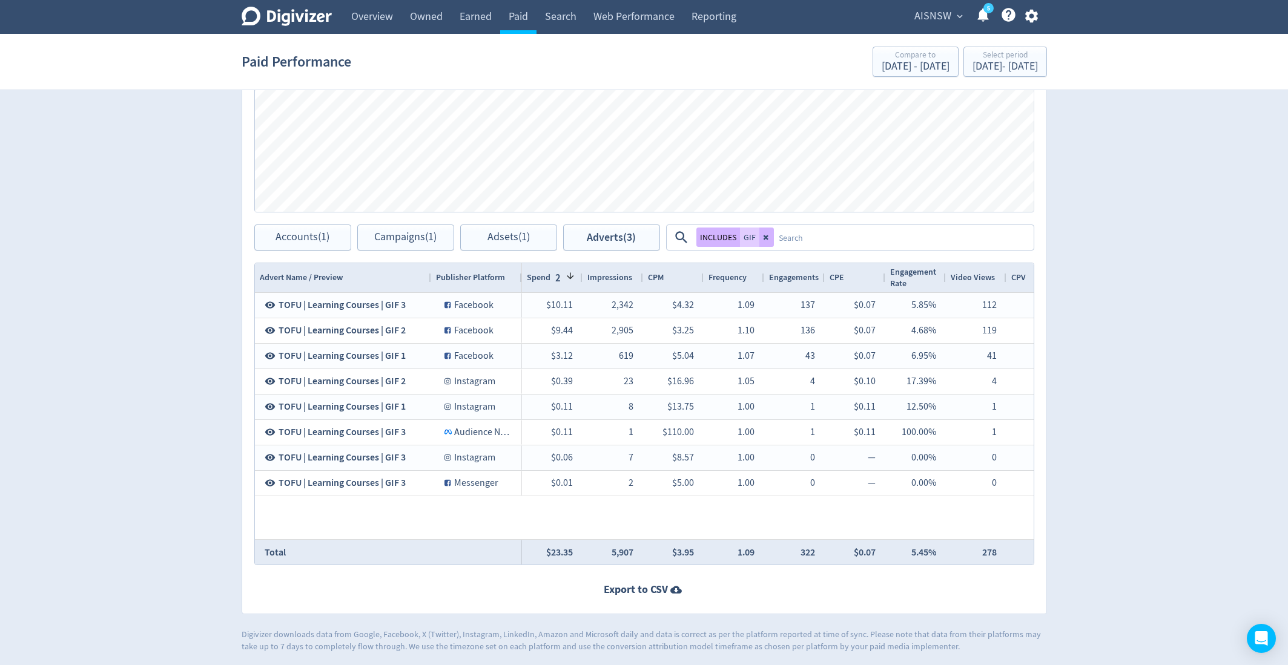
click at [1111, 272] on div "Digivizer Logo [PERSON_NAME] Logo Overview Owned Earned Paid Search Web Perform…" at bounding box center [644, 77] width 1288 height 1151
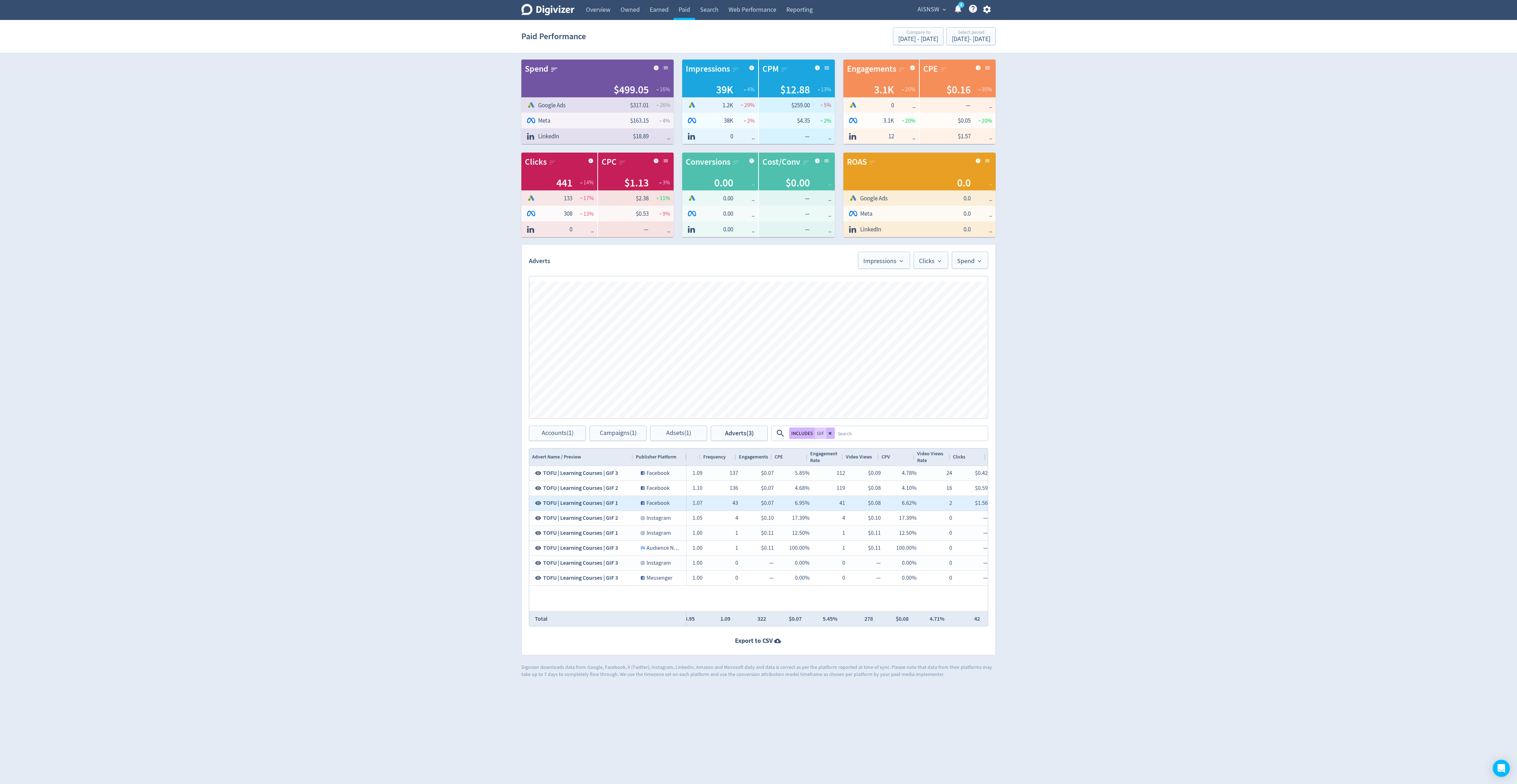
scroll to position [0, 121]
click at [674, 348] on div "Digivizer Logo [PERSON_NAME] Logo Overview Owned Earned Paid Search Web Perform…" at bounding box center [758, 338] width 1517 height 677
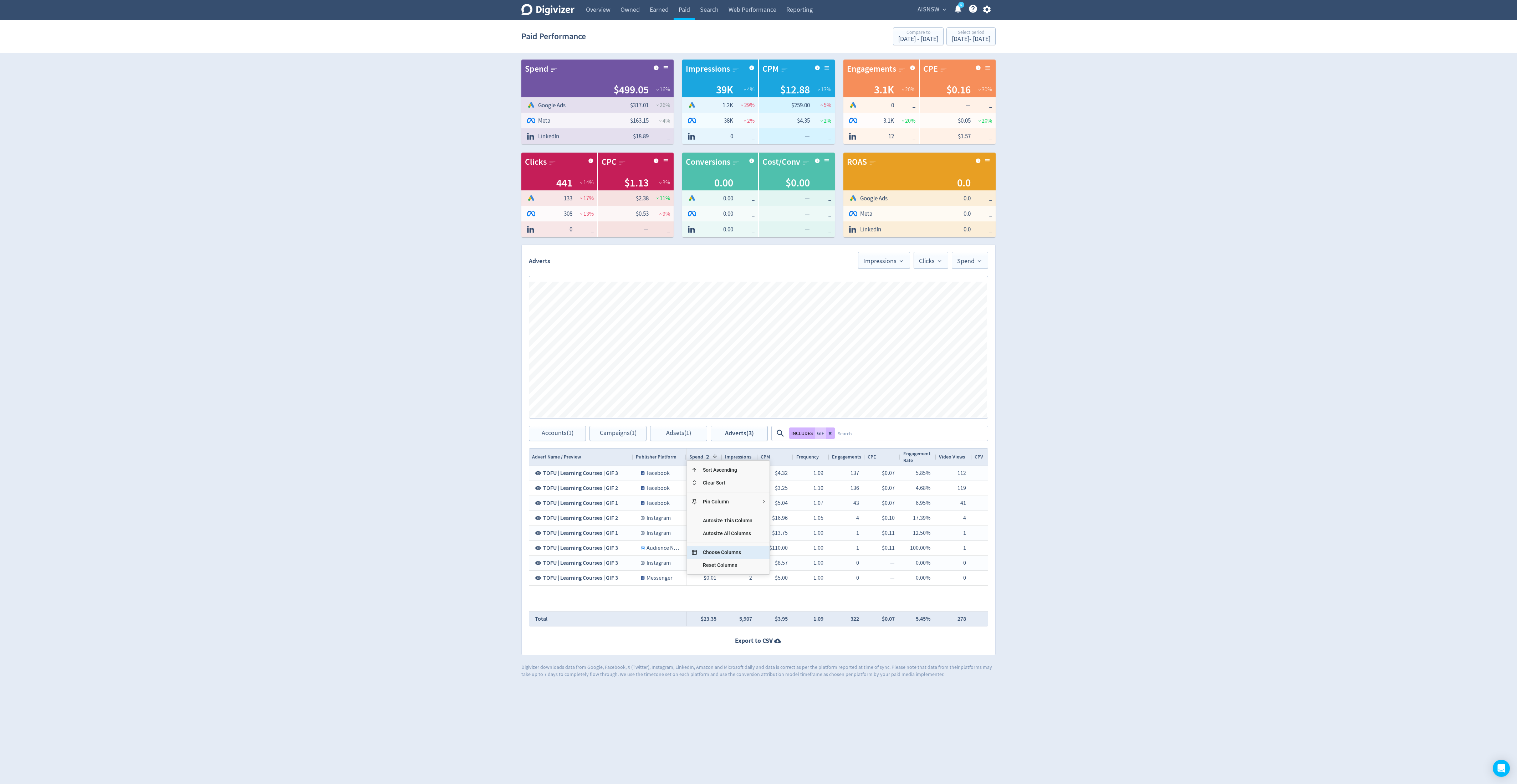
click at [674, 348] on span "Choose Columns" at bounding box center [728, 552] width 61 height 13
click at [674, 348] on input "Press SPACE to toggle visibility (hidden)" at bounding box center [712, 524] width 6 height 6
click at [674, 348] on input "Press SPACE to toggle visibility (visible)" at bounding box center [712, 524] width 6 height 6
checkbox input "false"
click at [674, 348] on input "Toggle All Columns Visibility" at bounding box center [712, 509] width 6 height 6
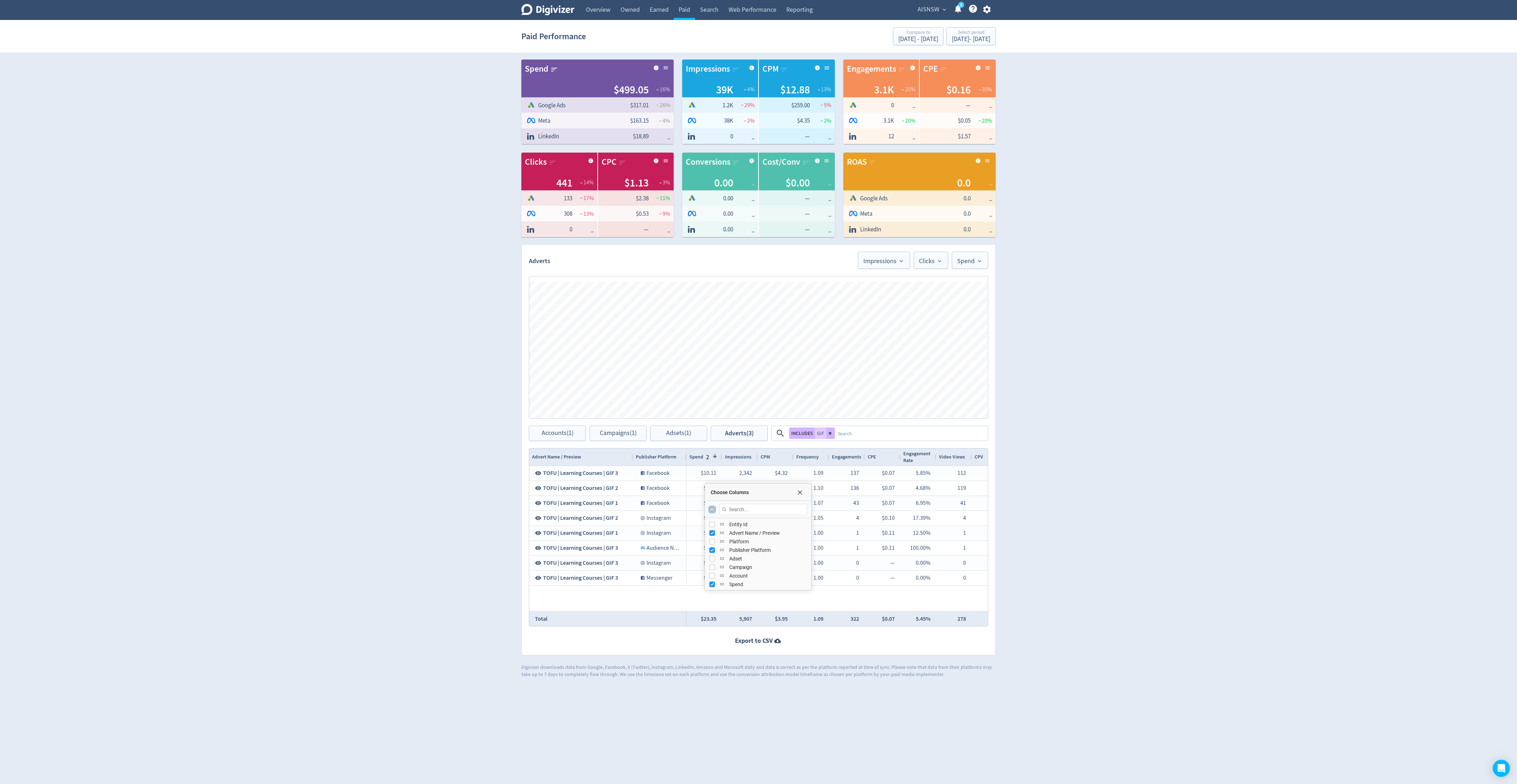
checkbox input "true"
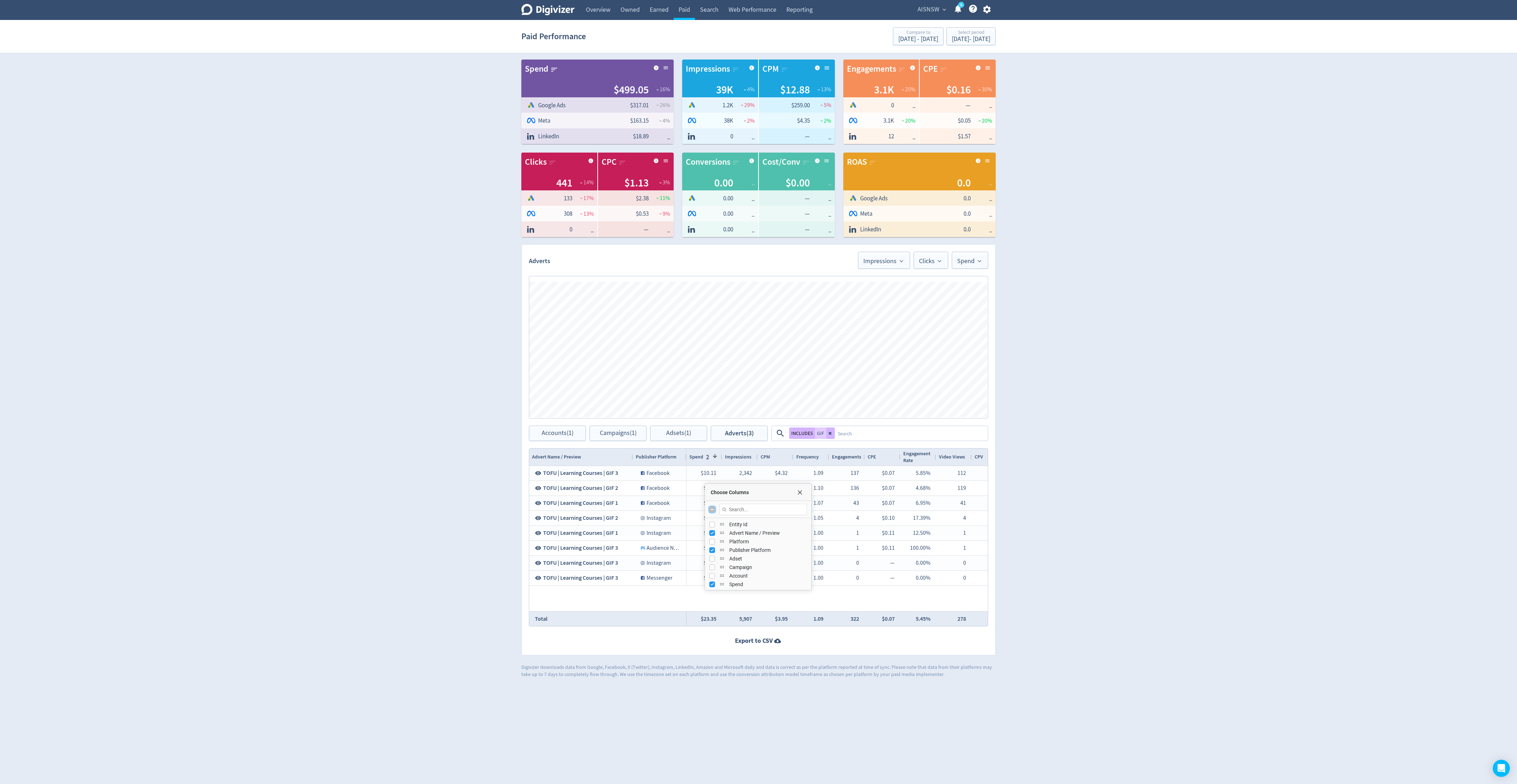
checkbox input "true"
click at [674, 348] on input "Toggle All Columns Visibility" at bounding box center [712, 509] width 6 height 6
checkbox input "false"
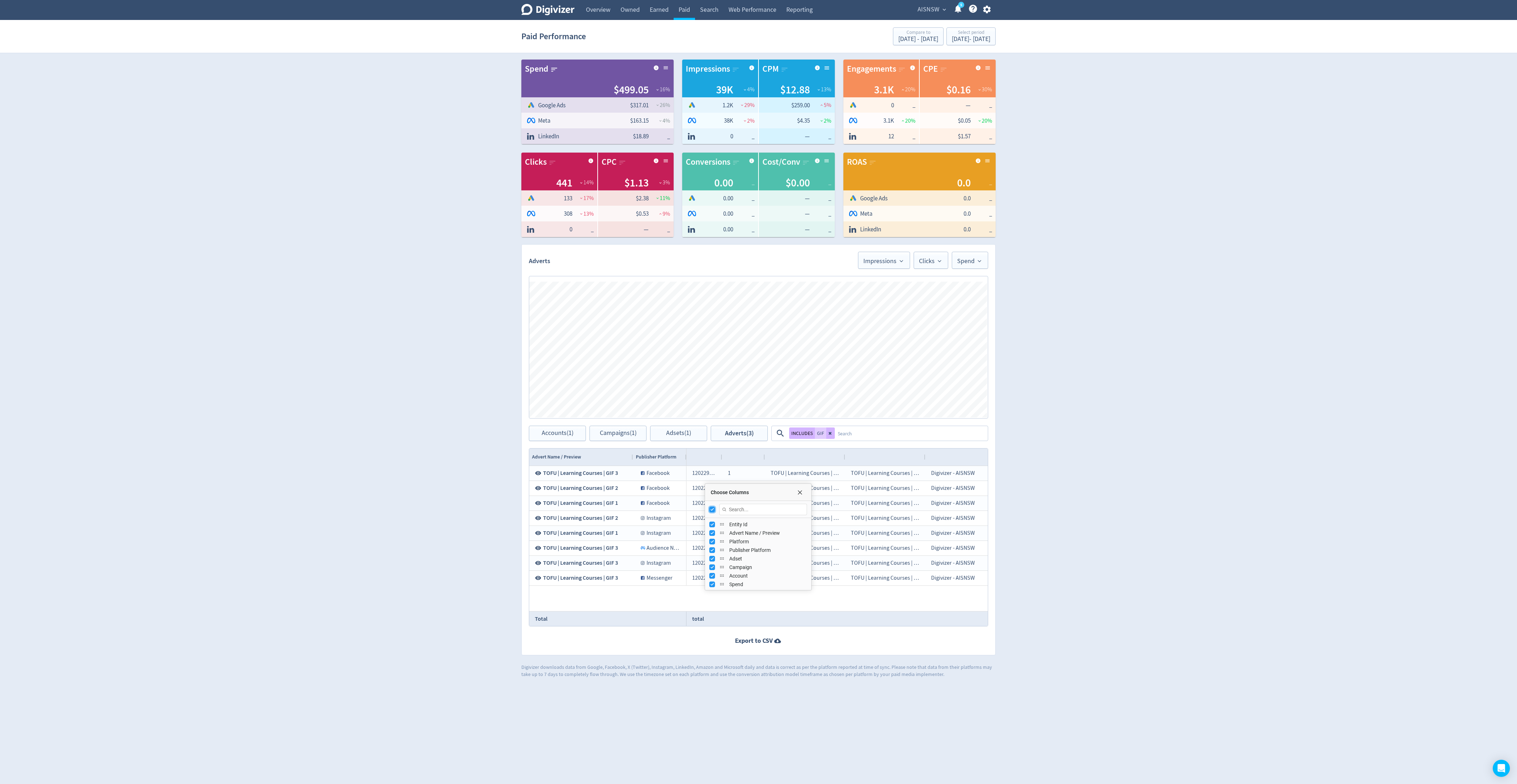
checkbox input "false"
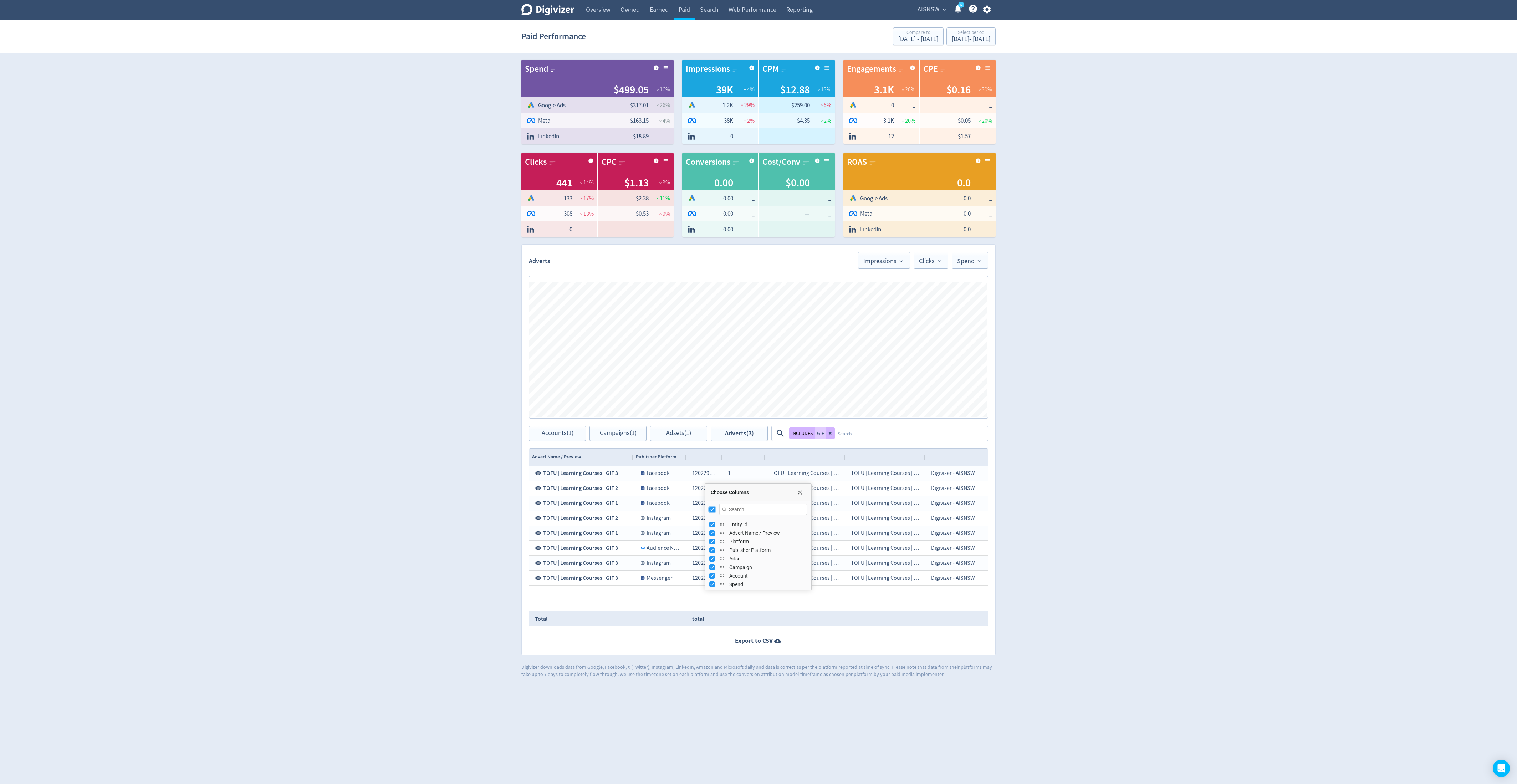
checkbox input "false"
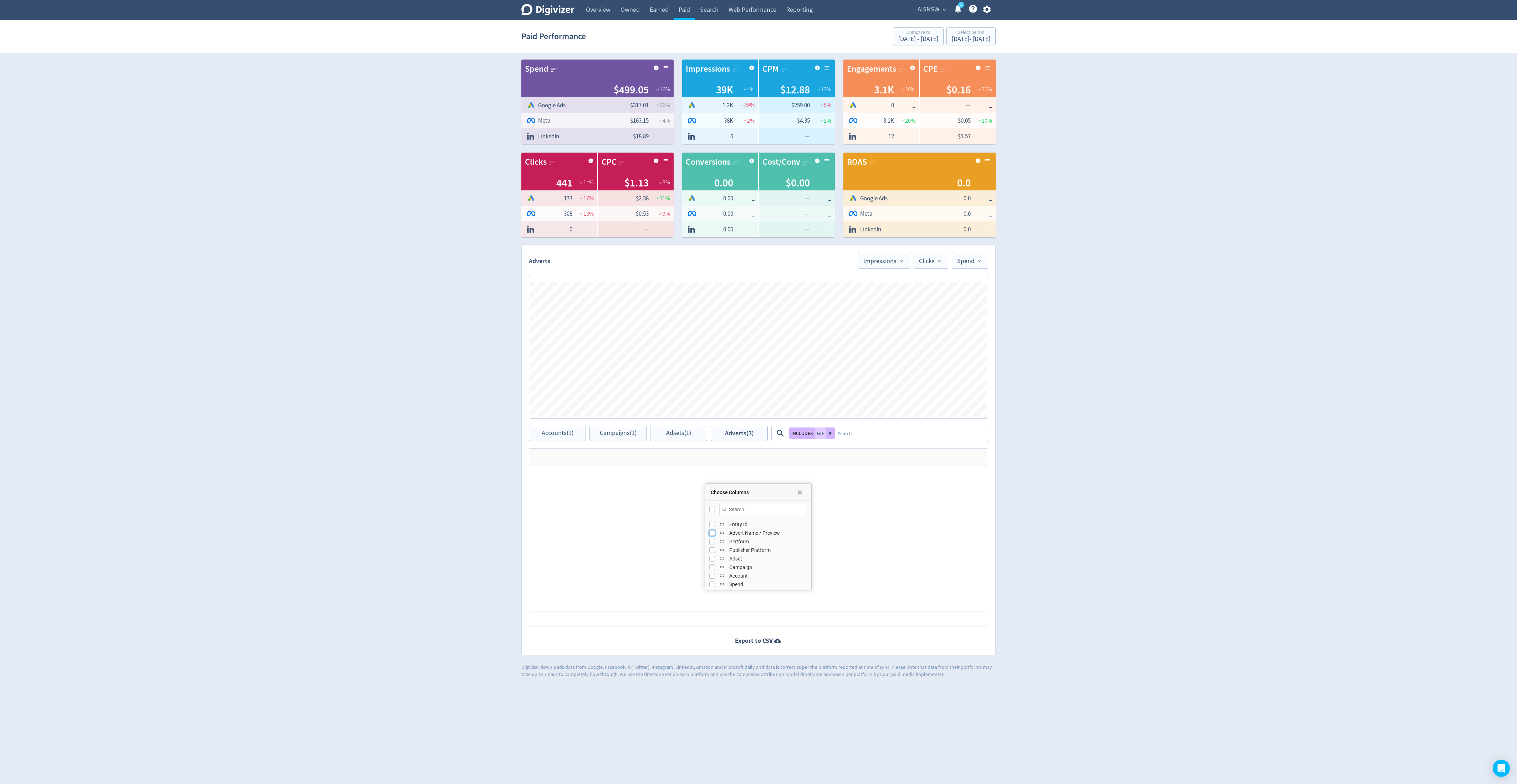
click at [674, 348] on input "Press SPACE to toggle visibility (hidden)" at bounding box center [712, 533] width 6 height 6
checkbox input "true"
checkbox input "false"
click at [674, 348] on input "Press SPACE to toggle visibility (hidden)" at bounding box center [712, 550] width 6 height 6
checkbox input "true"
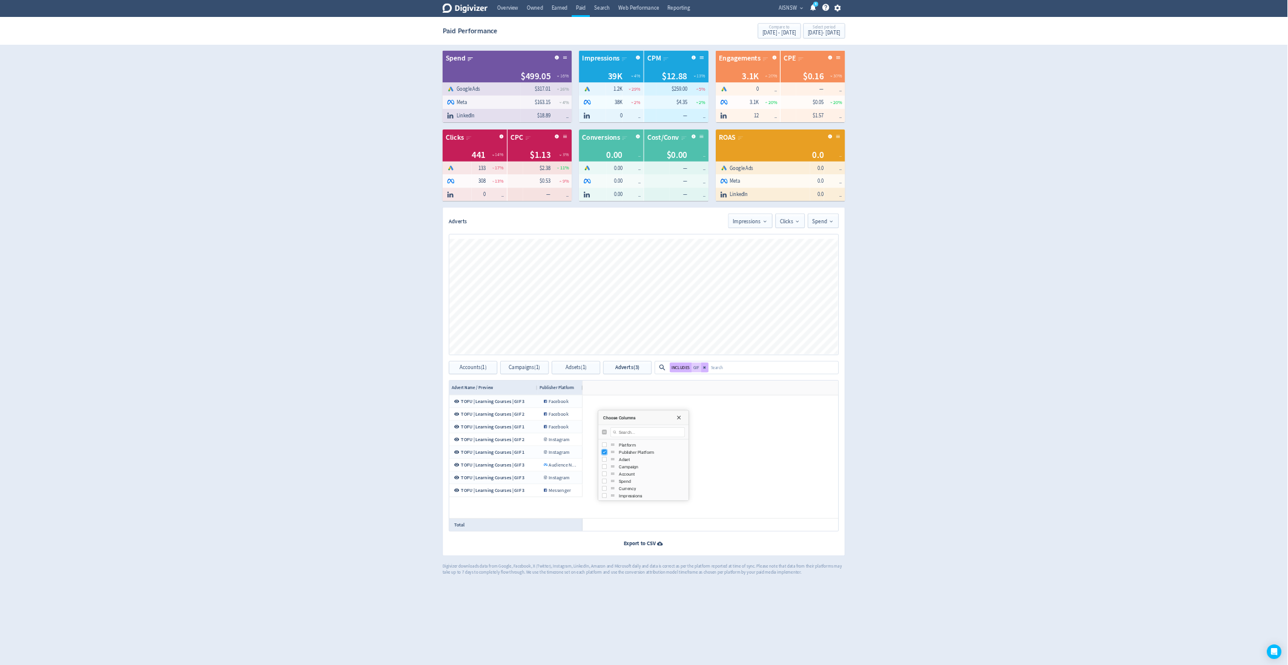
scroll to position [51, 0]
checkbox input "true"
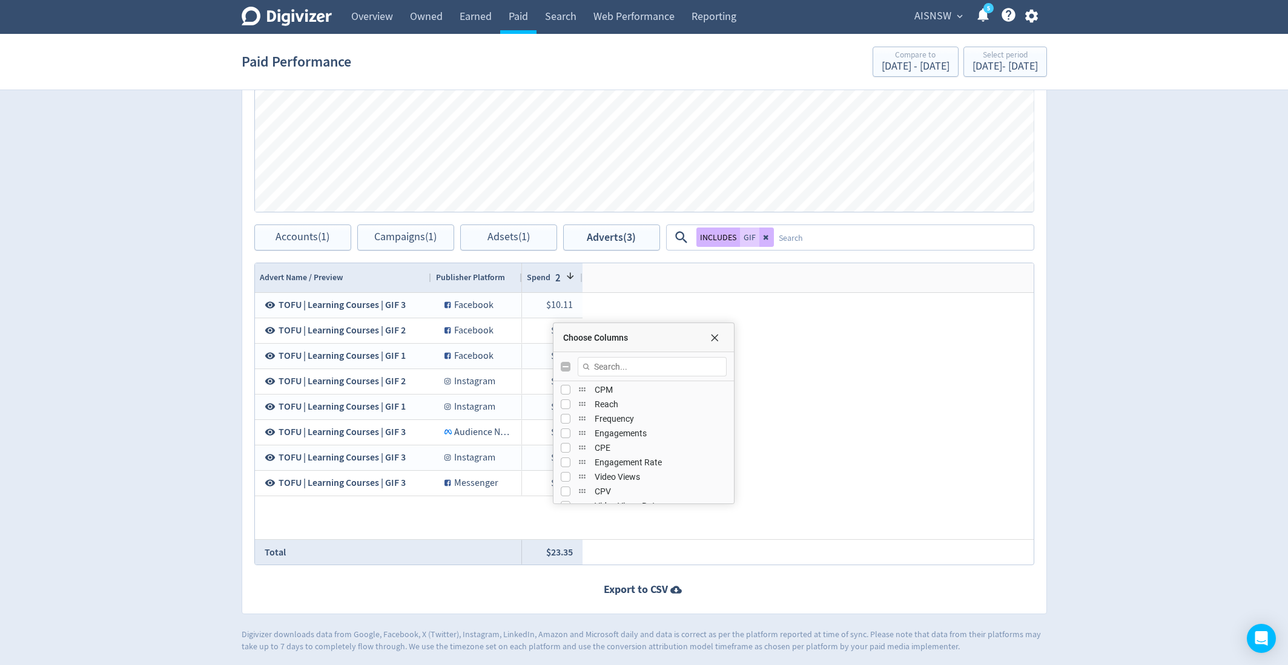
scroll to position [128, 0]
click at [563, 394] on input "Press SPACE to toggle visibility (hidden)" at bounding box center [566, 396] width 10 height 10
checkbox input "true"
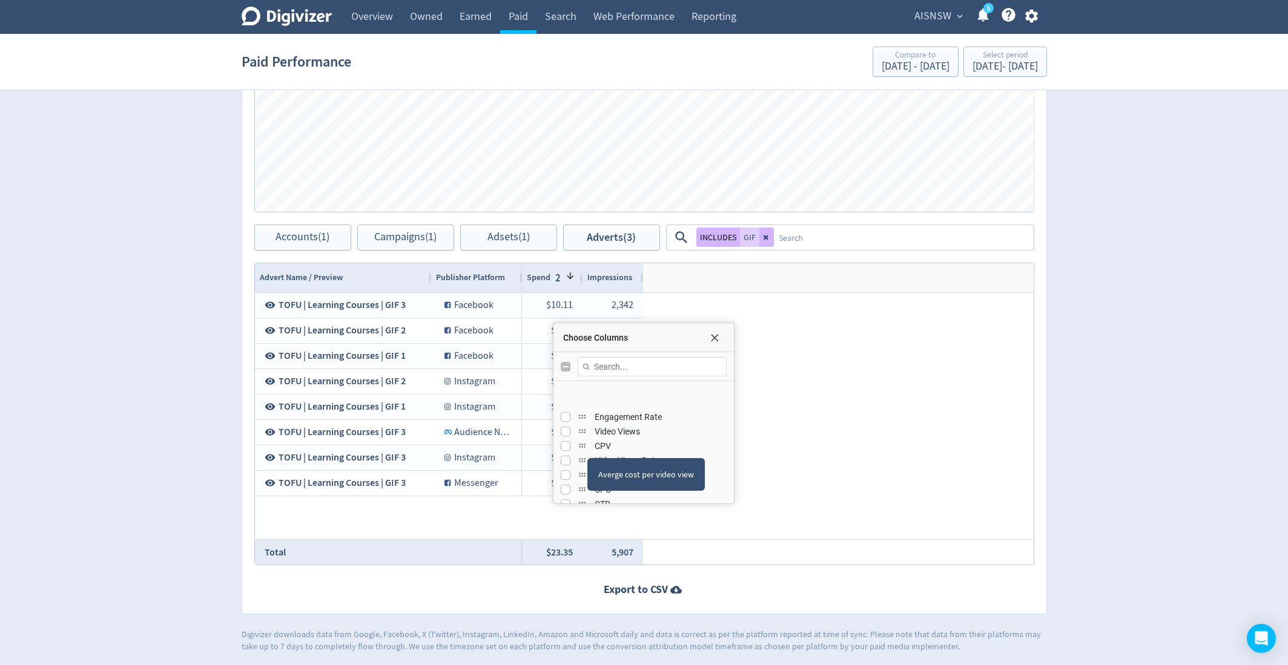
scroll to position [237, 0]
click at [561, 430] on input "Press SPACE to toggle visibility (hidden)" at bounding box center [566, 432] width 10 height 10
checkbox input "true"
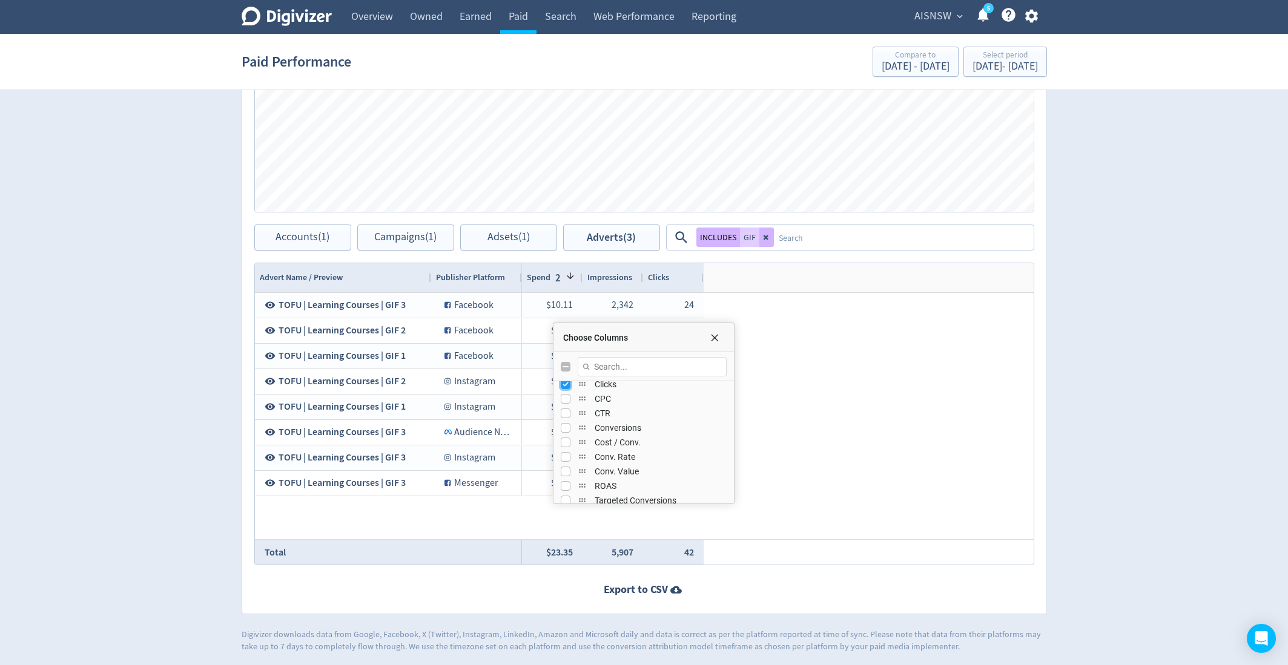
scroll to position [293, 0]
click at [564, 404] on input "Press SPACE to toggle visibility (hidden)" at bounding box center [566, 405] width 10 height 10
checkbox input "true"
click at [565, 388] on input "Press SPACE to toggle visibility (hidden)" at bounding box center [566, 390] width 10 height 10
checkbox input "true"
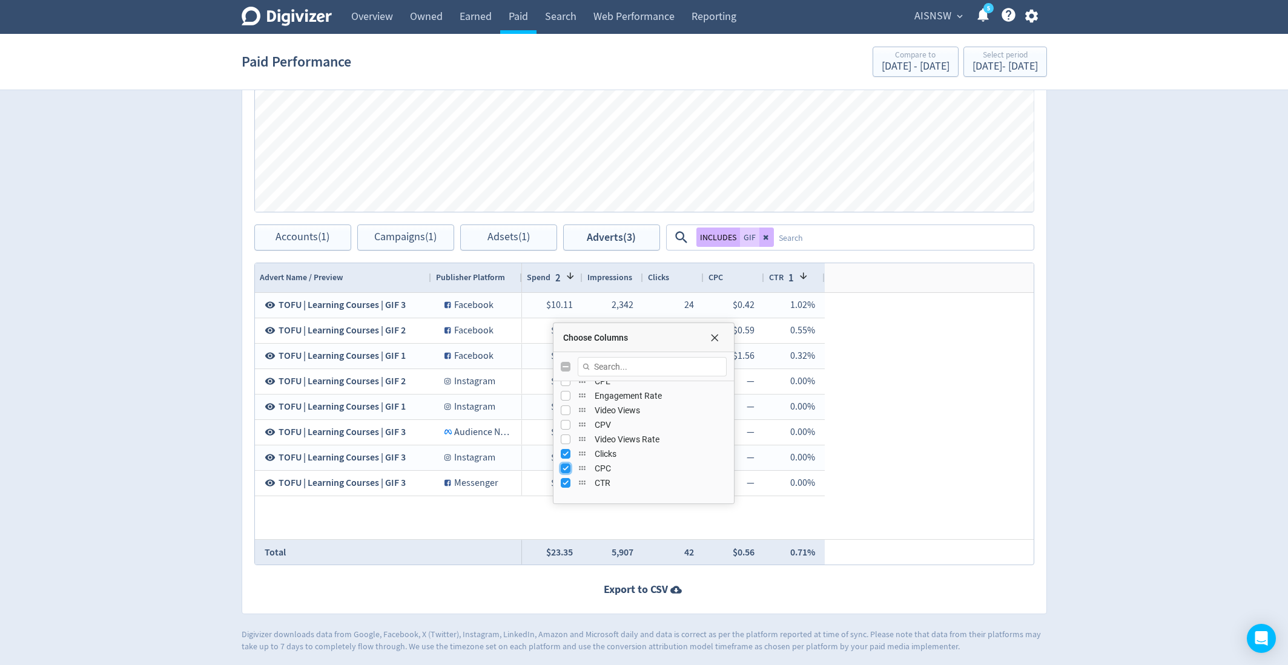
scroll to position [194, 0]
click at [563, 429] on input "Press SPACE to toggle visibility (hidden)" at bounding box center [566, 431] width 10 height 10
checkbox input "true"
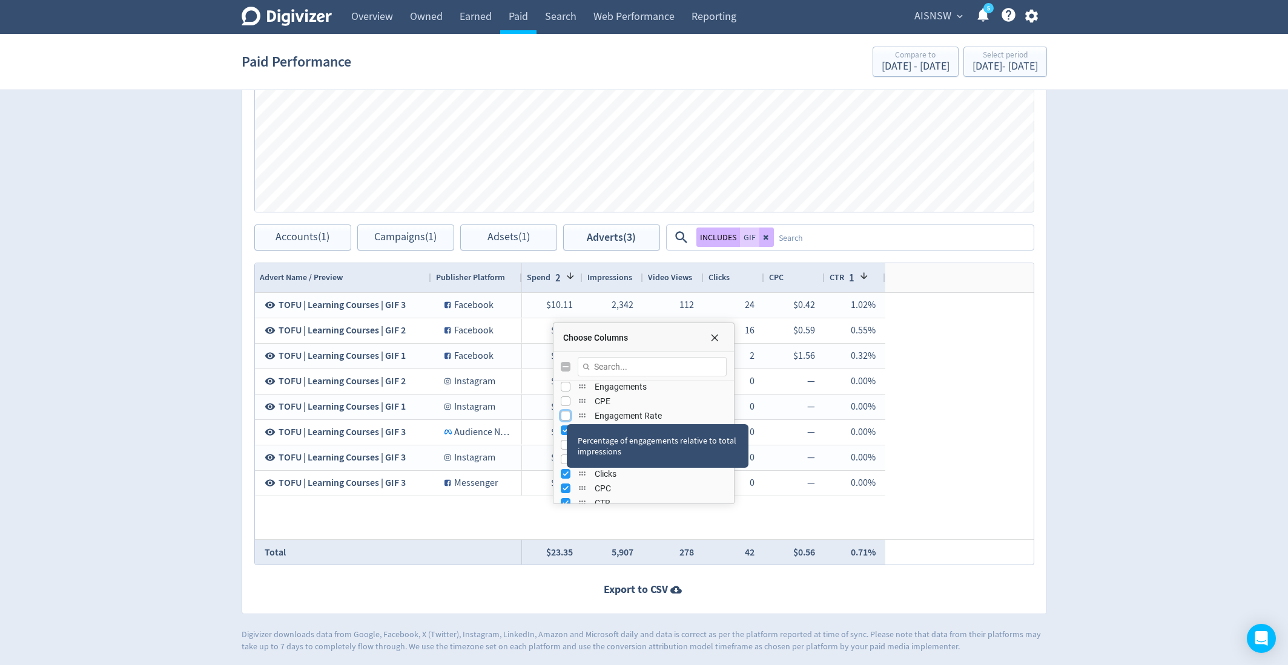
click at [566, 412] on input "Press SPACE to toggle visibility (hidden)" at bounding box center [566, 416] width 10 height 10
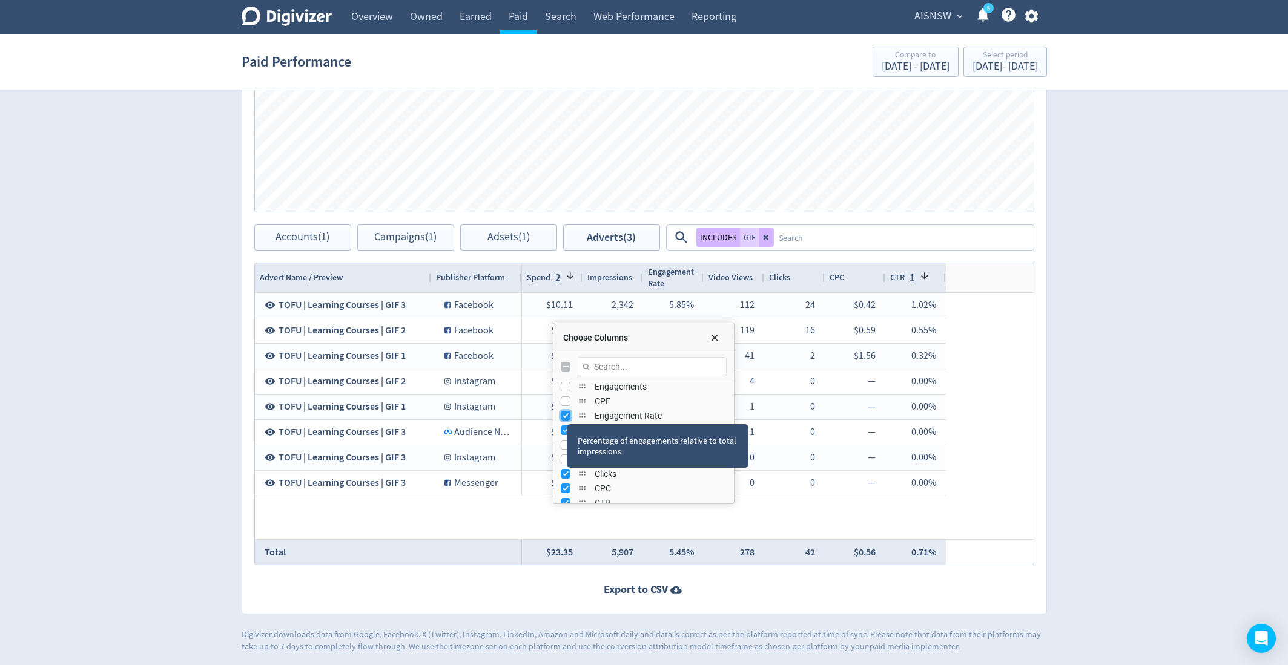
click at [566, 412] on input "Press SPACE to toggle visibility (visible)" at bounding box center [566, 416] width 10 height 10
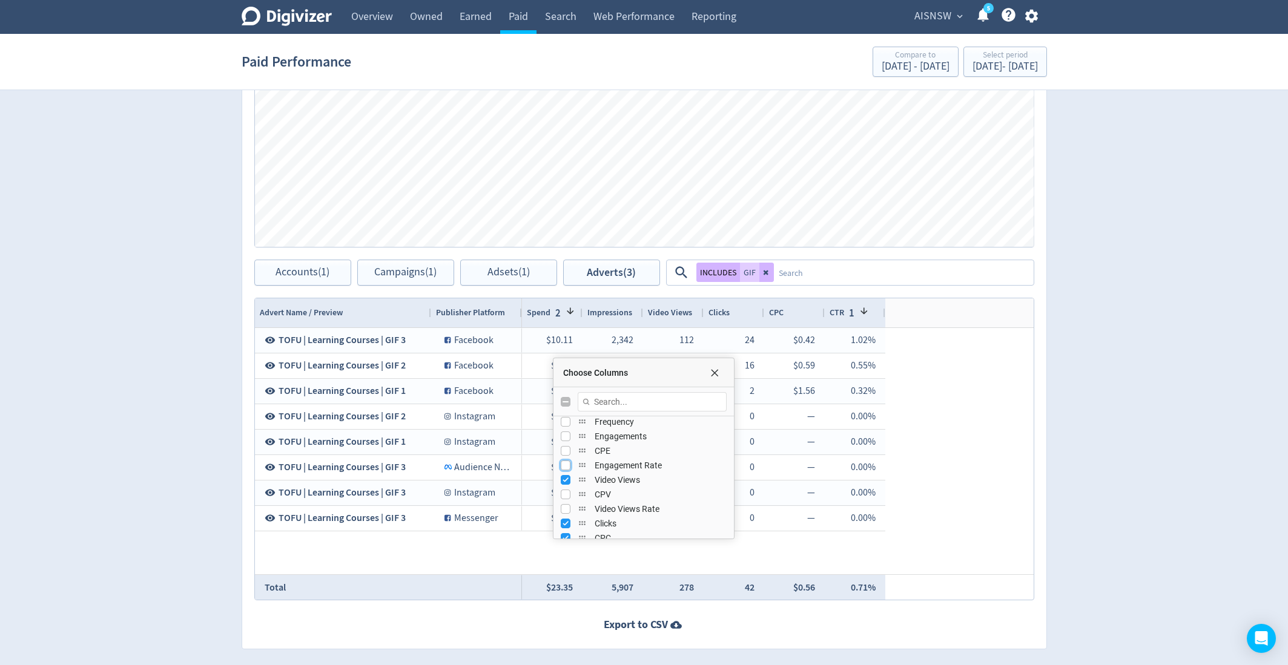
scroll to position [182, 0]
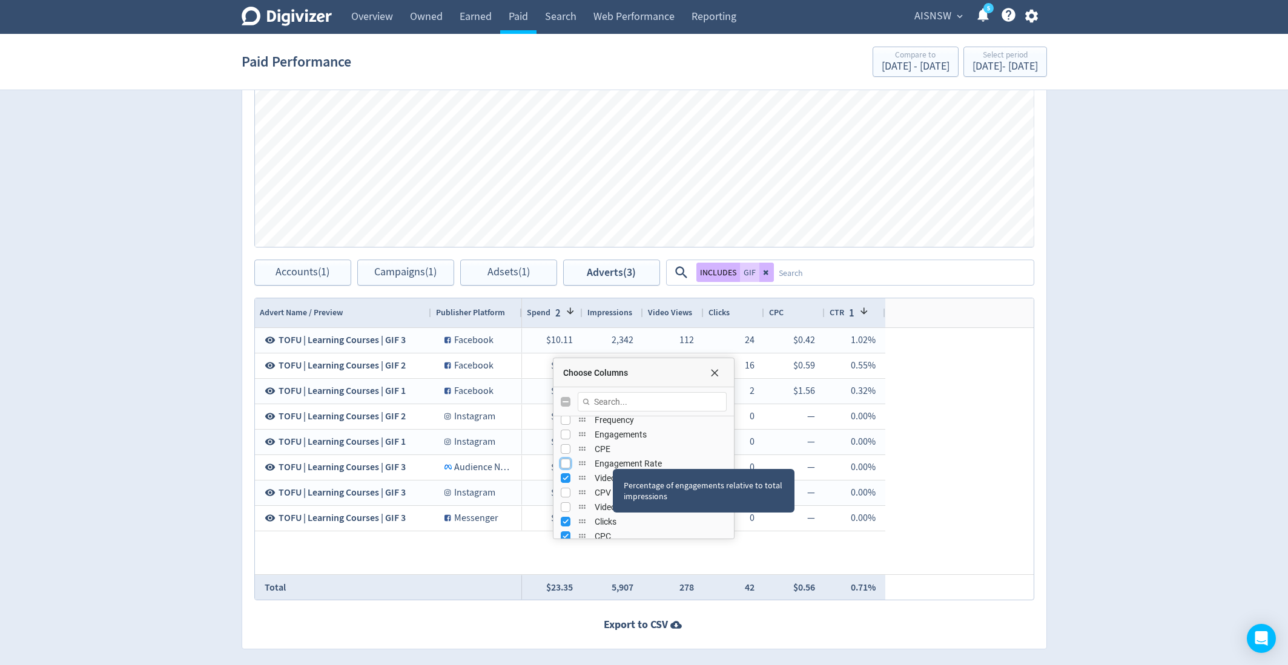
click at [563, 461] on input "Press SPACE to toggle visibility (hidden)" at bounding box center [566, 464] width 10 height 10
checkbox input "true"
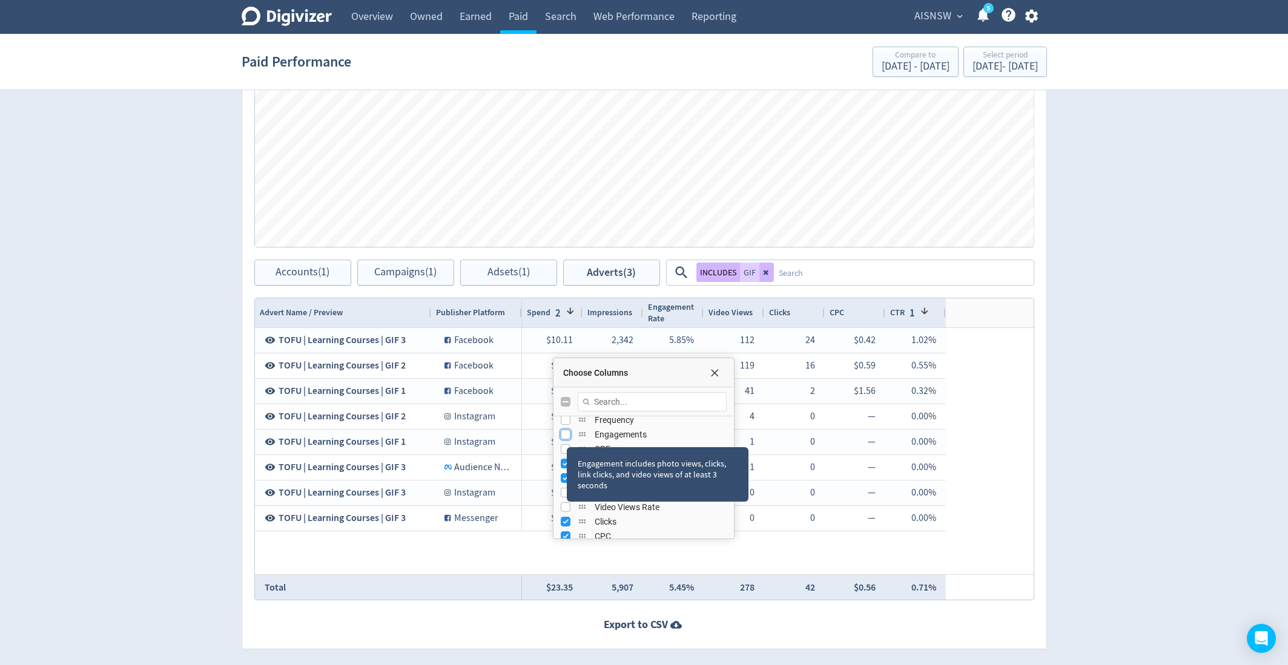
click at [566, 435] on input "Press SPACE to toggle visibility (hidden)" at bounding box center [566, 435] width 10 height 10
checkbox input "true"
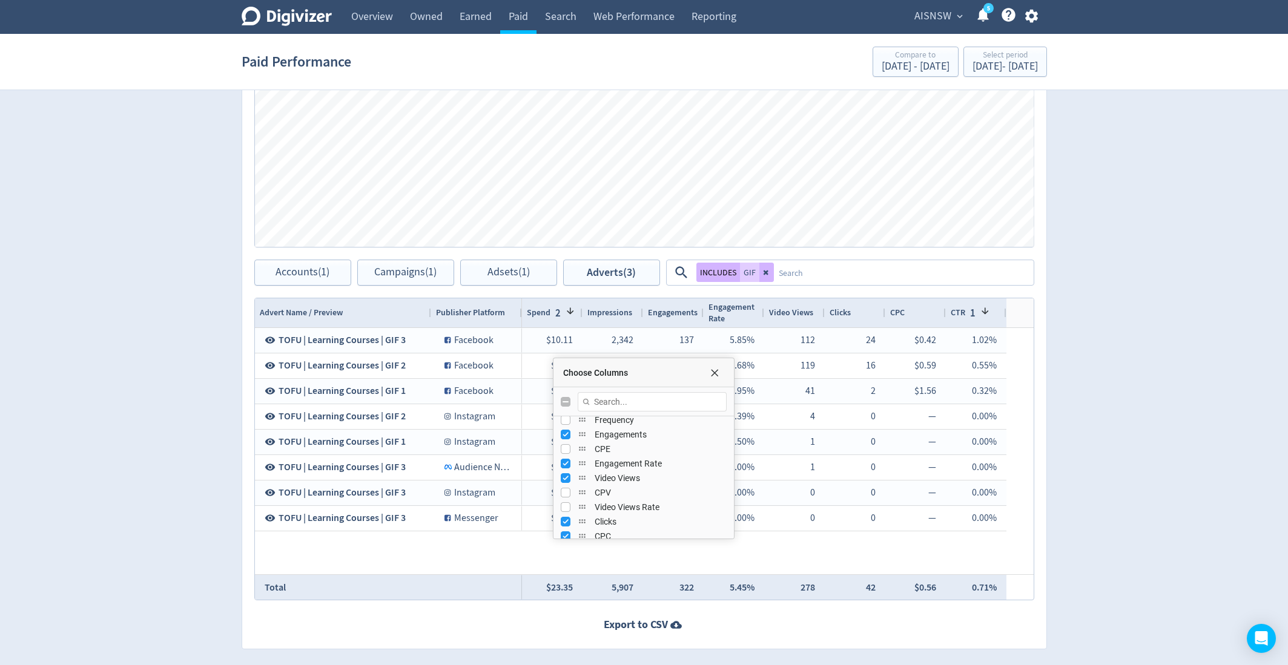
click at [1072, 369] on div "Digivizer Logo [PERSON_NAME] Logo Overview Owned Earned Paid Search Web Perform…" at bounding box center [644, 112] width 1288 height 1151
click at [713, 376] on div "Choose Columns" at bounding box center [643, 372] width 180 height 29
click at [713, 369] on span "Choose Columns" at bounding box center [715, 373] width 10 height 10
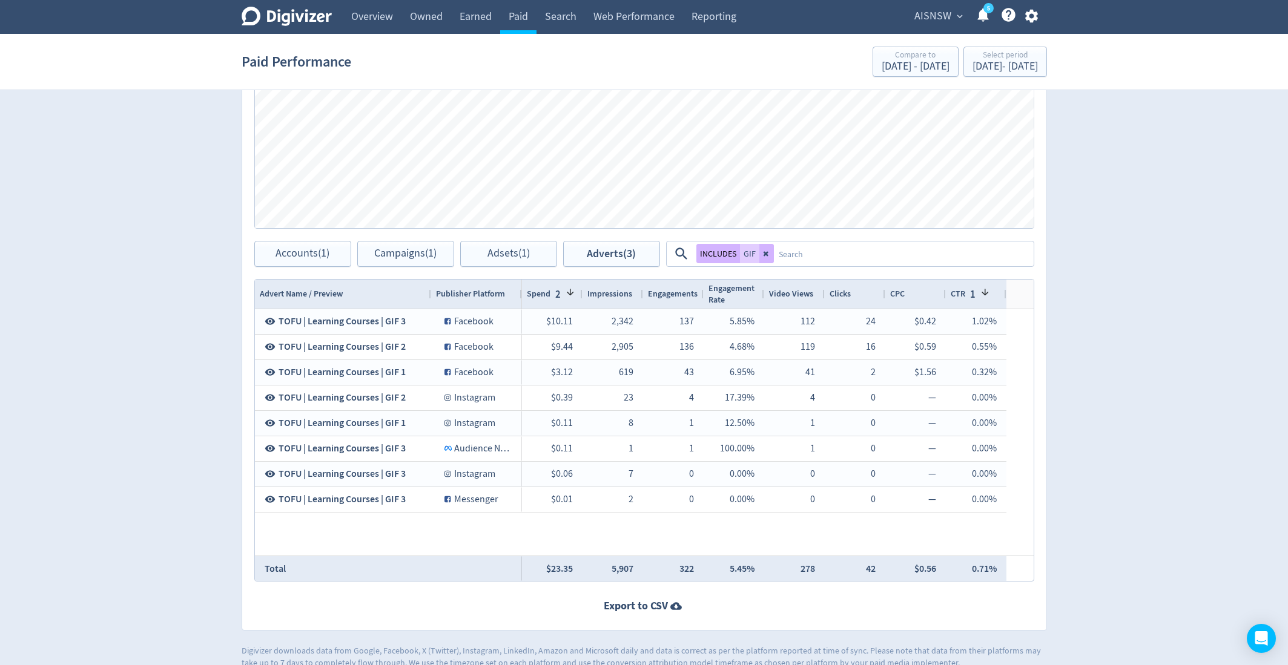
scroll to position [489, 0]
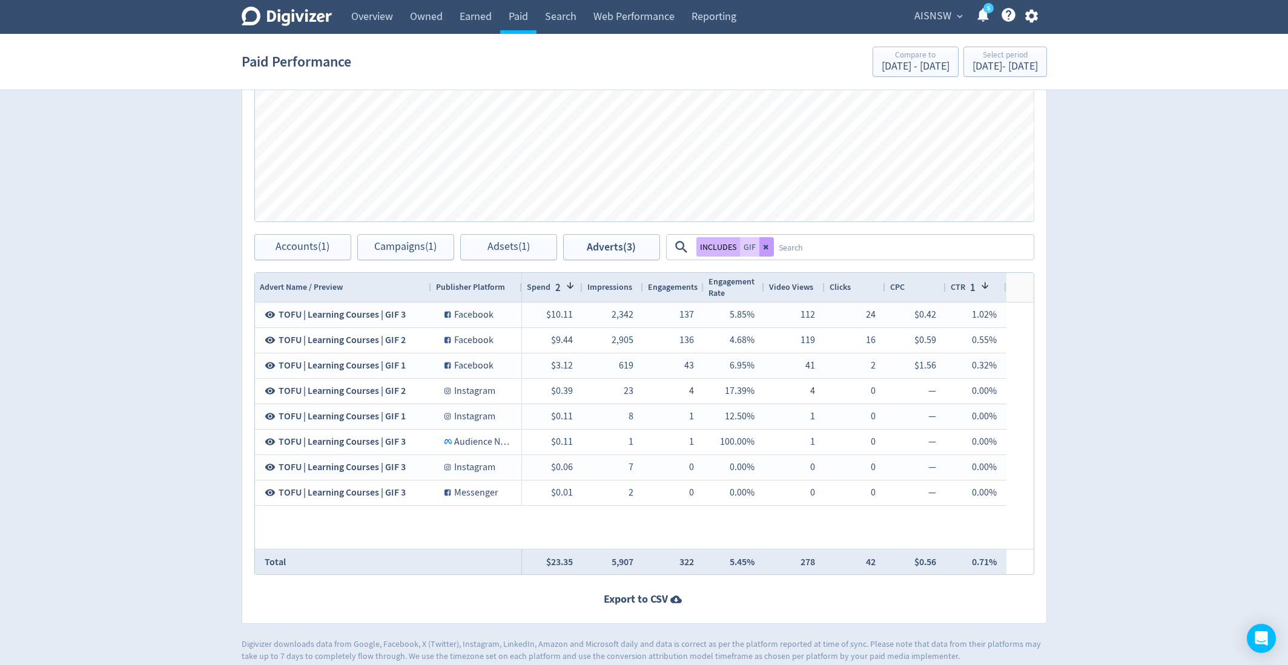
click at [765, 248] on icon at bounding box center [765, 247] width 5 height 5
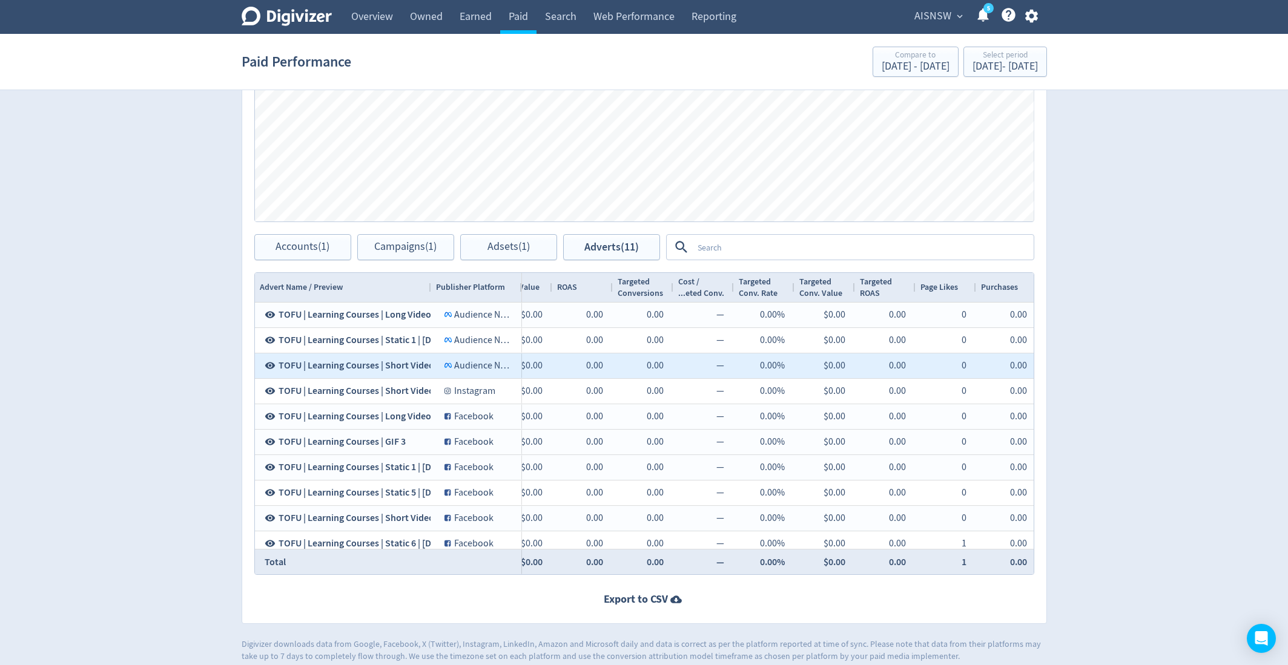
scroll to position [0, 874]
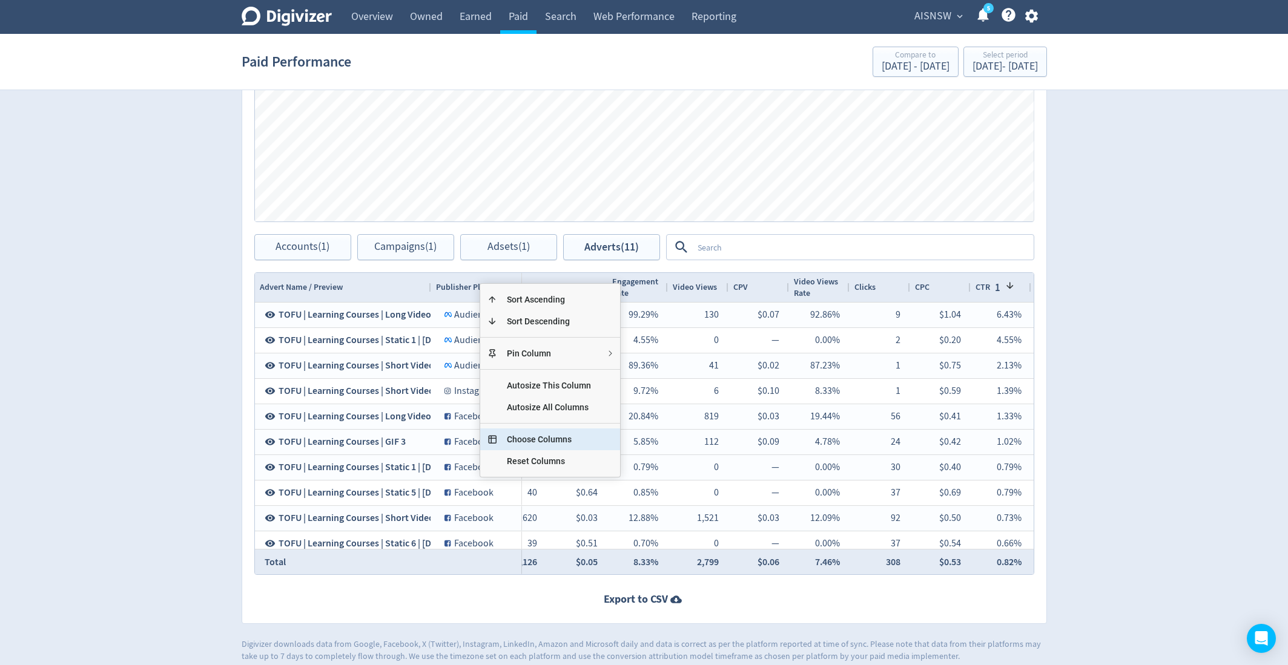
click at [553, 447] on span "Choose Columns" at bounding box center [549, 440] width 104 height 22
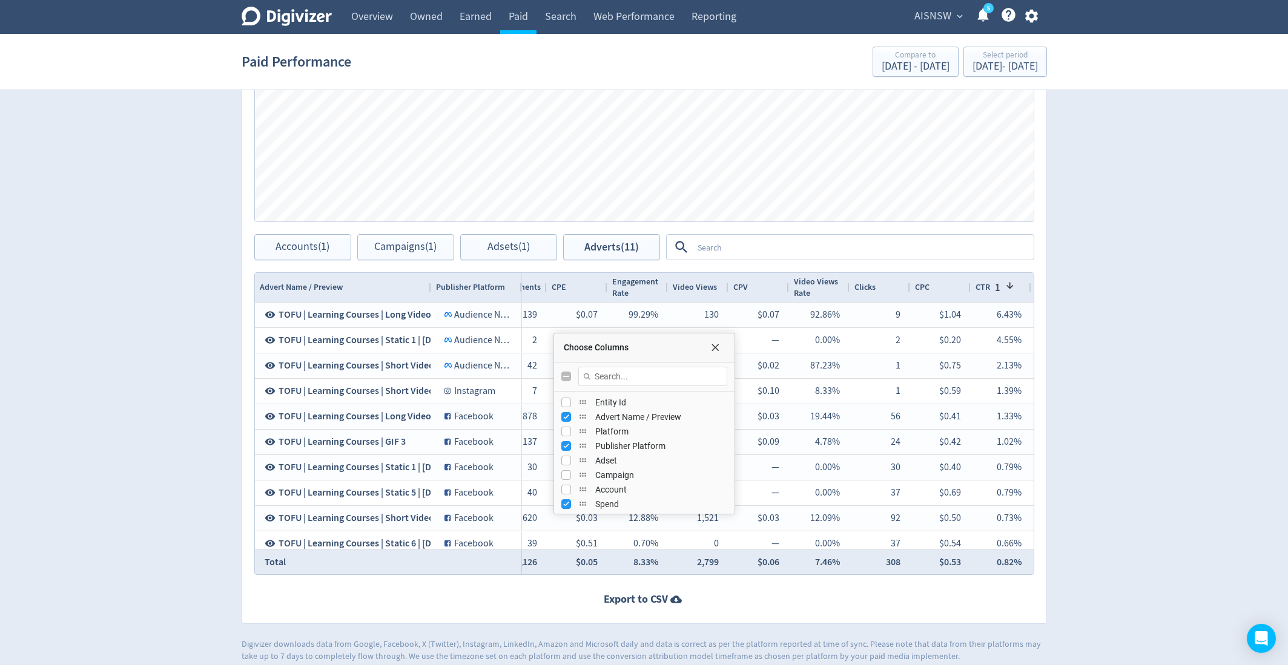
click at [566, 375] on input "Toggle All Columns Visibility" at bounding box center [566, 377] width 10 height 10
checkbox input "true"
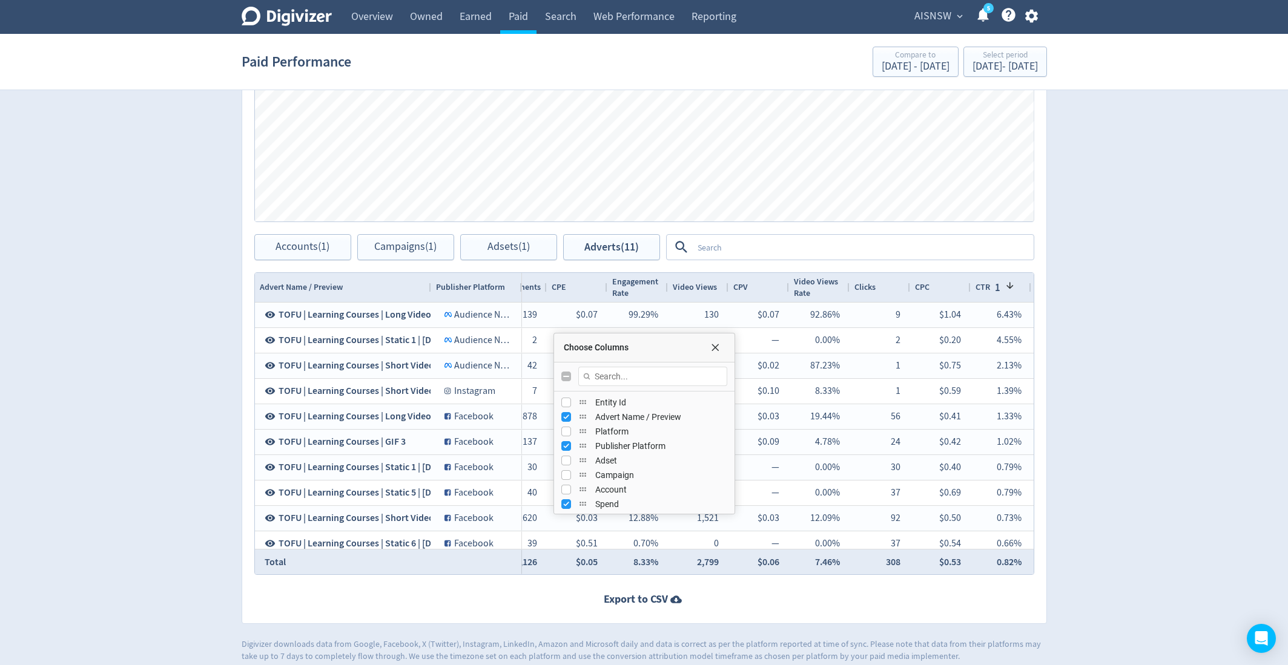
checkbox input "true"
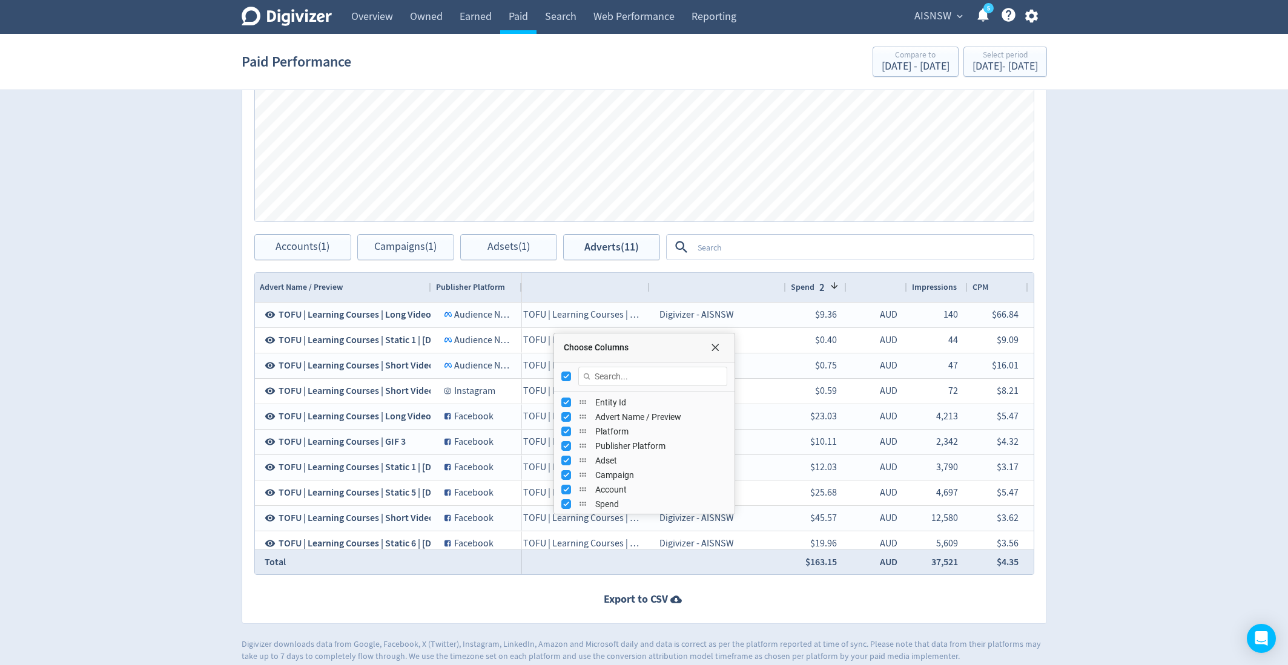
click at [566, 375] on input "Toggle All Columns Visibility" at bounding box center [566, 377] width 10 height 10
checkbox input "false"
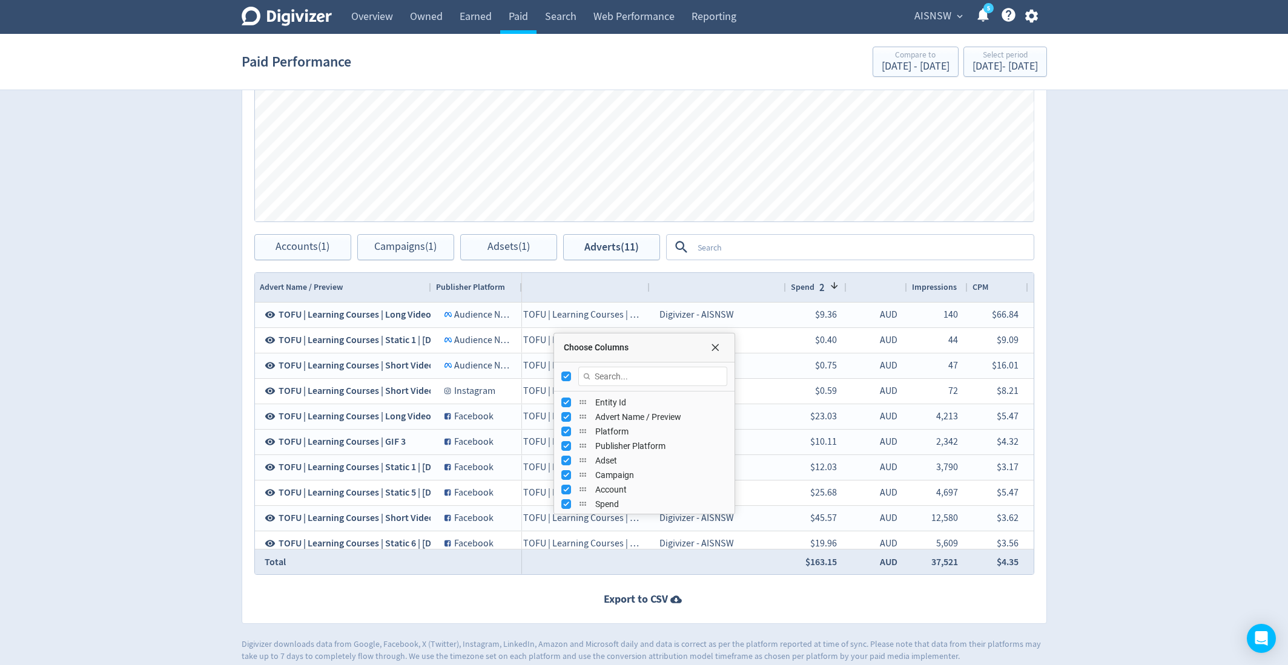
checkbox input "false"
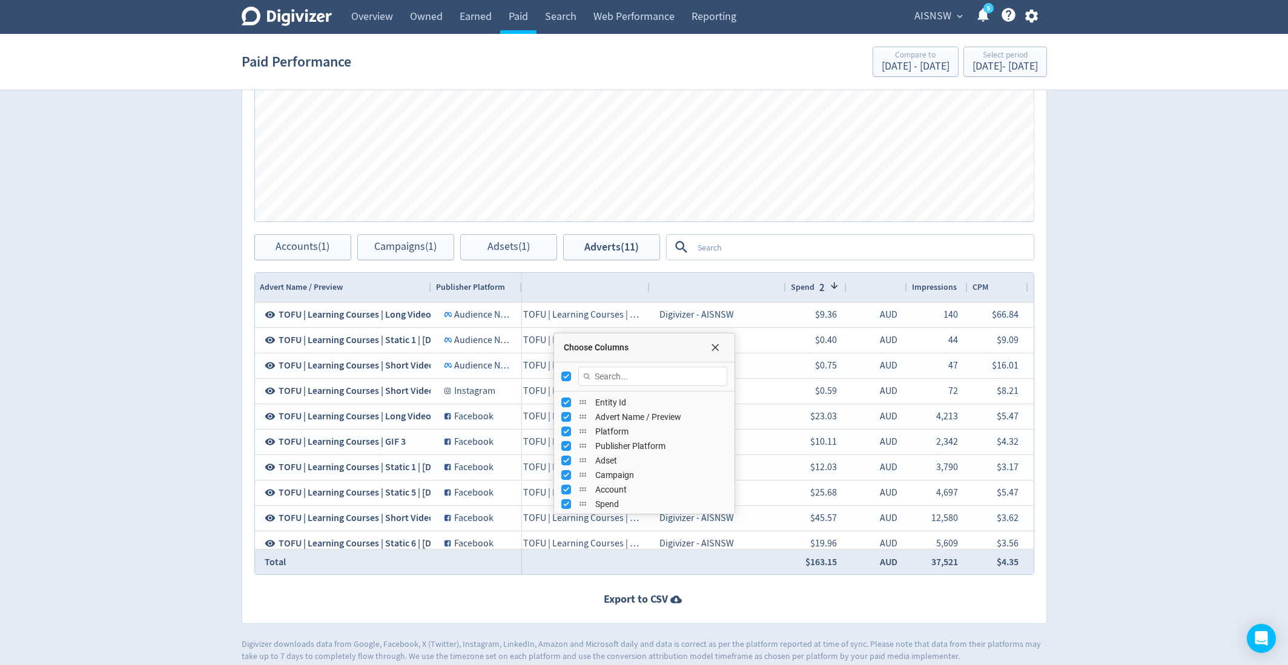
checkbox input "false"
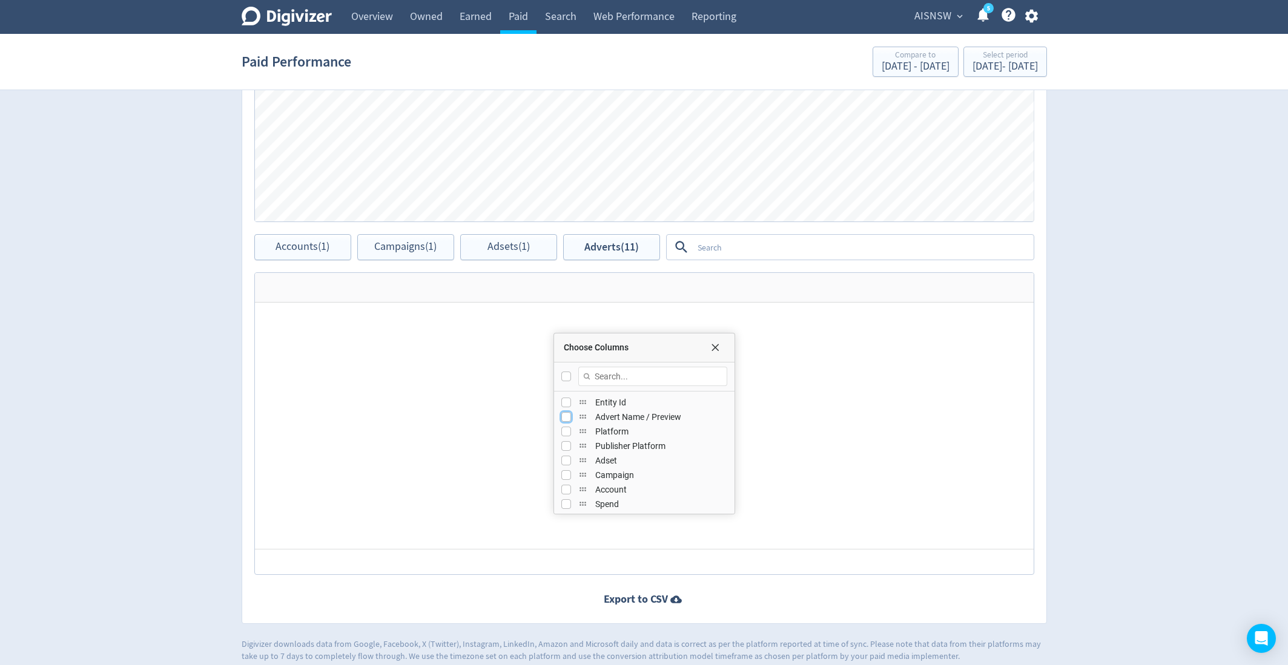
click at [565, 415] on input "Press SPACE to toggle visibility (hidden)" at bounding box center [566, 417] width 10 height 10
checkbox input "true"
checkbox input "false"
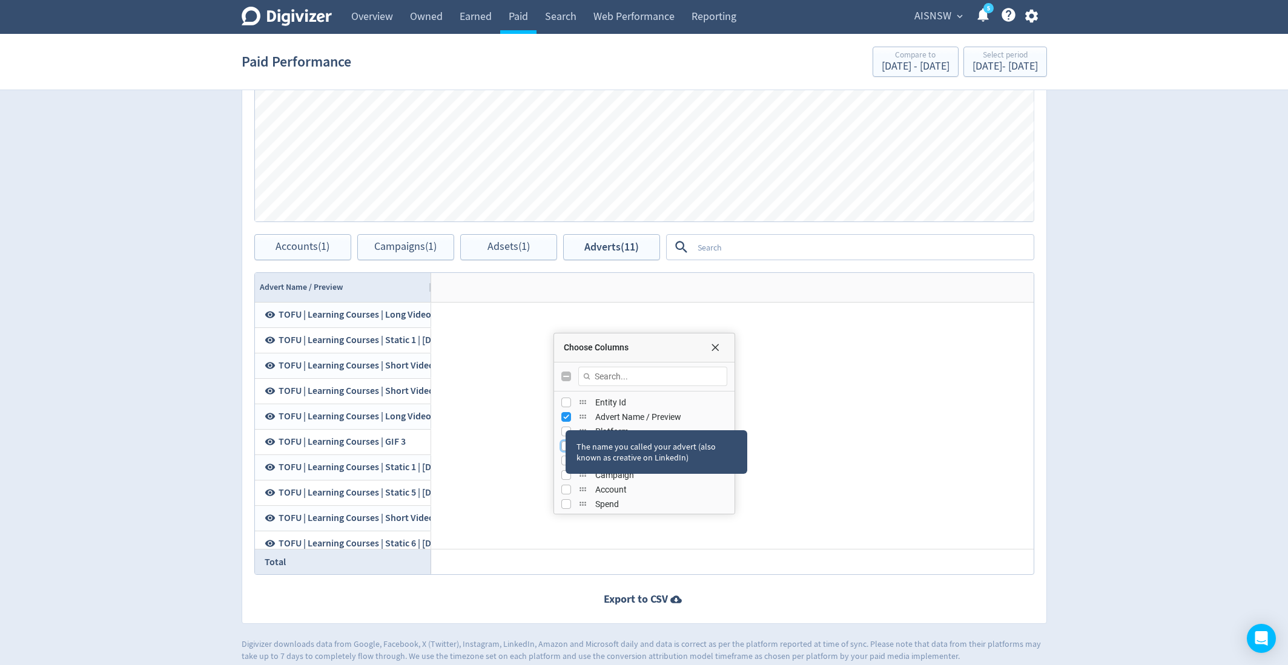
click at [564, 441] on input "Press SPACE to toggle visibility (hidden)" at bounding box center [566, 446] width 10 height 10
checkbox input "true"
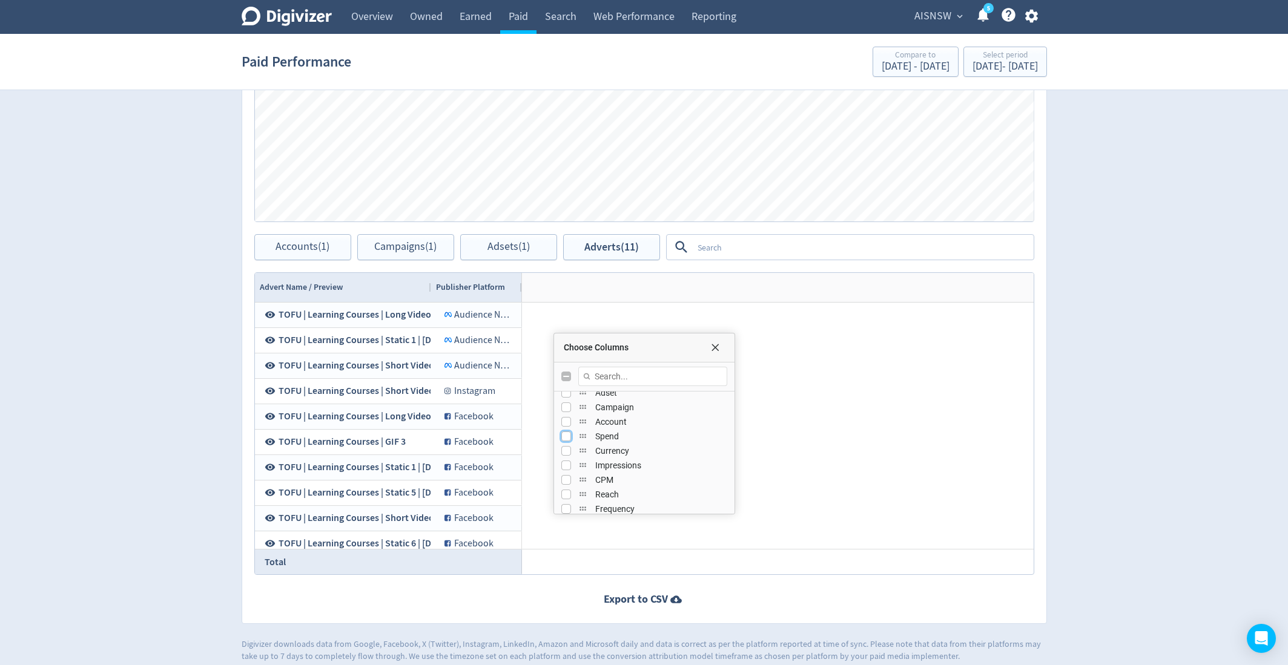
click at [567, 437] on input "Press SPACE to toggle visibility (hidden)" at bounding box center [566, 437] width 10 height 10
checkbox input "true"
click at [563, 493] on input "Press SPACE to toggle visibility (hidden)" at bounding box center [566, 497] width 10 height 10
checkbox input "true"
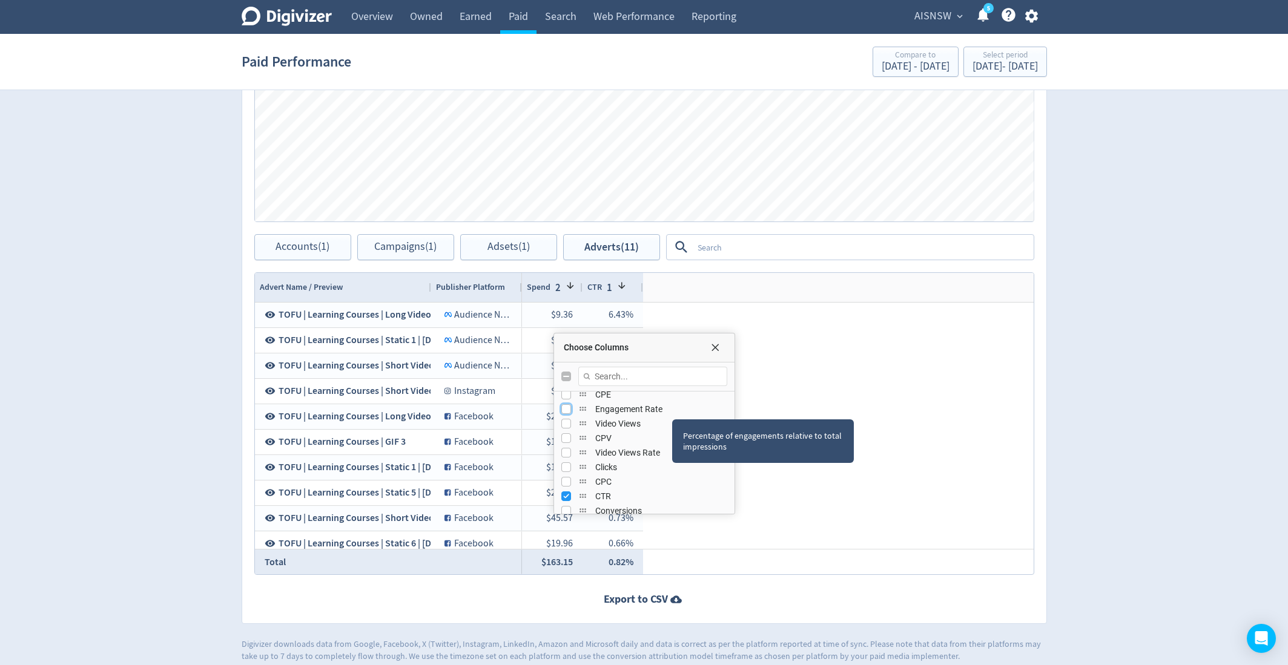
click at [567, 410] on input "Press SPACE to toggle visibility (hidden)" at bounding box center [566, 410] width 10 height 10
checkbox input "true"
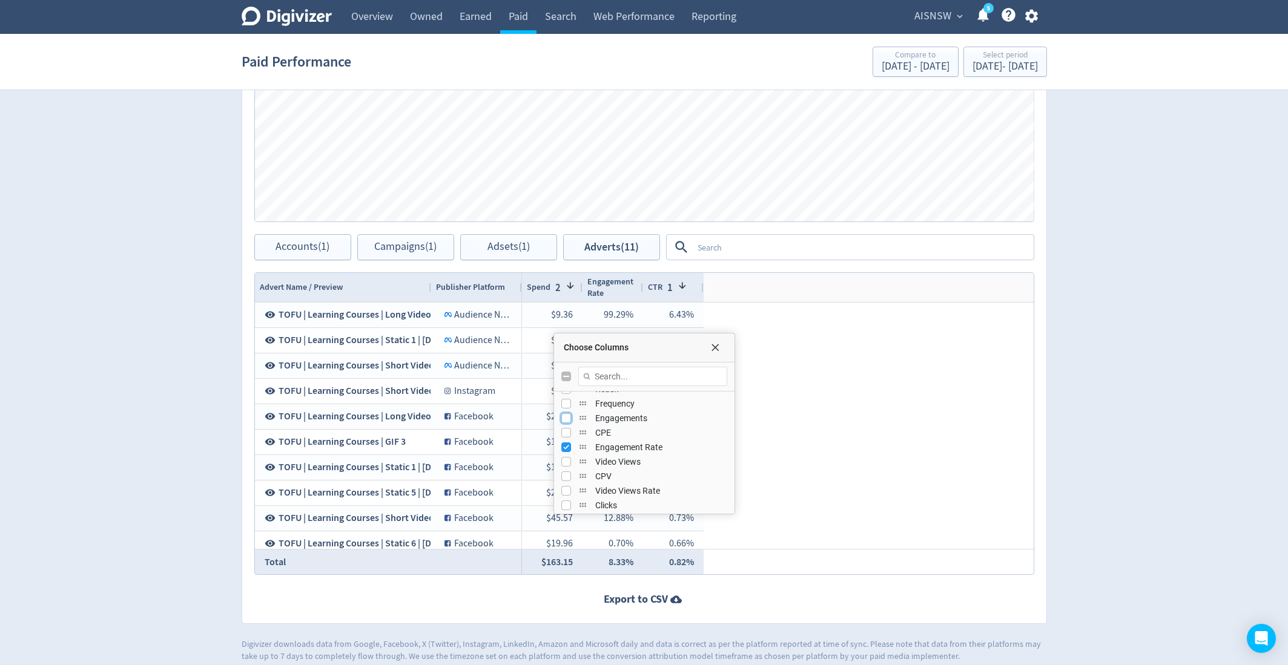
click at [564, 414] on input "Press SPACE to toggle visibility (hidden)" at bounding box center [566, 419] width 10 height 10
checkbox input "true"
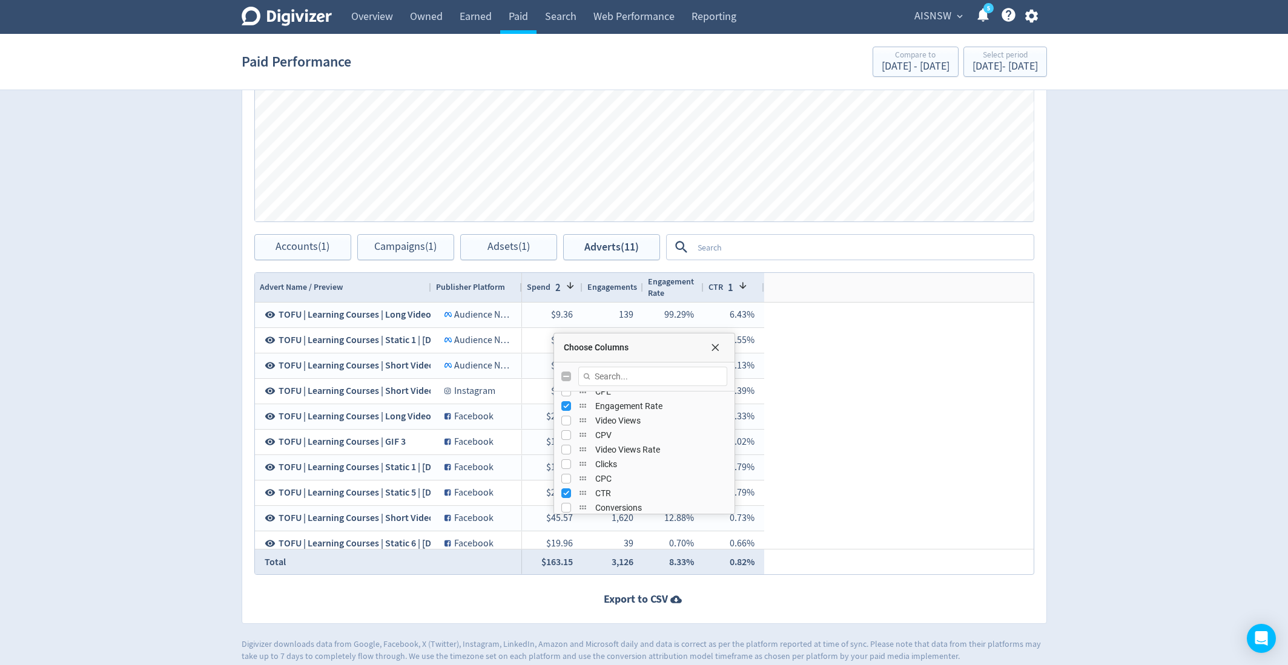
click at [559, 461] on div "Clicks" at bounding box center [644, 464] width 180 height 15
click at [567, 465] on input "Press SPACE to toggle visibility (hidden)" at bounding box center [566, 465] width 10 height 10
checkbox input "true"
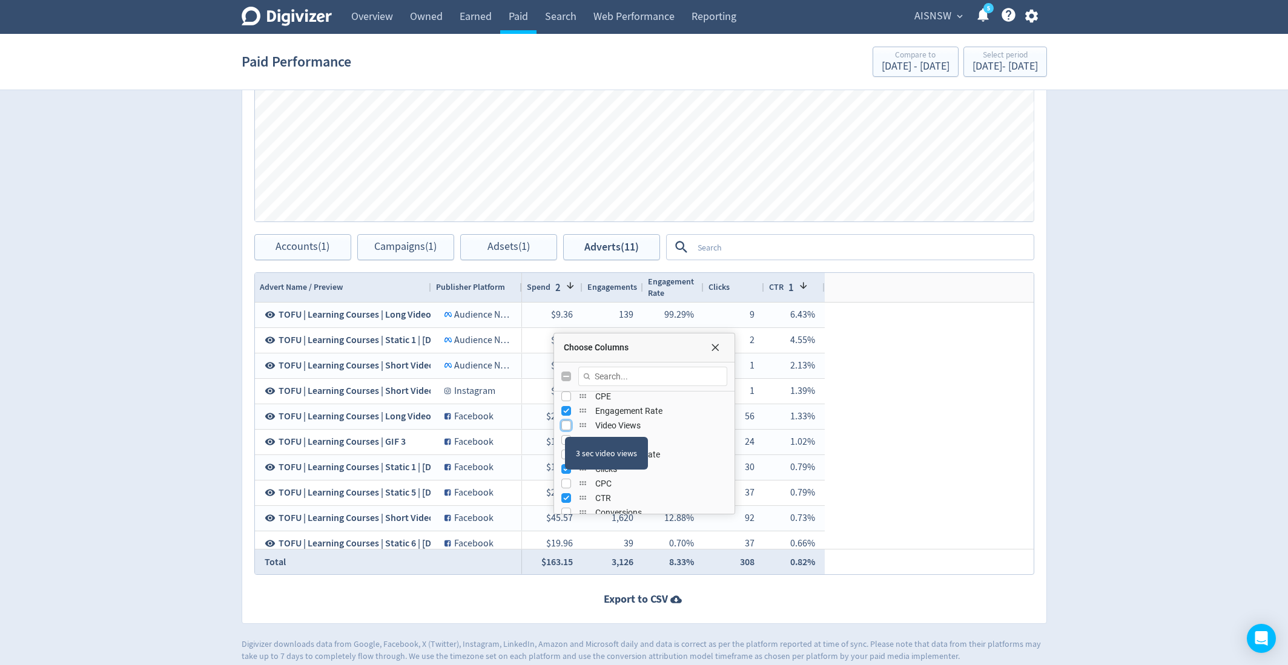
click at [564, 425] on input "Press SPACE to toggle visibility (hidden)" at bounding box center [566, 426] width 10 height 10
checkbox input "true"
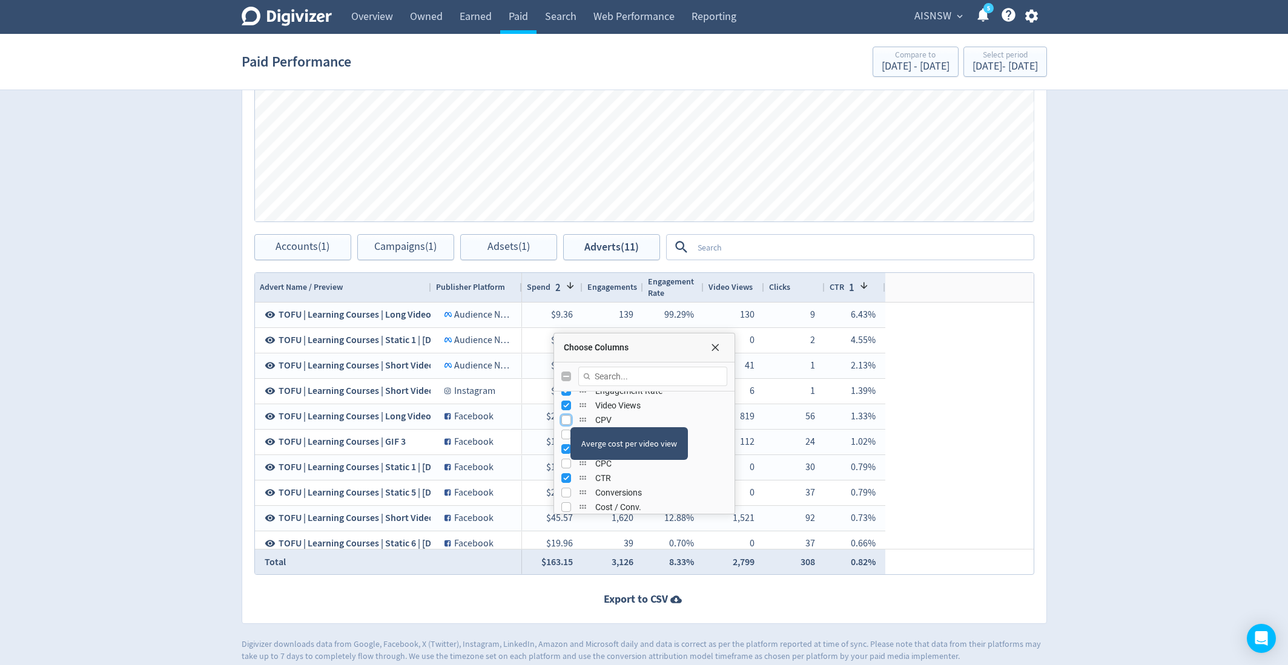
click at [568, 417] on input "Press SPACE to toggle visibility (hidden)" at bounding box center [566, 420] width 10 height 10
checkbox input "true"
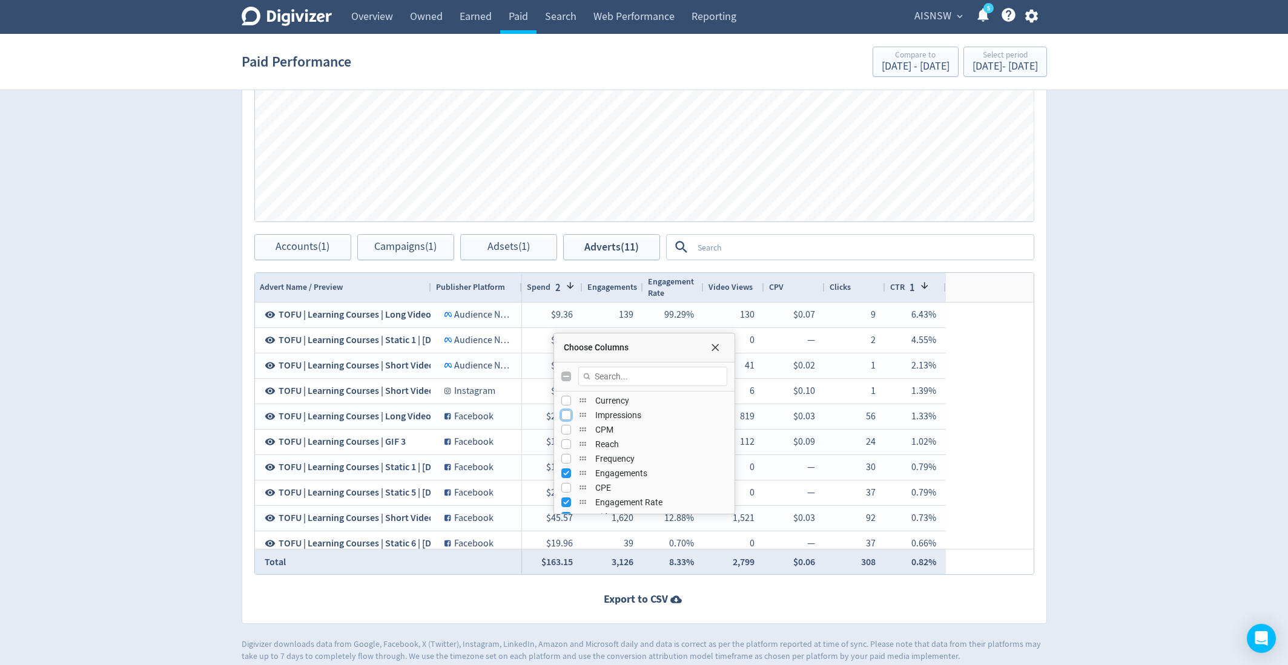
click at [566, 415] on input "Press SPACE to toggle visibility (hidden)" at bounding box center [566, 416] width 10 height 10
checkbox input "true"
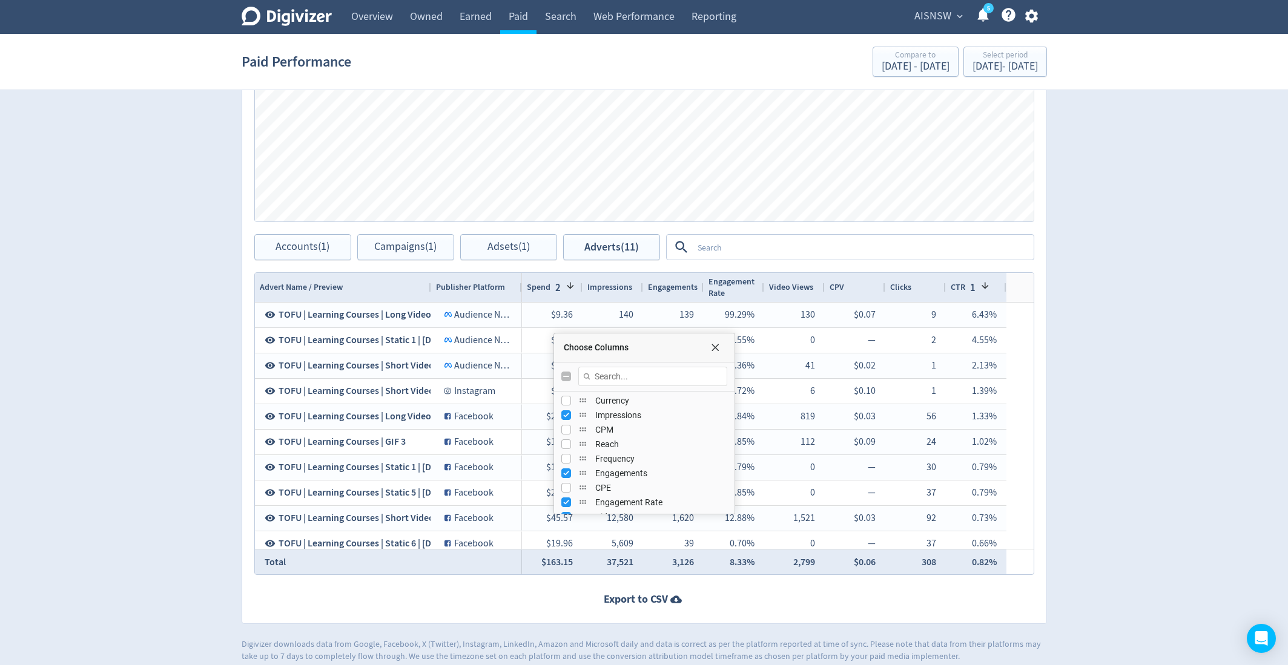
click at [1077, 346] on div "Digivizer Logo [PERSON_NAME] Logo Overview Owned Earned Paid Search Web Perform…" at bounding box center [644, 86] width 1288 height 1151
click at [713, 345] on span "Choose Columns" at bounding box center [715, 348] width 10 height 10
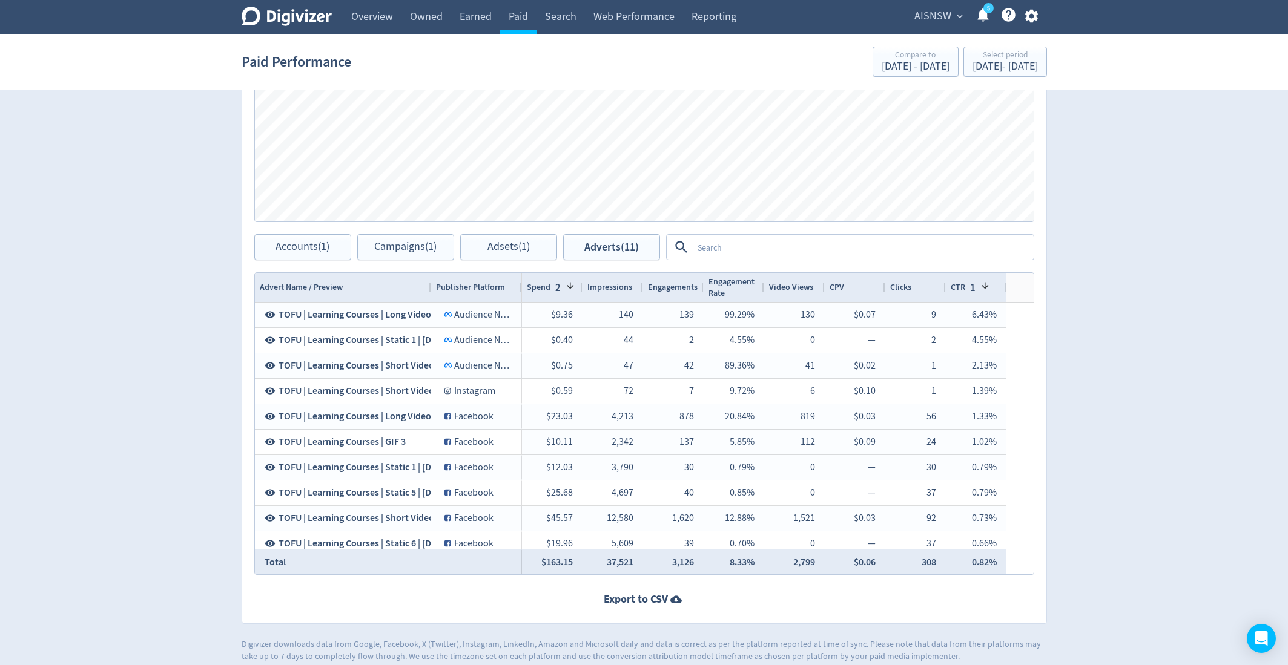
click at [911, 290] on div "Clicks" at bounding box center [915, 287] width 51 height 23
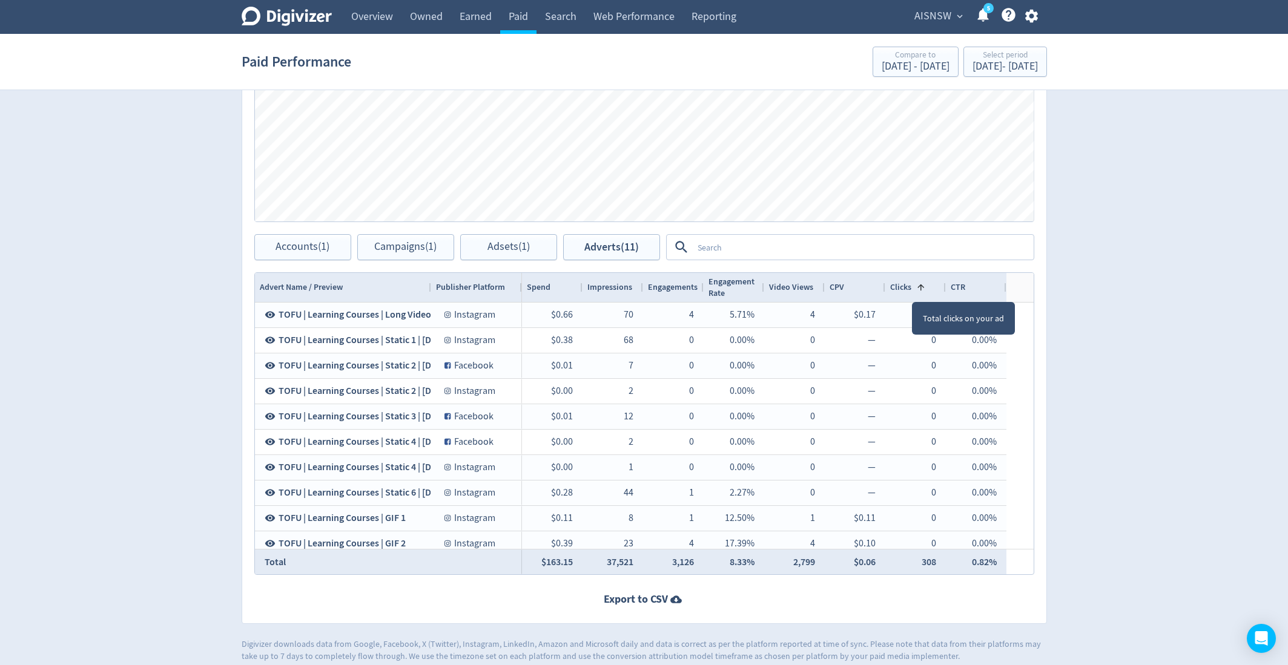
click at [911, 290] on span at bounding box center [918, 288] width 15 height 10
